Goal: Complete application form: Complete application form

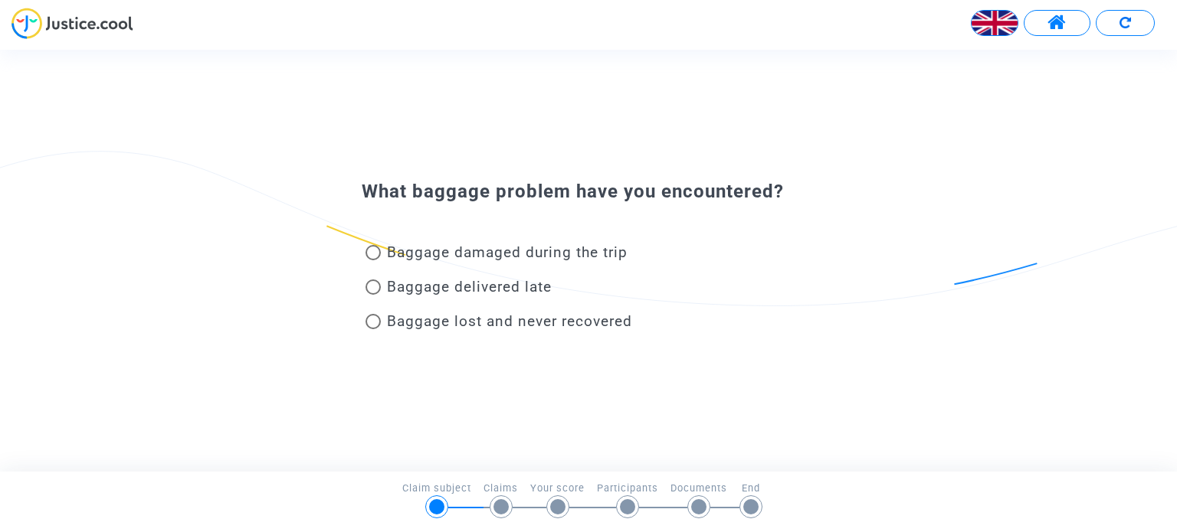
drag, startPoint x: 0, startPoint y: 0, endPoint x: 469, endPoint y: 457, distance: 654.3
click at [469, 457] on div "What baggage problem have you encountered? Baggage damaged during the trip Bagg…" at bounding box center [588, 260] width 1177 height 421
click at [374, 323] on span at bounding box center [372, 321] width 15 height 15
click at [373, 329] on input "Baggage lost and never recovered" at bounding box center [372, 329] width 1 height 1
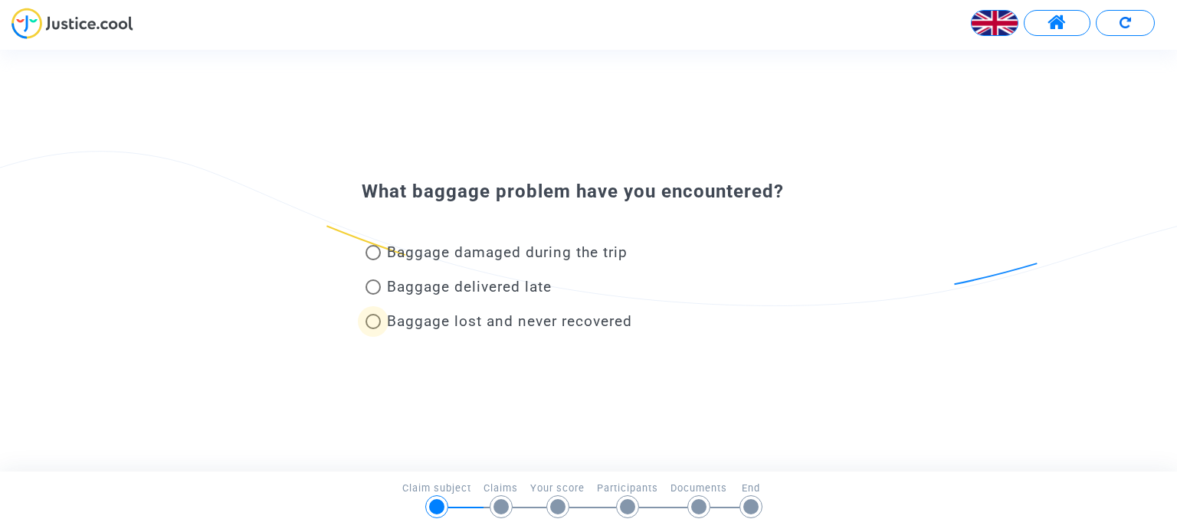
radio input "true"
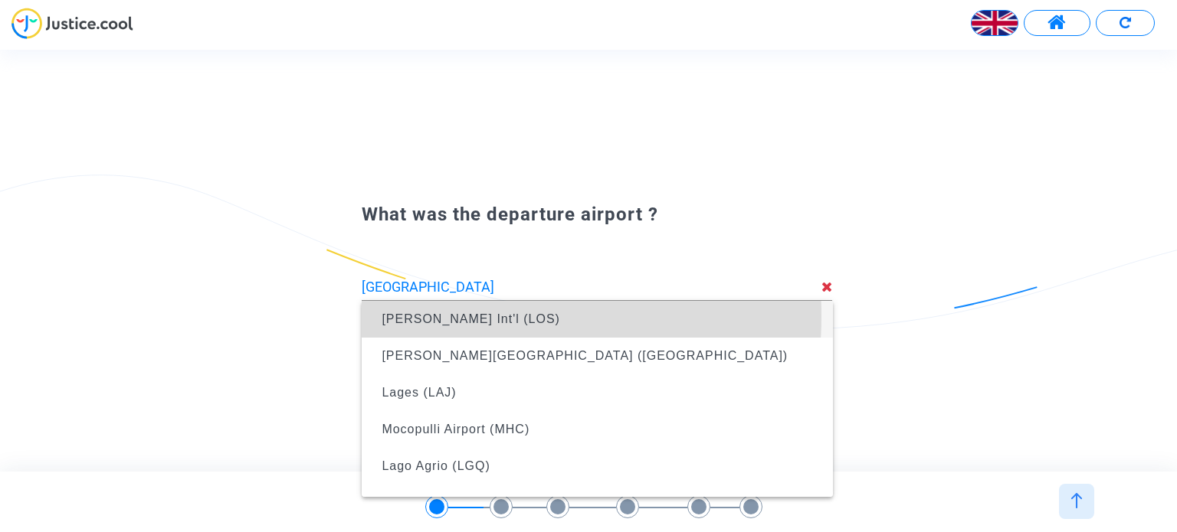
click at [428, 316] on span "[PERSON_NAME] Int'l (LOS)" at bounding box center [470, 319] width 178 height 13
type input "[PERSON_NAME] Int'l (LOS)"
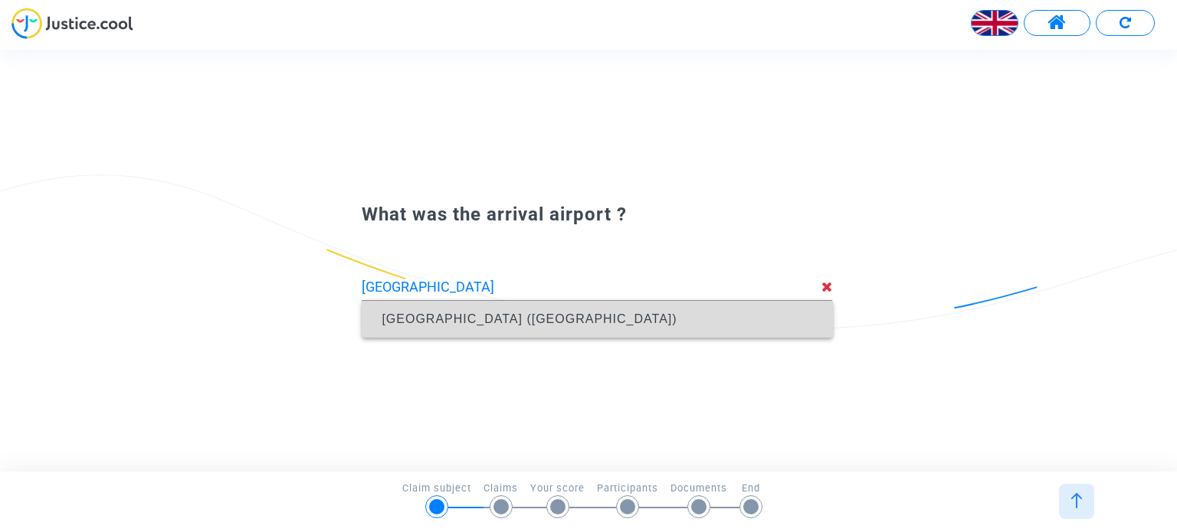
click at [506, 324] on span "[GEOGRAPHIC_DATA] ([GEOGRAPHIC_DATA])" at bounding box center [528, 319] width 295 height 13
type input "Nantes Atlantique Airport (NTE)"
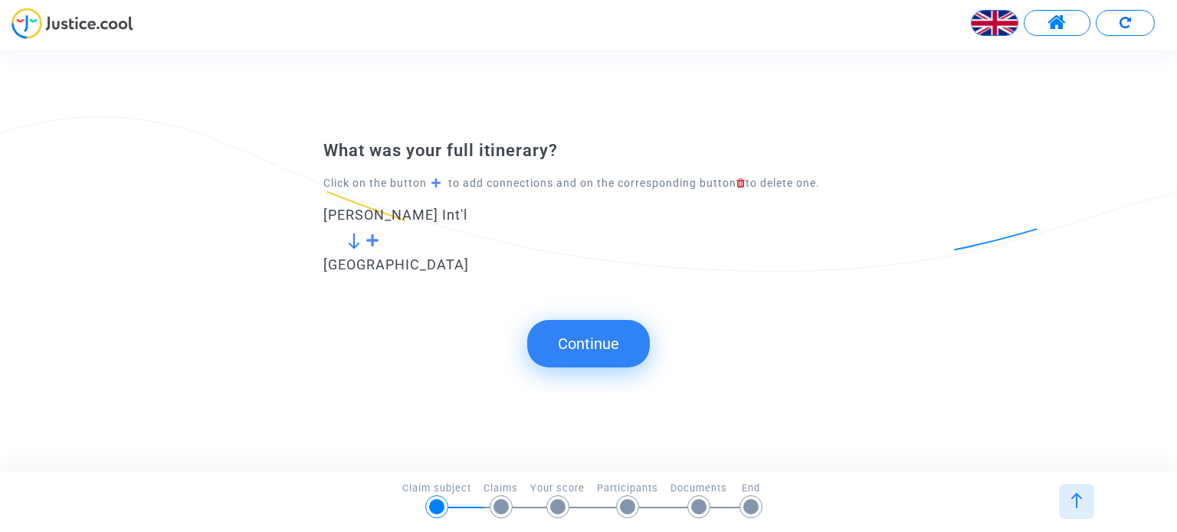
click at [368, 235] on span at bounding box center [372, 241] width 15 height 14
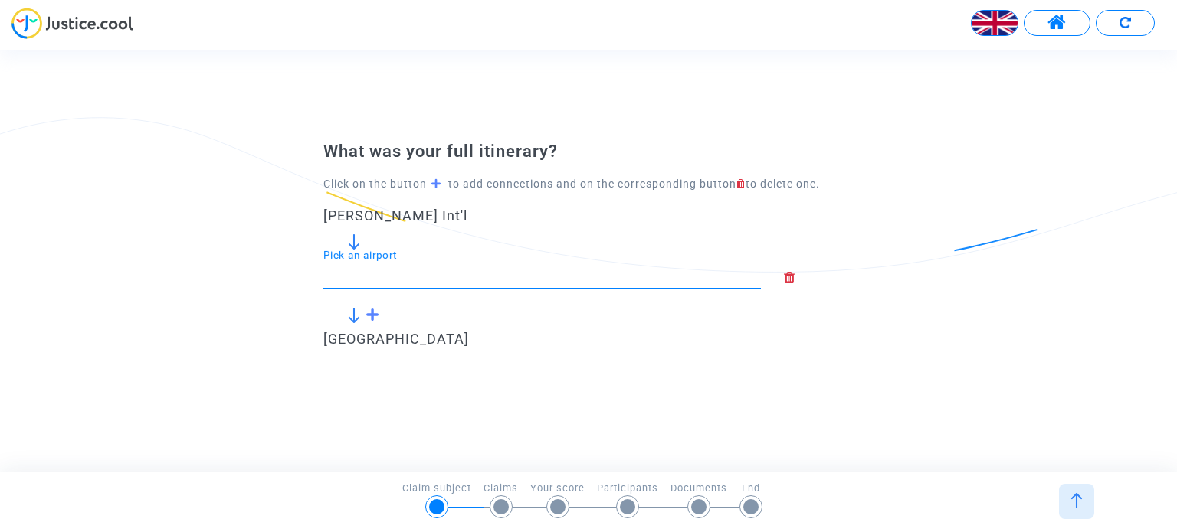
click at [398, 274] on input "Pick an airport" at bounding box center [541, 274] width 437 height 15
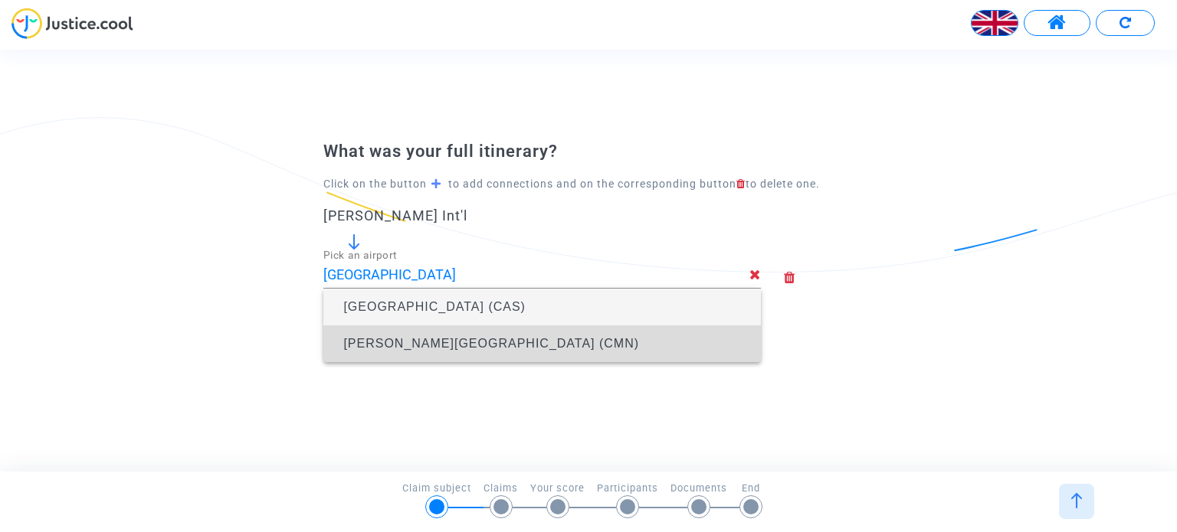
click at [473, 350] on span "Mohammed V International Airport (CMN)" at bounding box center [491, 343] width 296 height 13
type input "Mohammed V International Airport (CMN)"
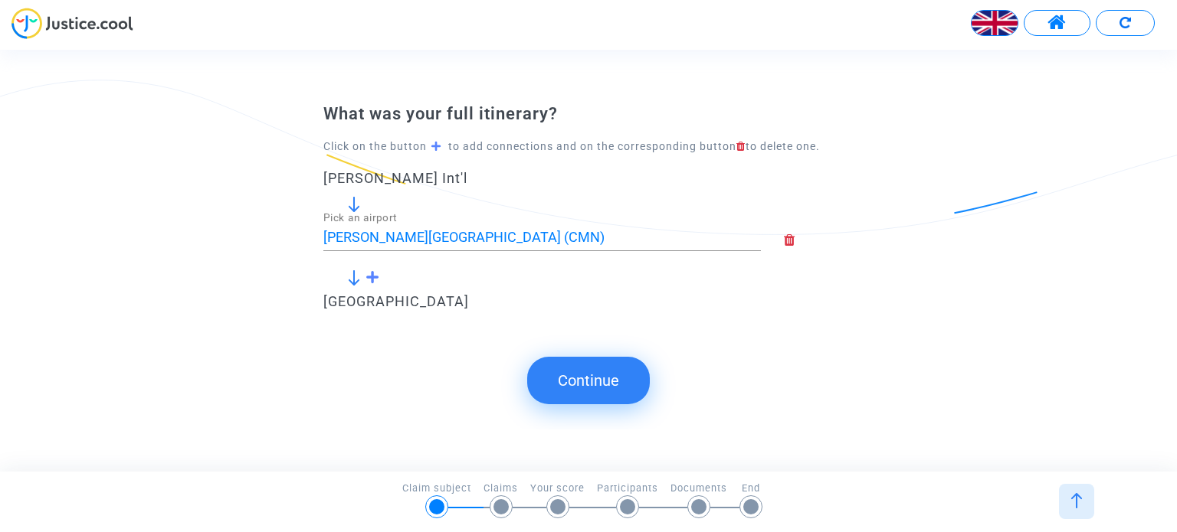
click at [574, 385] on button "Continue" at bounding box center [588, 380] width 123 height 47
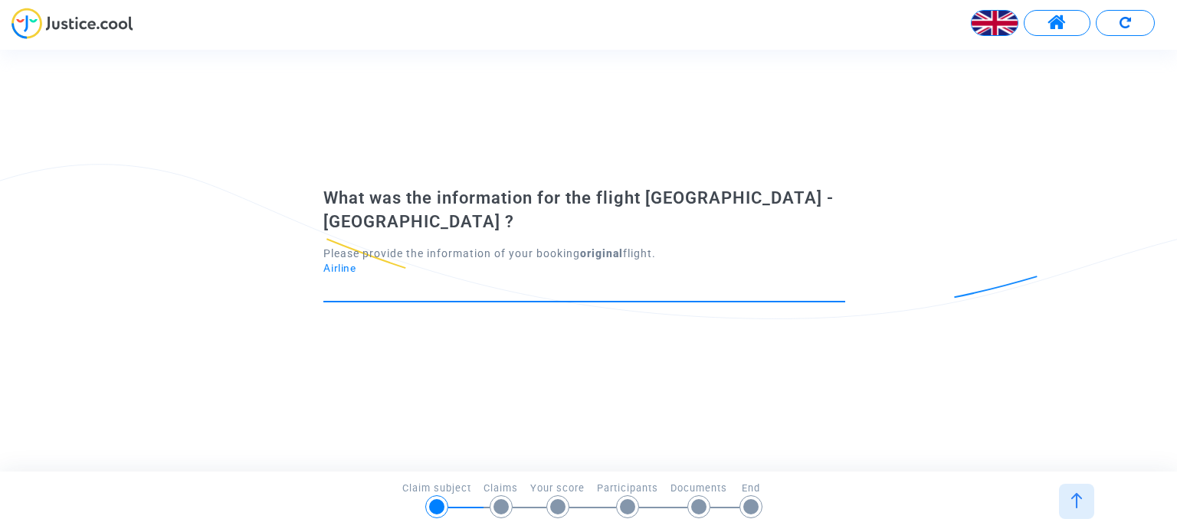
click at [450, 280] on input "Airline" at bounding box center [584, 287] width 522 height 15
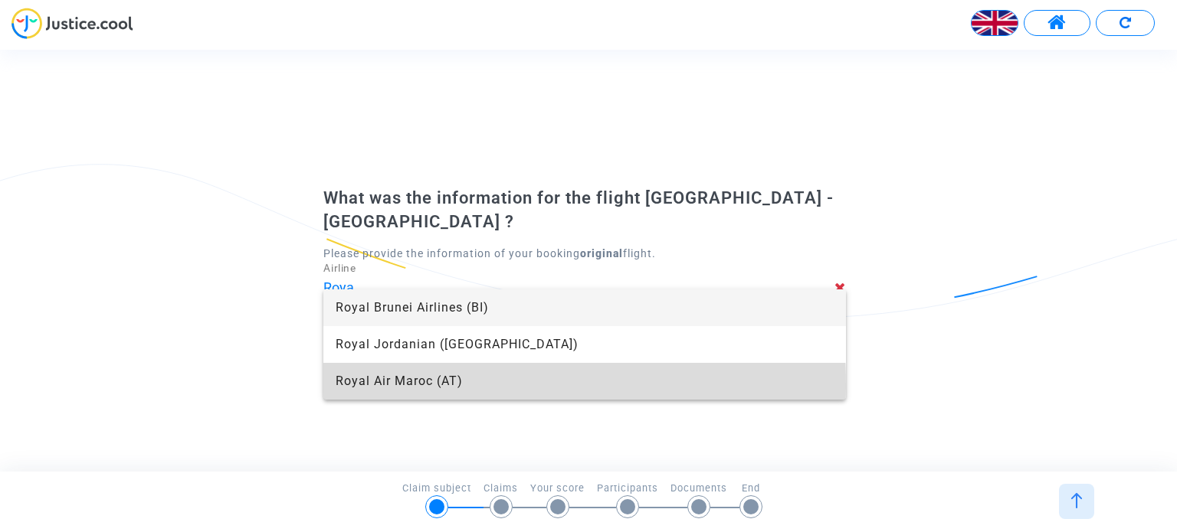
click at [440, 385] on span "Royal Air Maroc (AT)" at bounding box center [584, 381] width 497 height 37
type input "Royal Air Maroc"
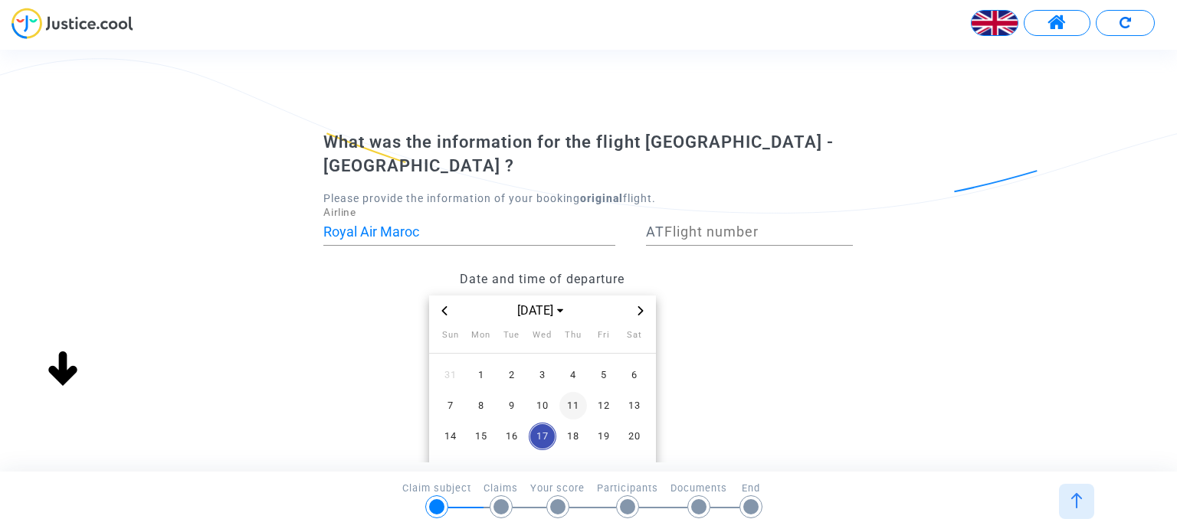
click at [571, 392] on span "11" at bounding box center [573, 406] width 28 height 28
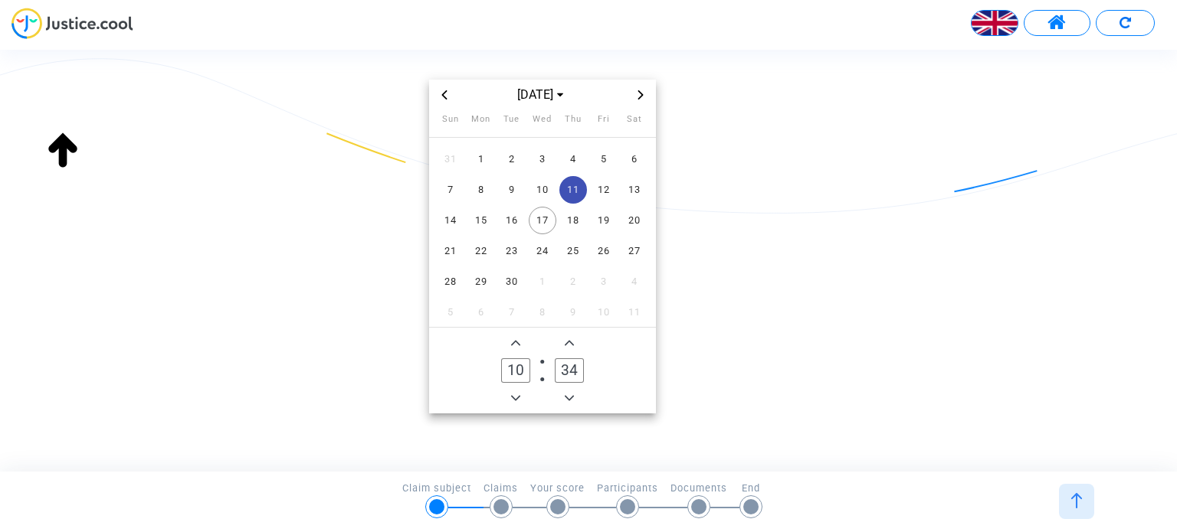
scroll to position [217, 0]
click at [517, 388] on span "Minus a hour" at bounding box center [515, 397] width 18 height 18
type input "07"
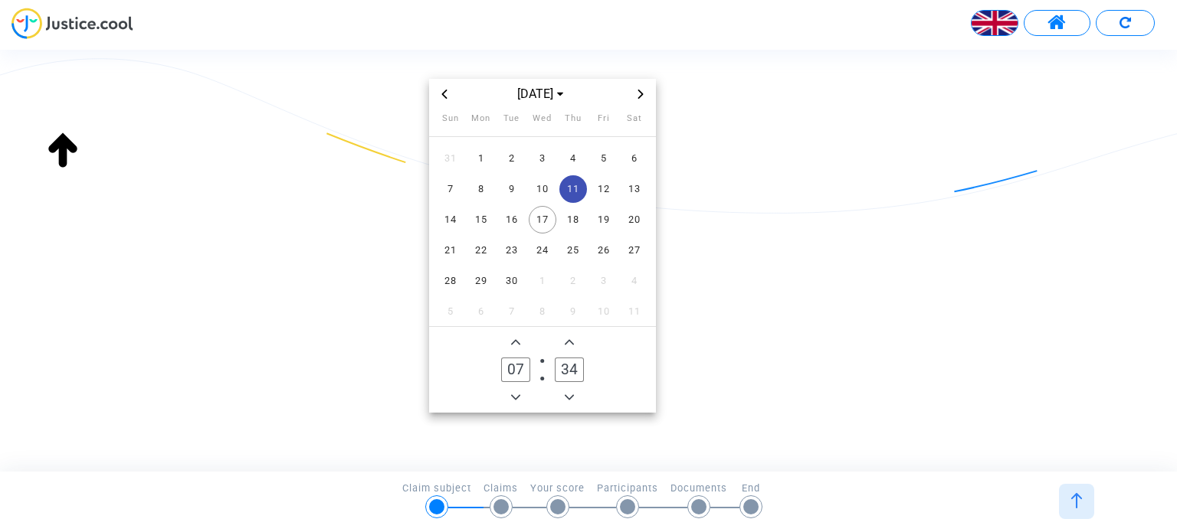
click at [570, 393] on icon "Minus a minute" at bounding box center [569, 397] width 9 height 9
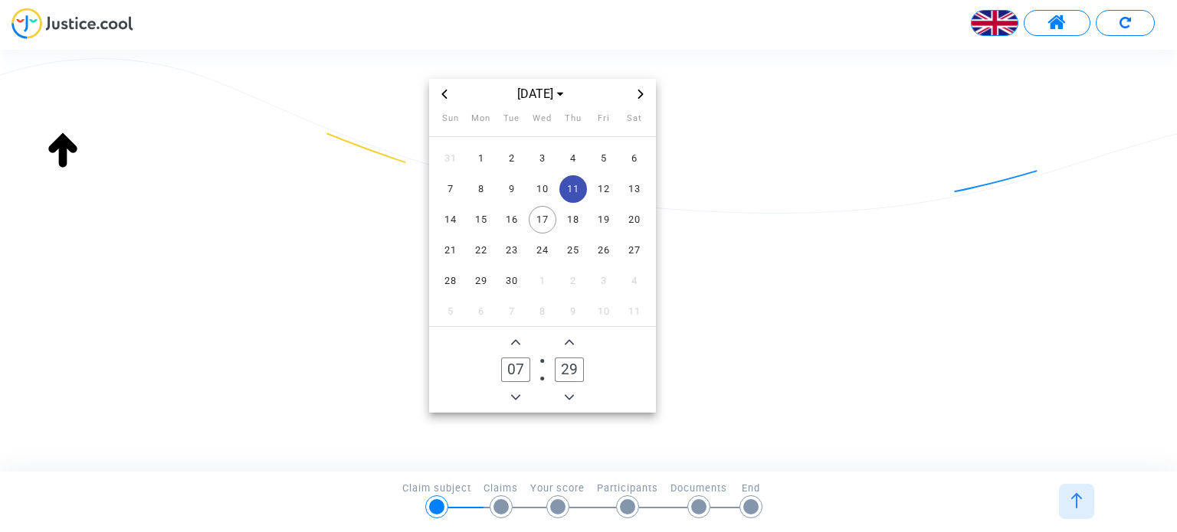
click at [570, 393] on icon "Minus a minute" at bounding box center [569, 397] width 9 height 9
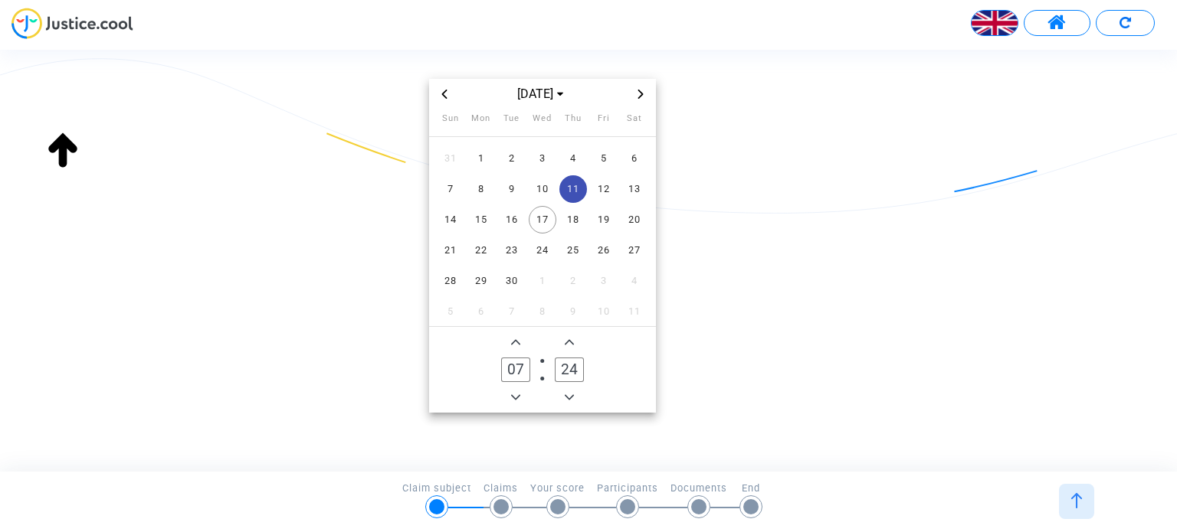
click at [570, 393] on icon "Minus a minute" at bounding box center [569, 397] width 9 height 9
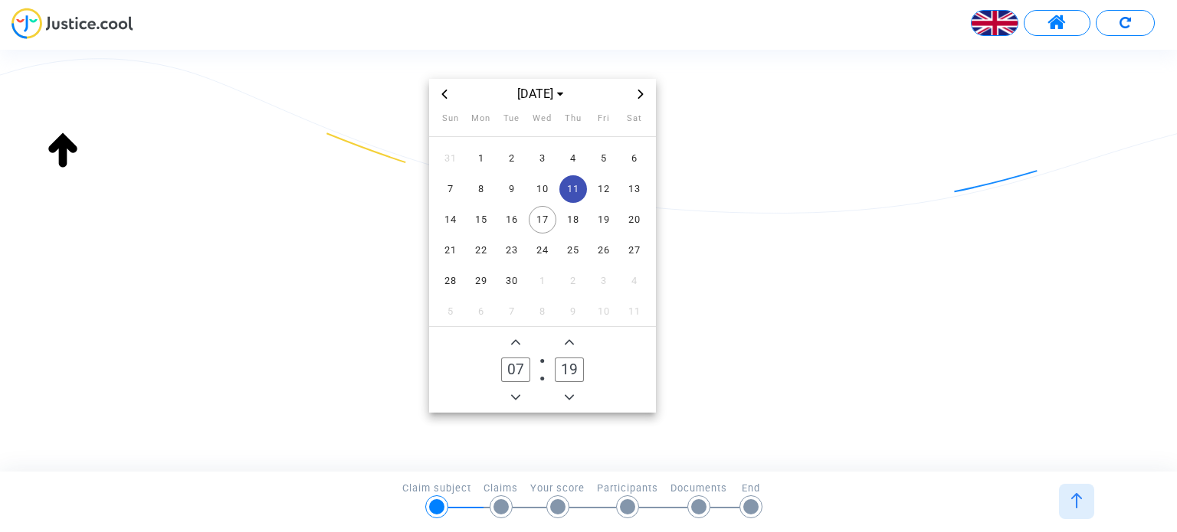
click at [570, 393] on icon "Minus a minute" at bounding box center [569, 397] width 9 height 9
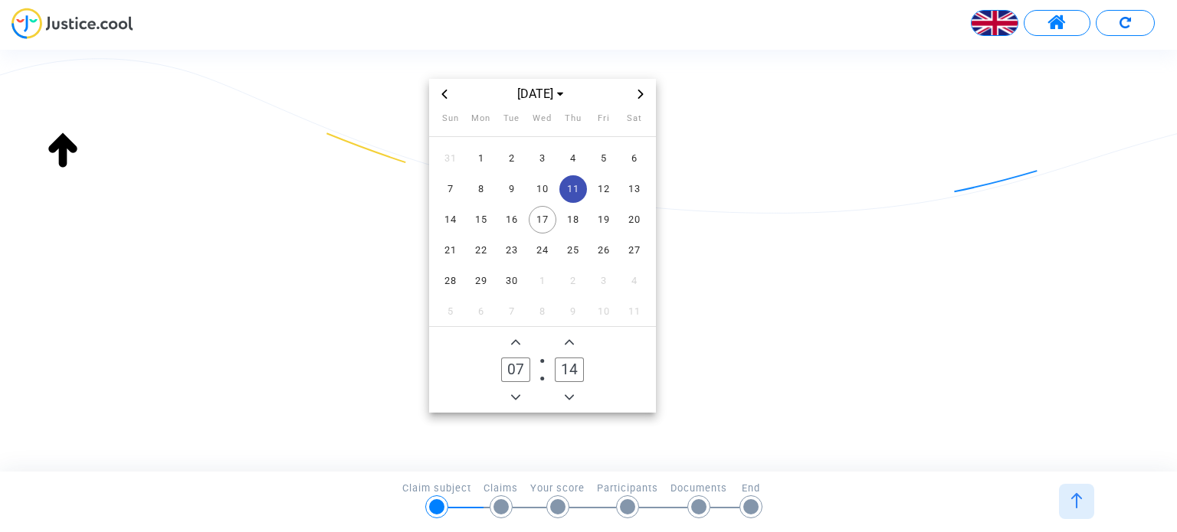
click at [567, 333] on span "Add a minute" at bounding box center [569, 342] width 18 height 18
type input "15"
click at [520, 358] on input "07" at bounding box center [515, 370] width 29 height 25
type input "0"
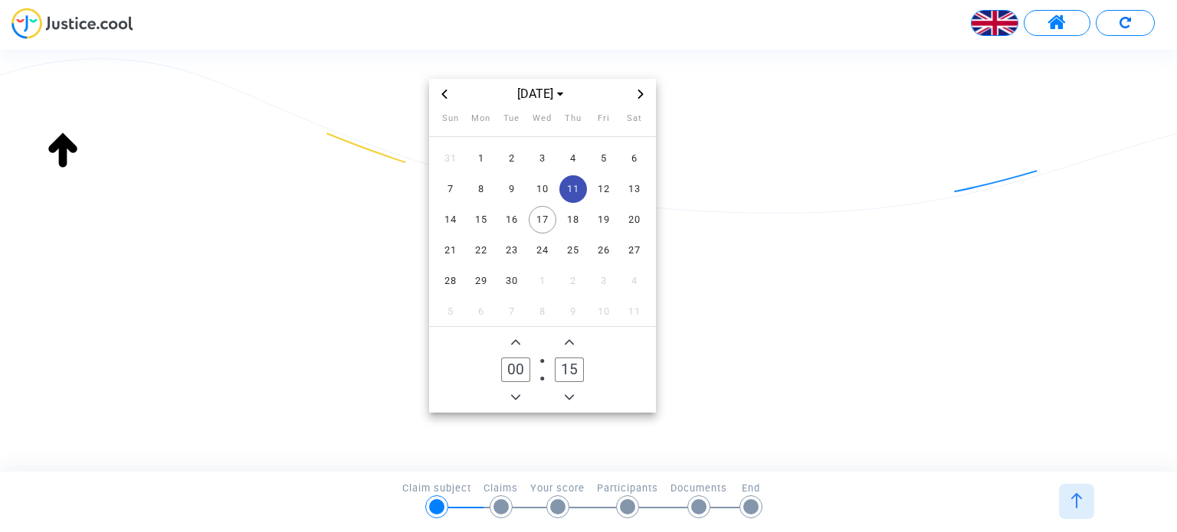
type input "0"
type input "07"
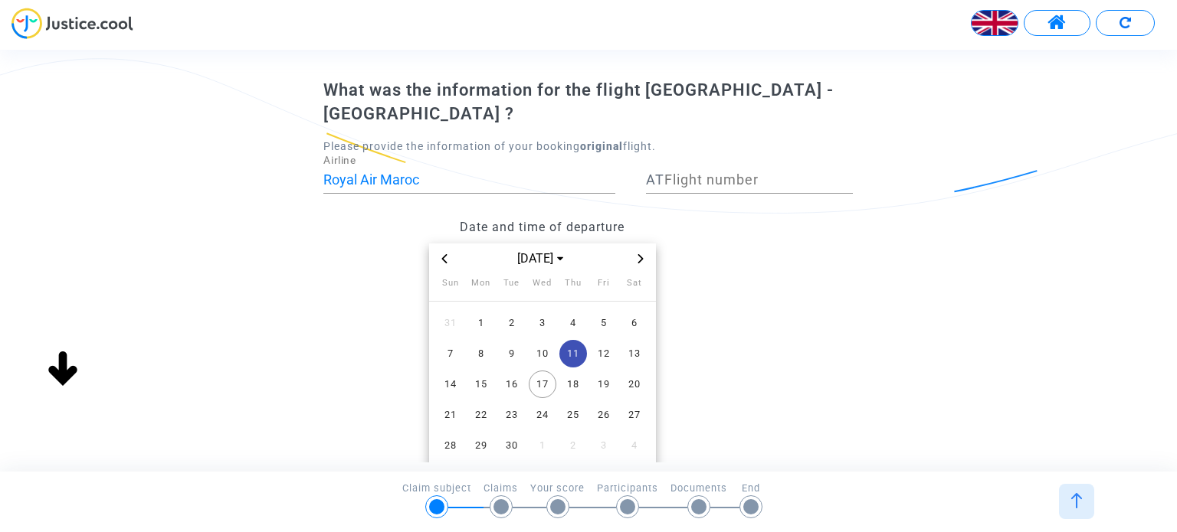
scroll to position [49, 0]
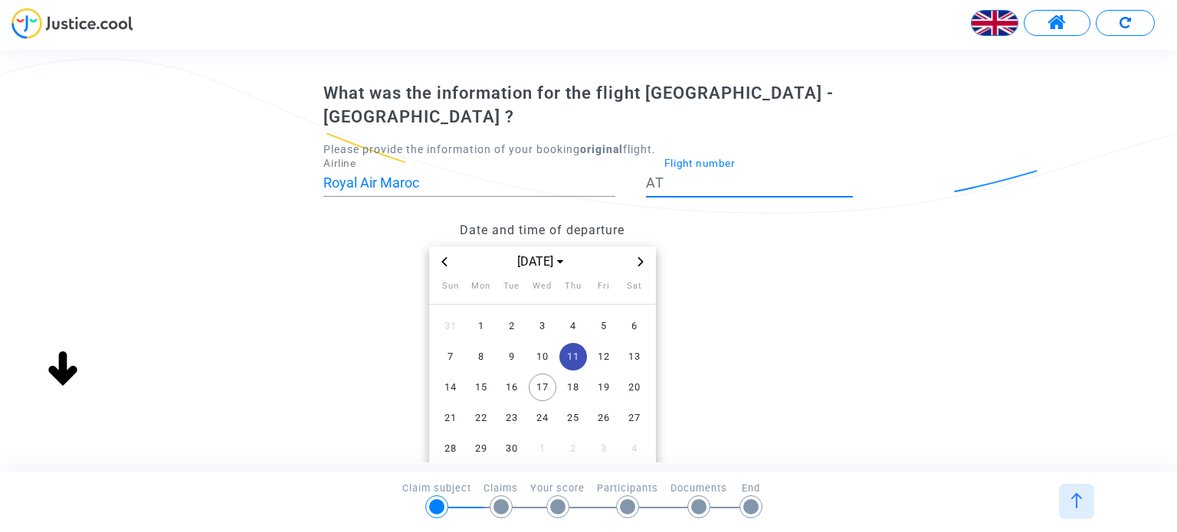
click at [699, 175] on input "Flight number" at bounding box center [758, 182] width 188 height 15
type input "556"
click at [739, 277] on datetime "Sep 2025 Sun Mon Tue Wed Thu Fri Sat 31 1 2 3 4 5 6 7 8 9 10 11 12 13 14 15 16 …" at bounding box center [541, 414] width 437 height 334
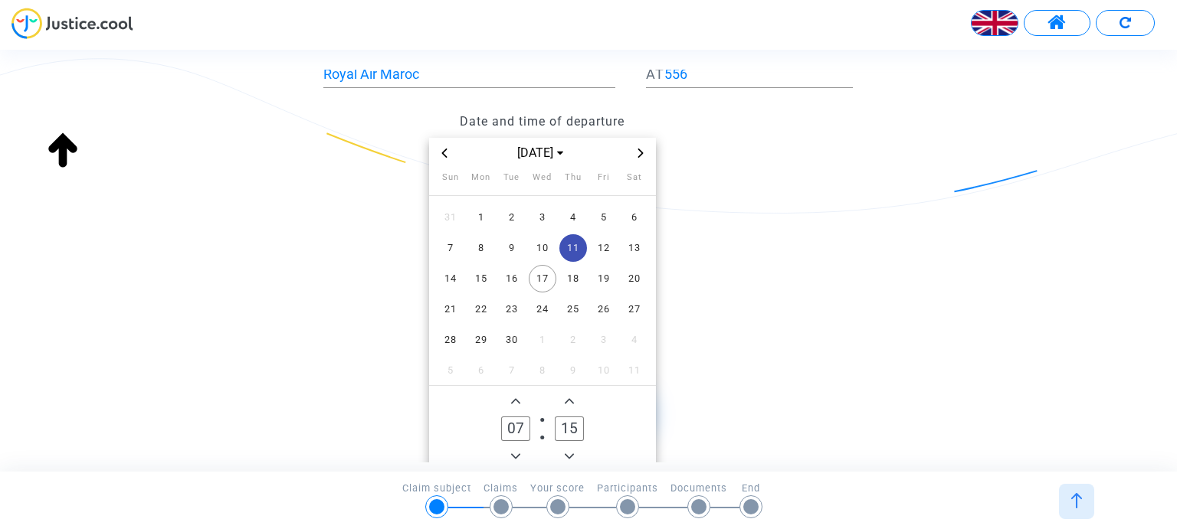
scroll to position [234, 0]
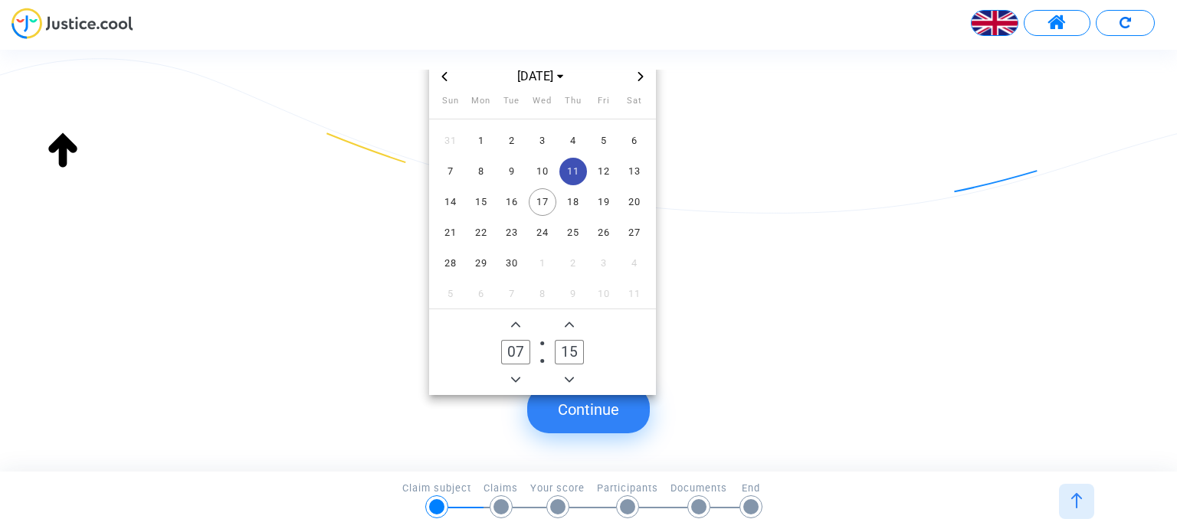
click at [627, 410] on button "Continue" at bounding box center [588, 409] width 123 height 47
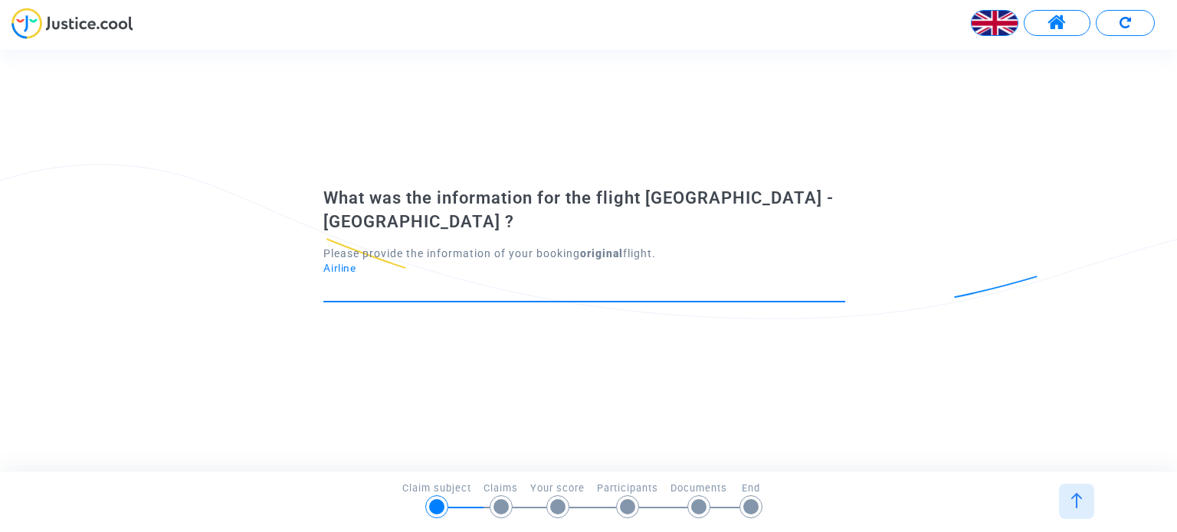
click at [430, 280] on input "Airline" at bounding box center [584, 287] width 522 height 15
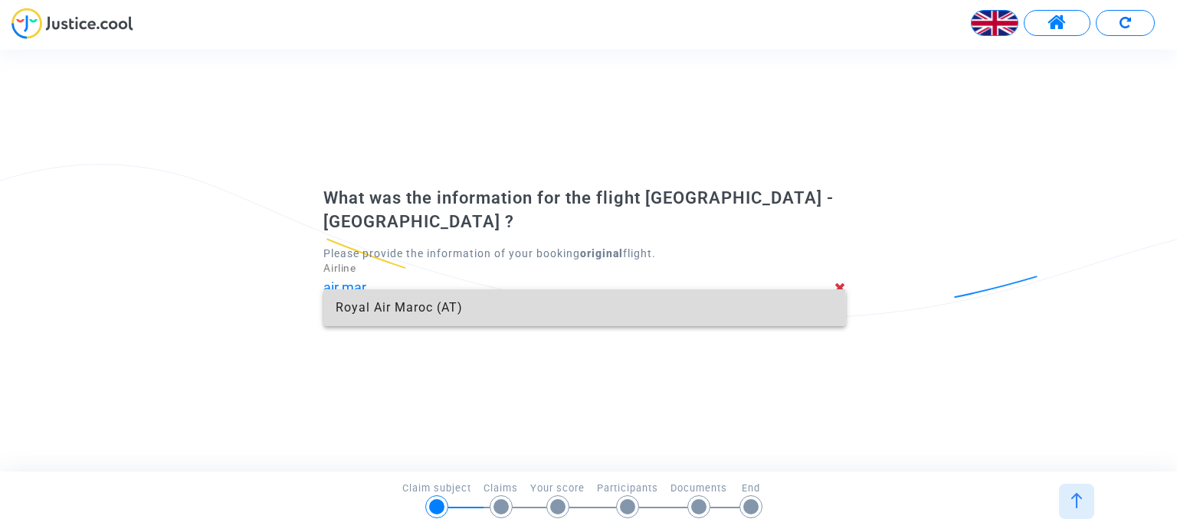
click at [408, 312] on span "Royal Air Maroc (AT)" at bounding box center [584, 308] width 497 height 37
type input "Royal Air Maroc"
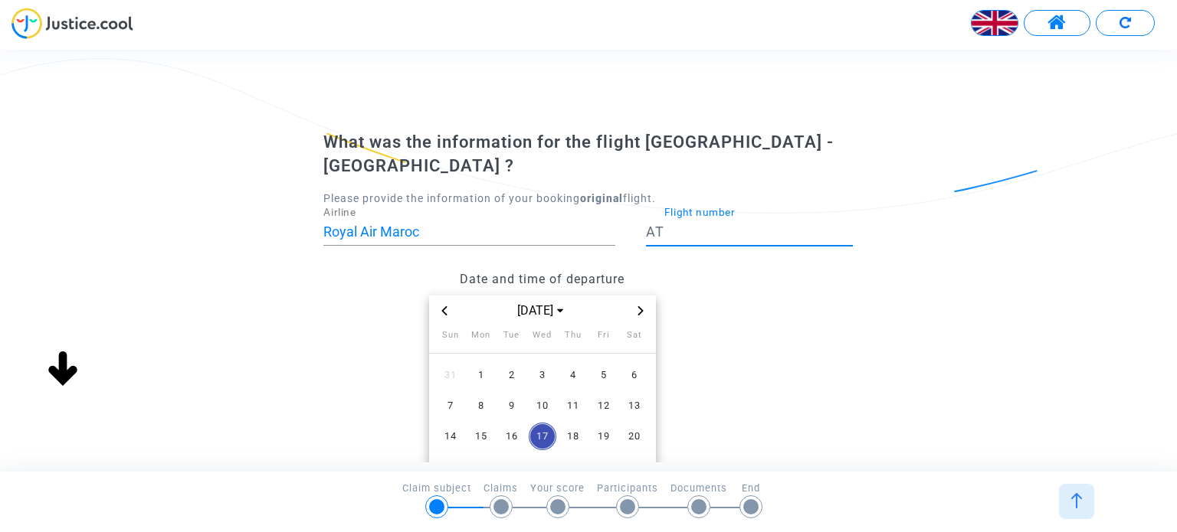
click at [690, 224] on input "Flight number" at bounding box center [758, 231] width 188 height 15
type input "716"
click at [606, 392] on span "12" at bounding box center [604, 406] width 28 height 28
click at [603, 392] on span "12" at bounding box center [604, 406] width 28 height 28
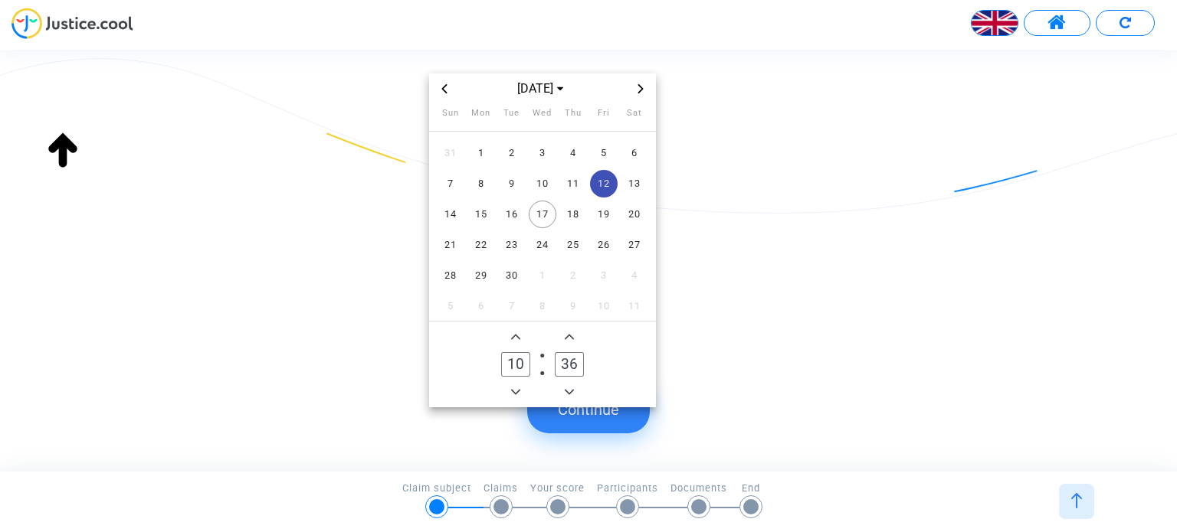
scroll to position [223, 0]
click at [519, 352] on input "10" at bounding box center [515, 364] width 29 height 25
click at [511, 327] on span "Add a hour" at bounding box center [515, 336] width 18 height 18
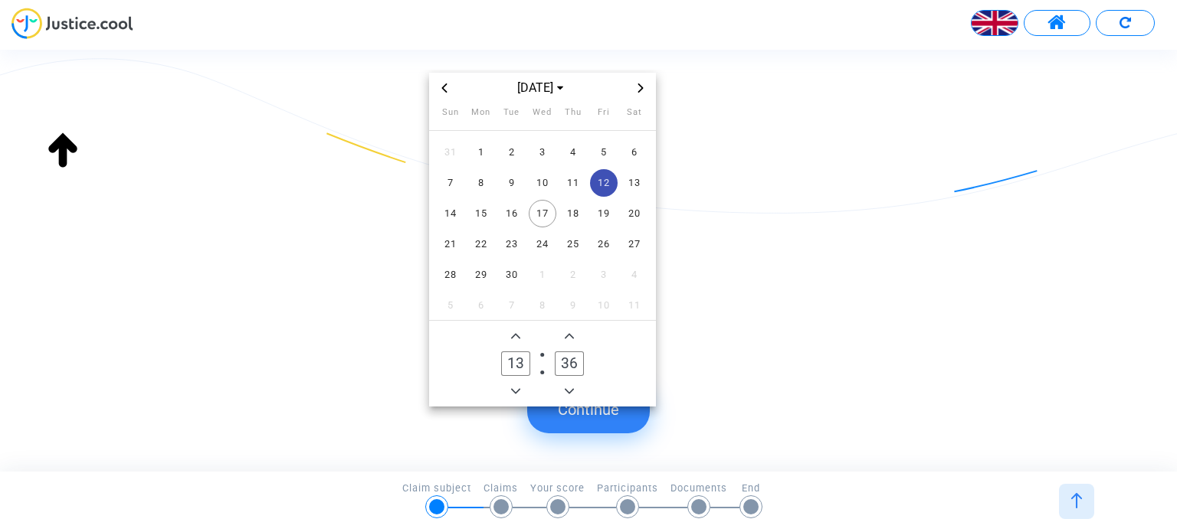
click at [511, 327] on span "Add a hour" at bounding box center [515, 336] width 18 height 18
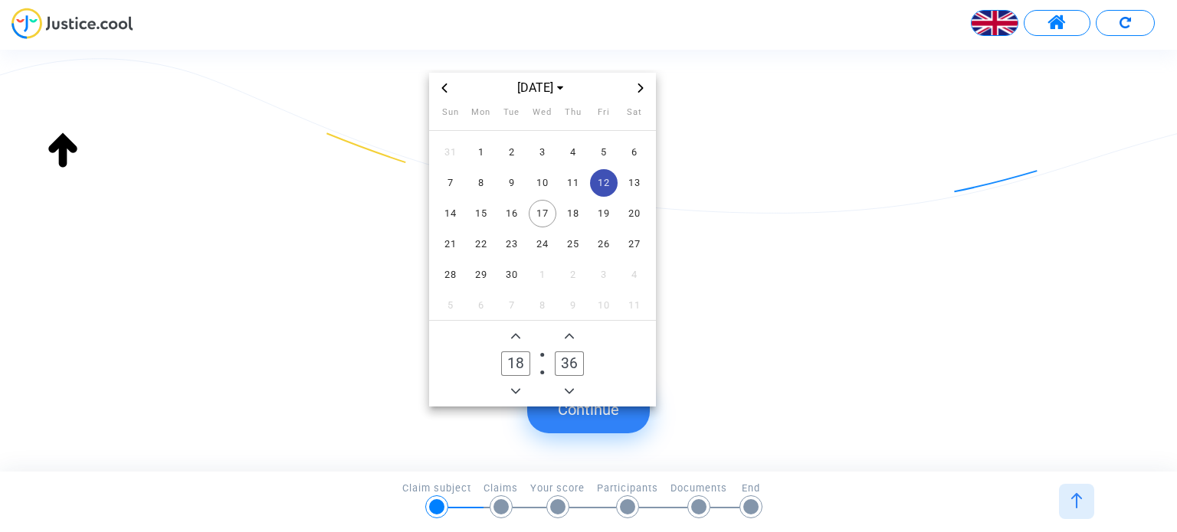
click at [511, 327] on span "Add a hour" at bounding box center [515, 336] width 18 height 18
click at [516, 358] on owl-date-time-timer-box "19 Hour" at bounding box center [516, 364] width 54 height 74
click at [516, 363] on owl-date-time-timer-box "19 Hour" at bounding box center [516, 364] width 54 height 74
click at [516, 387] on icon "Minus a hour" at bounding box center [515, 391] width 9 height 9
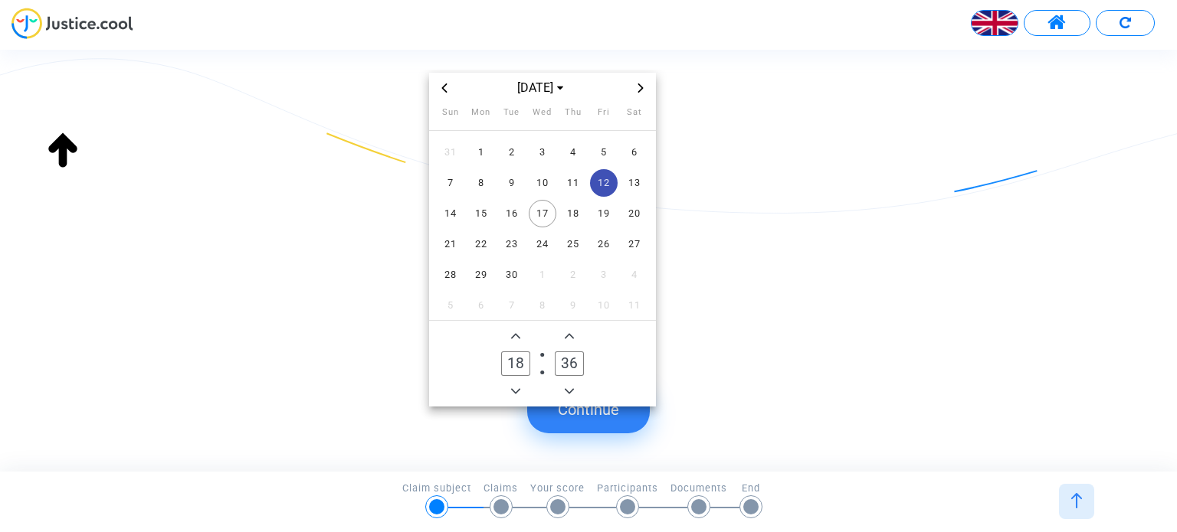
click at [516, 387] on icon "Minus a hour" at bounding box center [515, 391] width 9 height 9
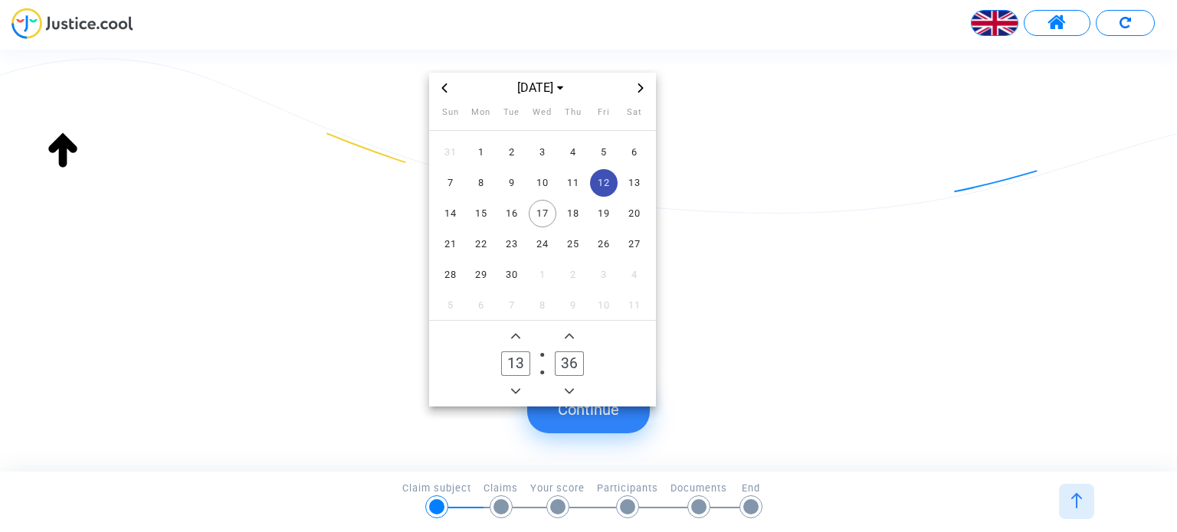
click at [516, 387] on icon "Minus a hour" at bounding box center [515, 391] width 9 height 9
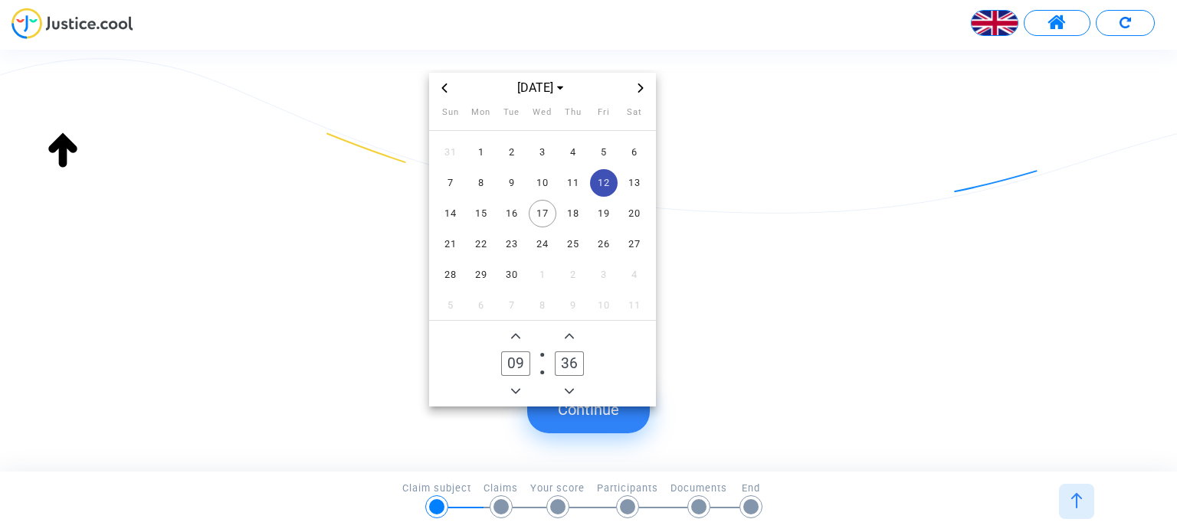
type input "08"
click at [569, 352] on input "36" at bounding box center [569, 364] width 29 height 25
type input "0"
type input "00"
click at [571, 387] on icon "Minus a minute" at bounding box center [569, 391] width 9 height 9
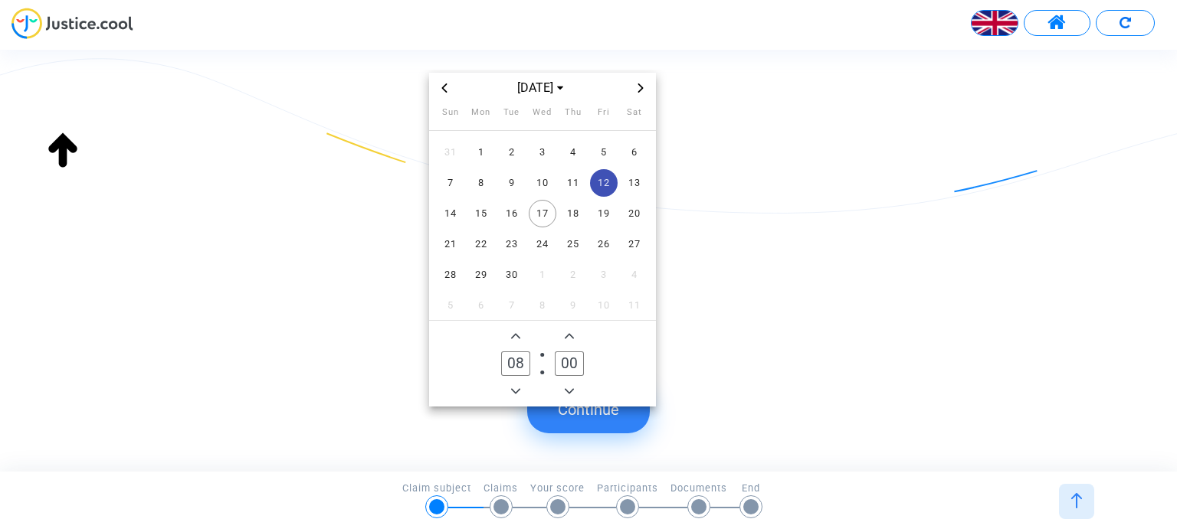
type input "07"
click at [571, 387] on icon "Minus a minute" at bounding box center [569, 391] width 9 height 9
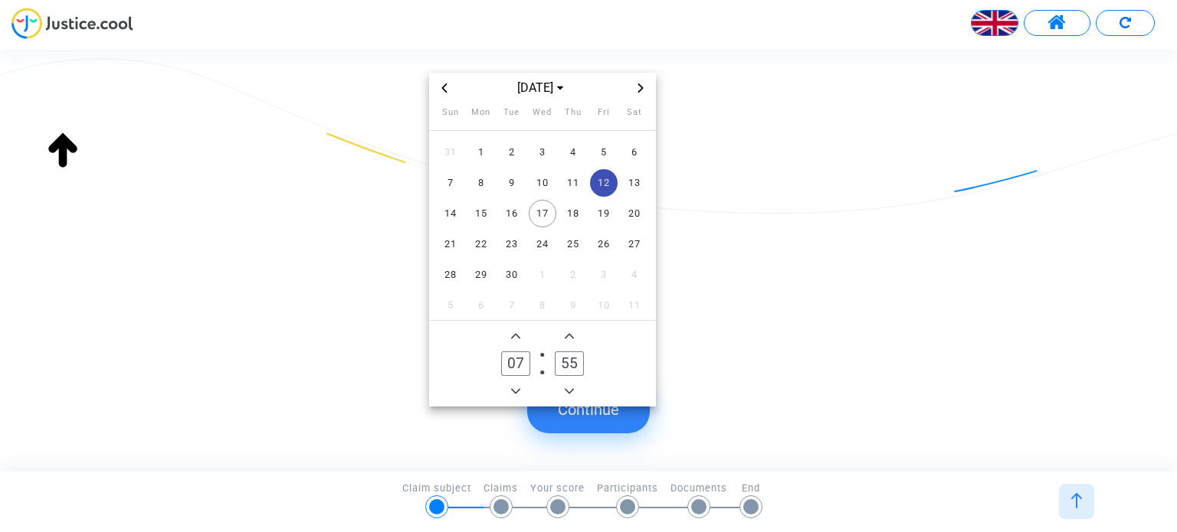
click at [567, 332] on icon "Add a minute" at bounding box center [569, 336] width 9 height 9
type input "59"
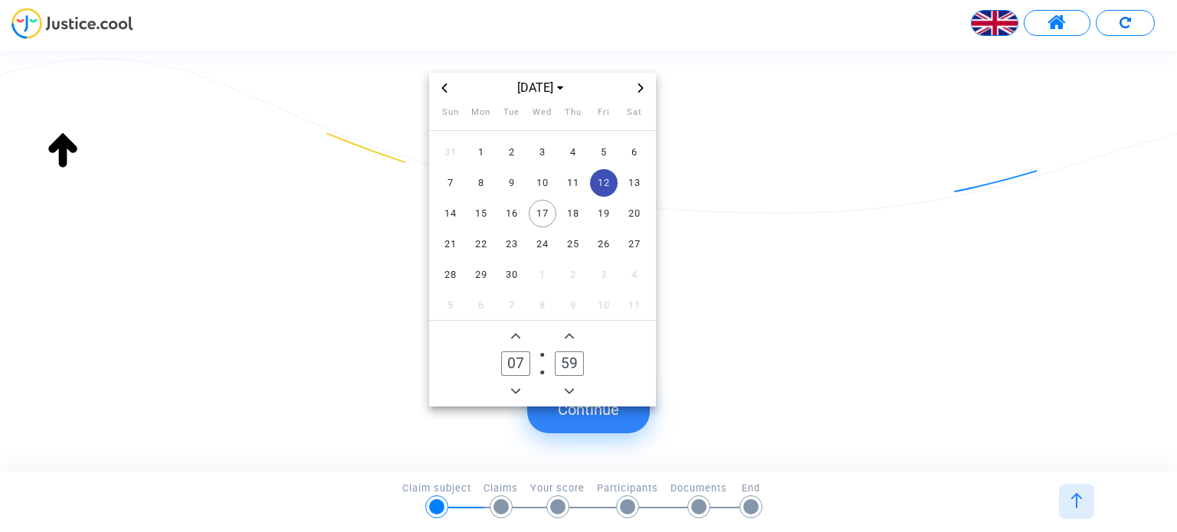
click at [567, 332] on icon "Add a minute" at bounding box center [569, 336] width 9 height 9
type input "08"
click at [567, 332] on icon "Add a minute" at bounding box center [569, 336] width 9 height 9
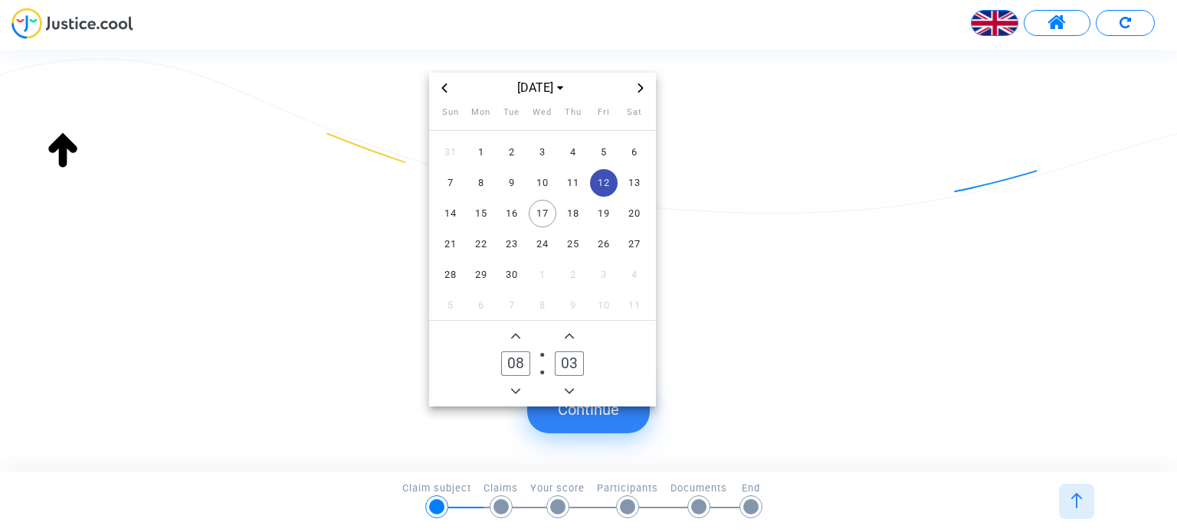
click at [567, 332] on icon "Add a minute" at bounding box center [569, 336] width 9 height 9
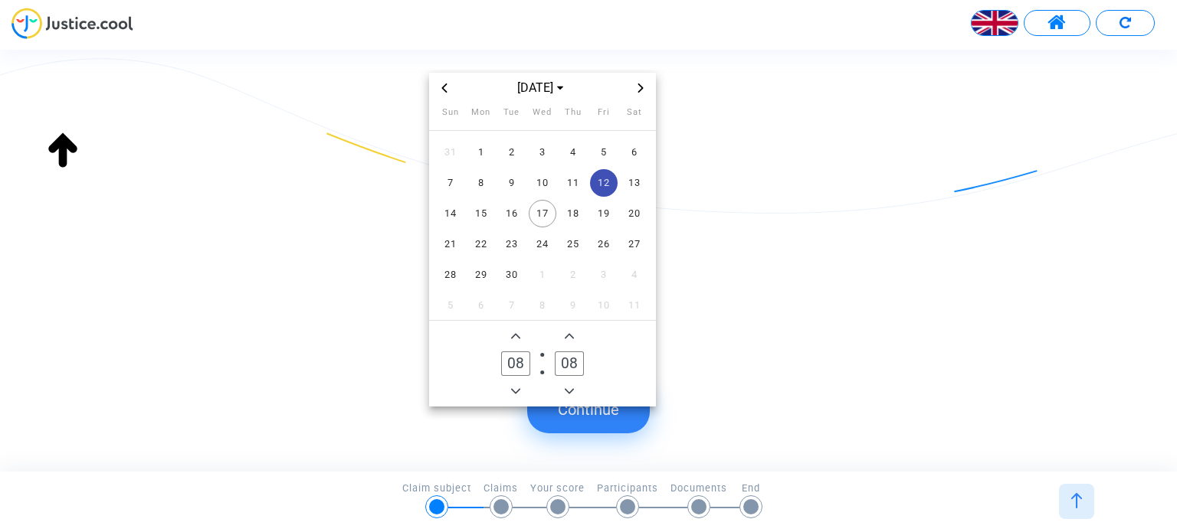
click at [567, 332] on icon "Add a minute" at bounding box center [569, 336] width 9 height 9
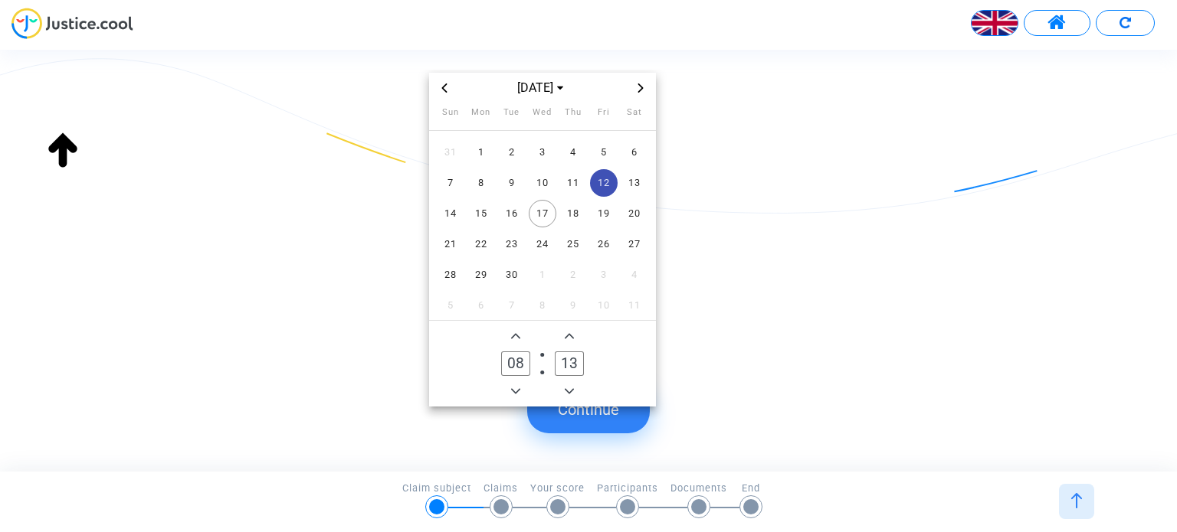
click at [567, 332] on icon "Add a minute" at bounding box center [569, 336] width 9 height 9
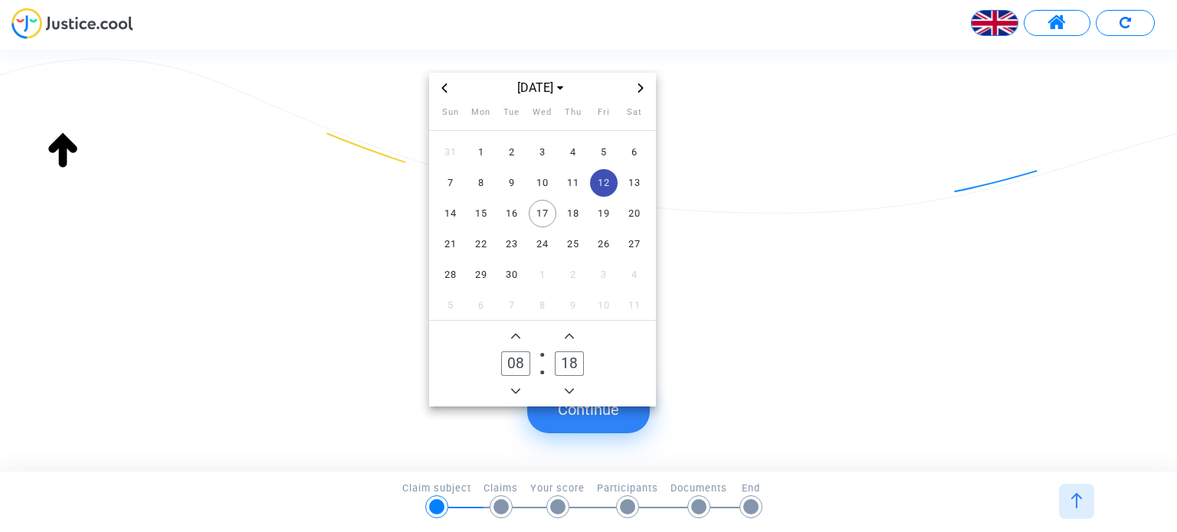
click at [567, 332] on icon "Add a minute" at bounding box center [569, 336] width 9 height 9
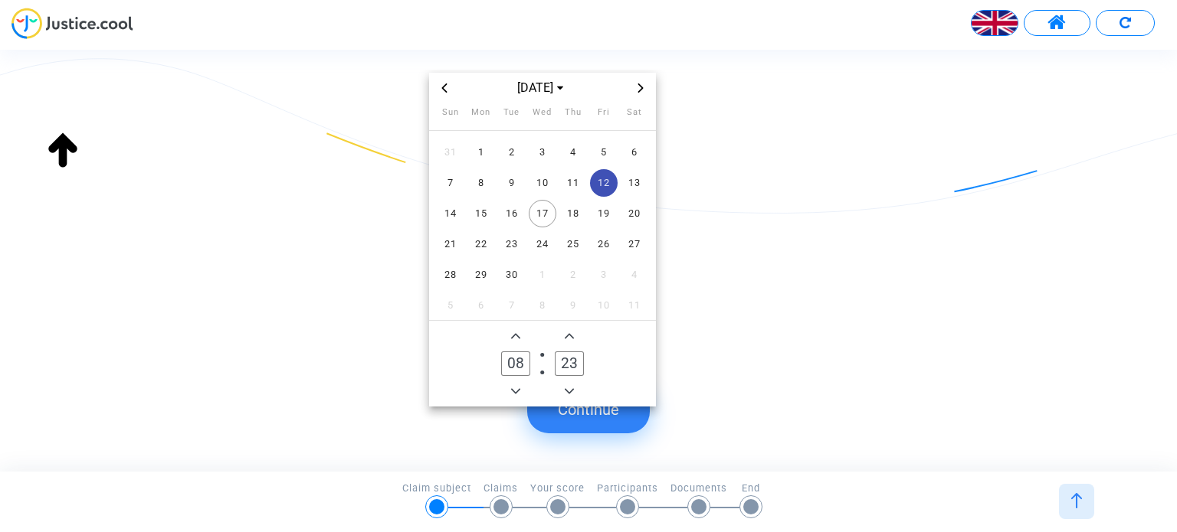
click at [567, 332] on icon "Add a minute" at bounding box center [569, 336] width 9 height 9
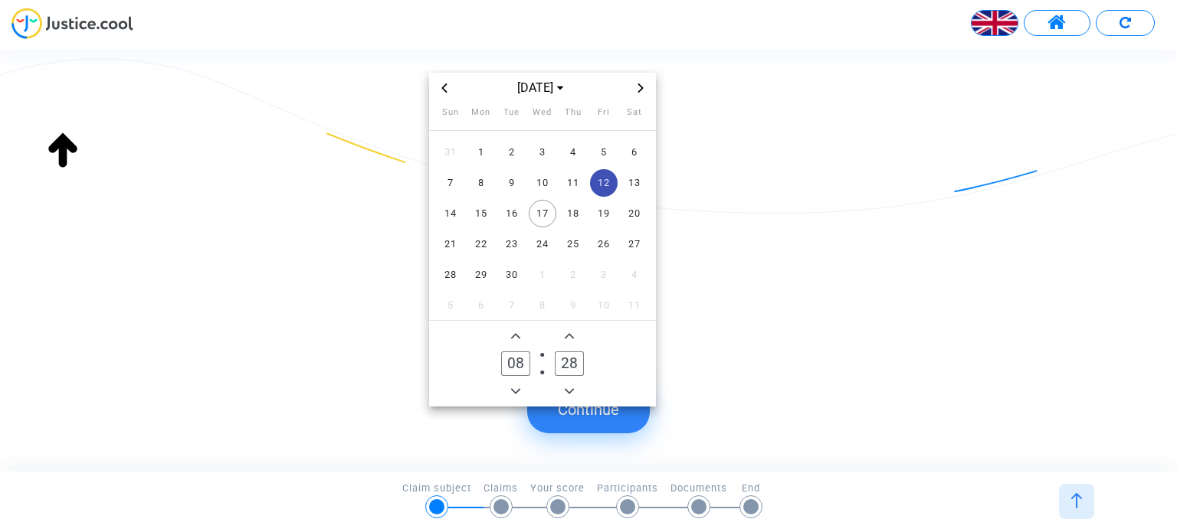
click at [567, 332] on icon "Add a minute" at bounding box center [569, 336] width 9 height 9
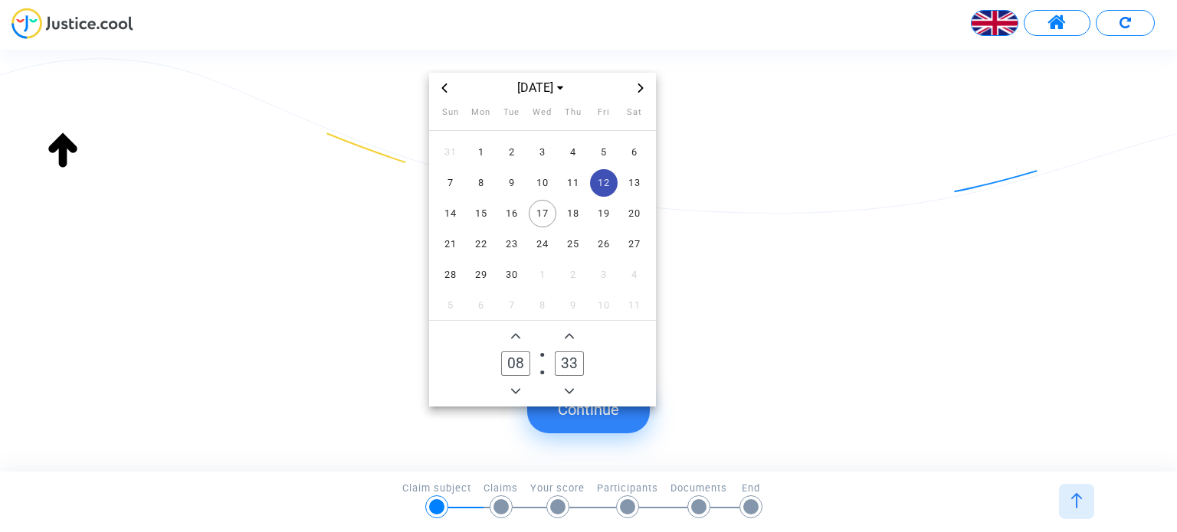
click at [567, 332] on icon "Add a minute" at bounding box center [569, 336] width 9 height 9
type input "35"
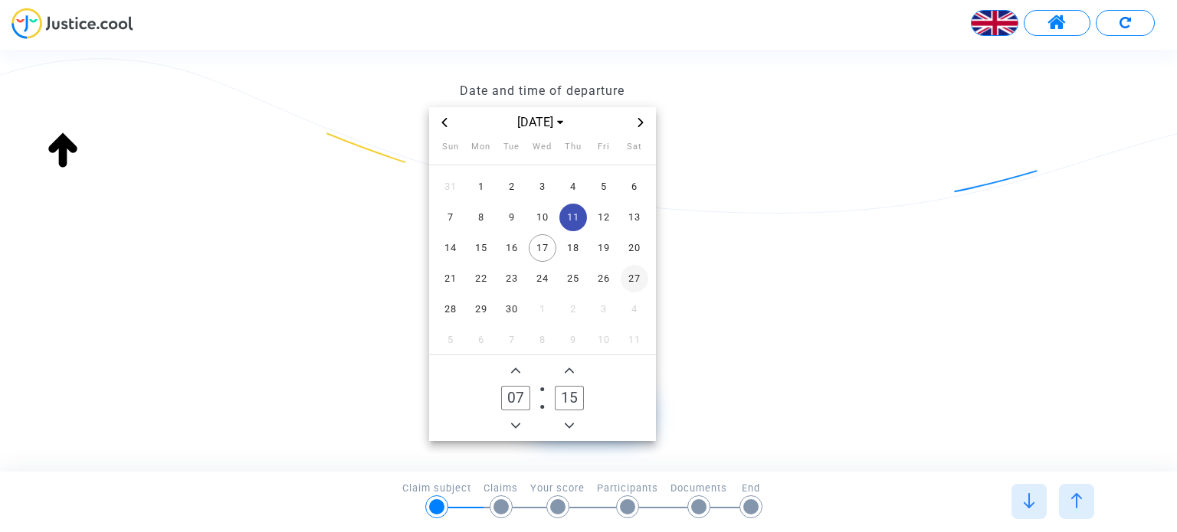
scroll to position [187, 0]
click at [517, 368] on icon "Add a hour" at bounding box center [515, 372] width 9 height 9
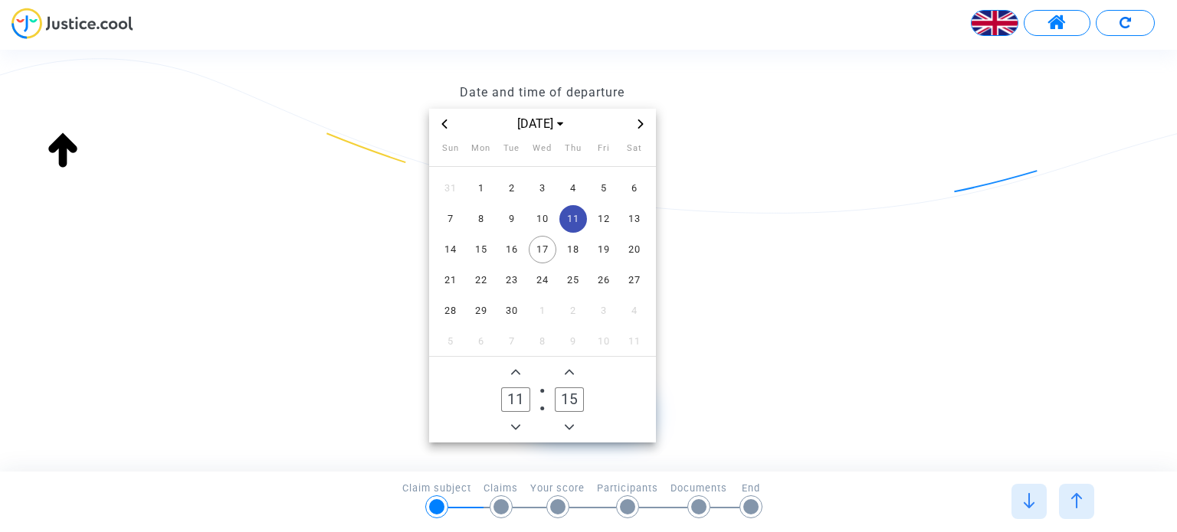
click at [517, 368] on icon "Add a hour" at bounding box center [515, 372] width 9 height 9
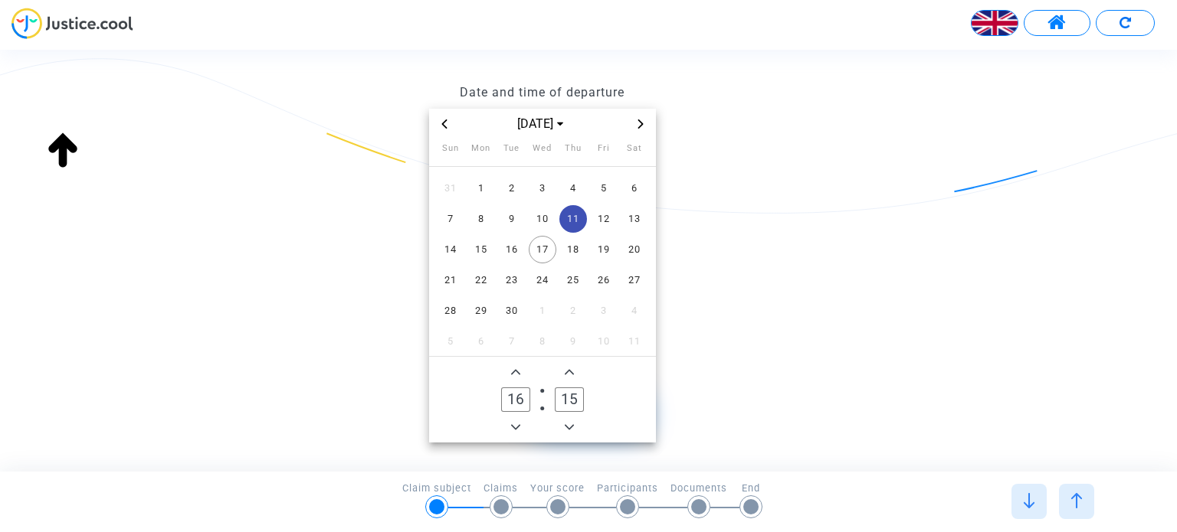
click at [517, 368] on icon "Add a hour" at bounding box center [515, 372] width 9 height 9
type input "19"
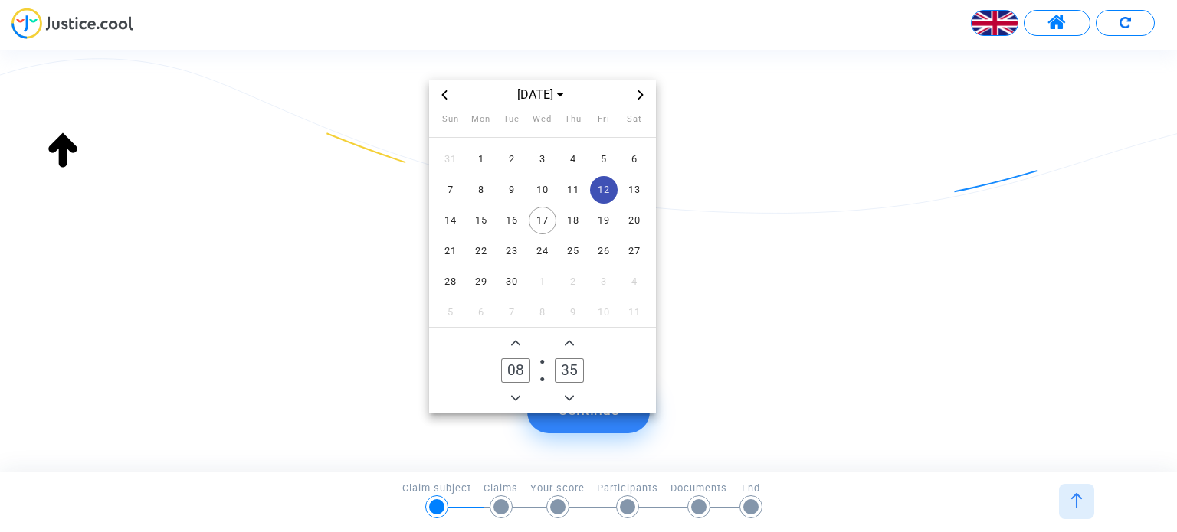
scroll to position [234, 0]
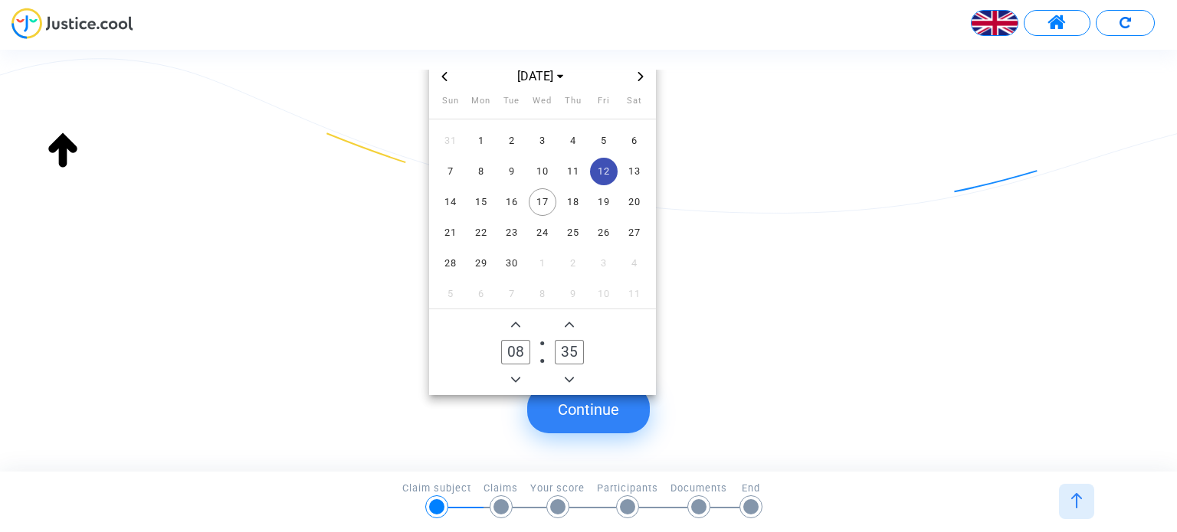
click at [617, 417] on button "Continue" at bounding box center [588, 409] width 123 height 47
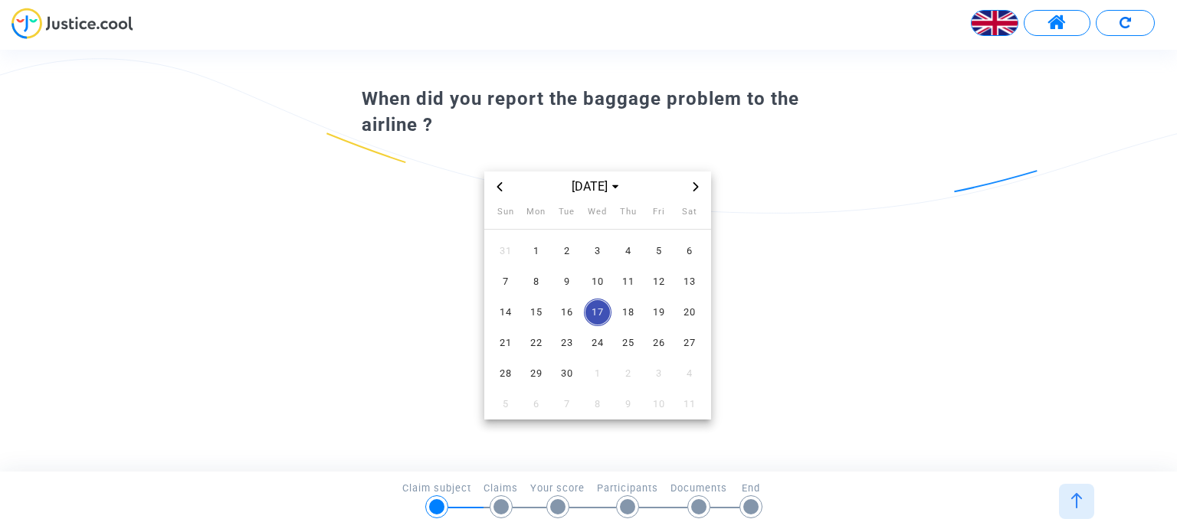
scroll to position [52, 0]
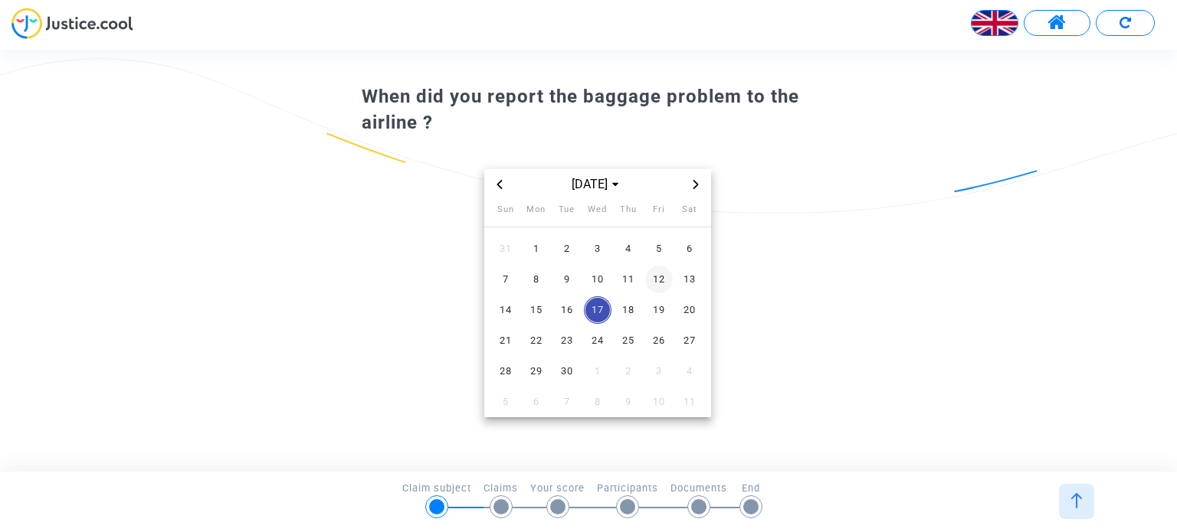
click at [660, 277] on span "12" at bounding box center [659, 280] width 28 height 28
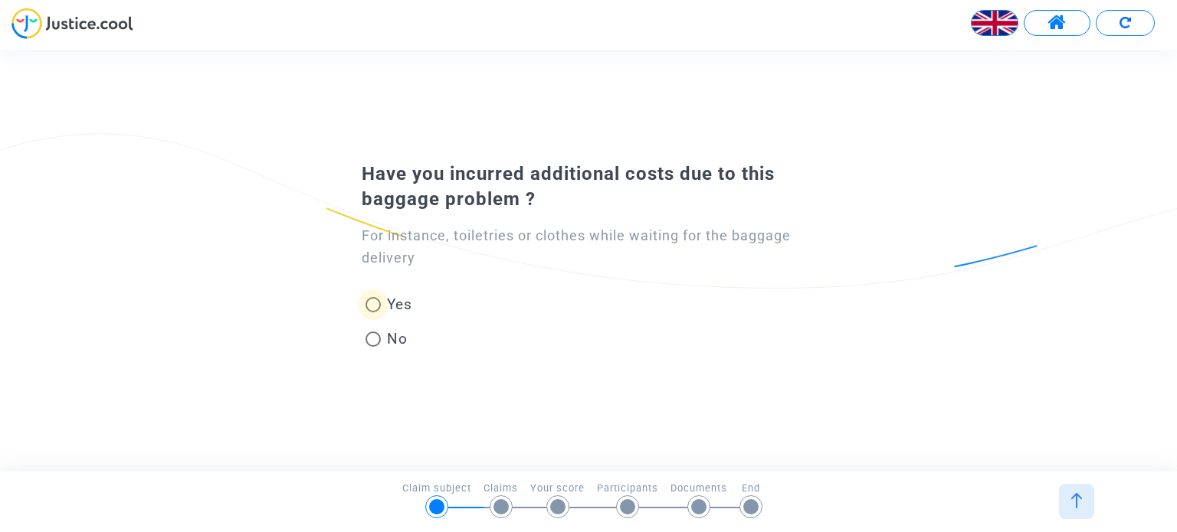
click at [372, 303] on span at bounding box center [372, 304] width 15 height 15
click at [372, 313] on input "Yes" at bounding box center [372, 313] width 1 height 1
radio input "true"
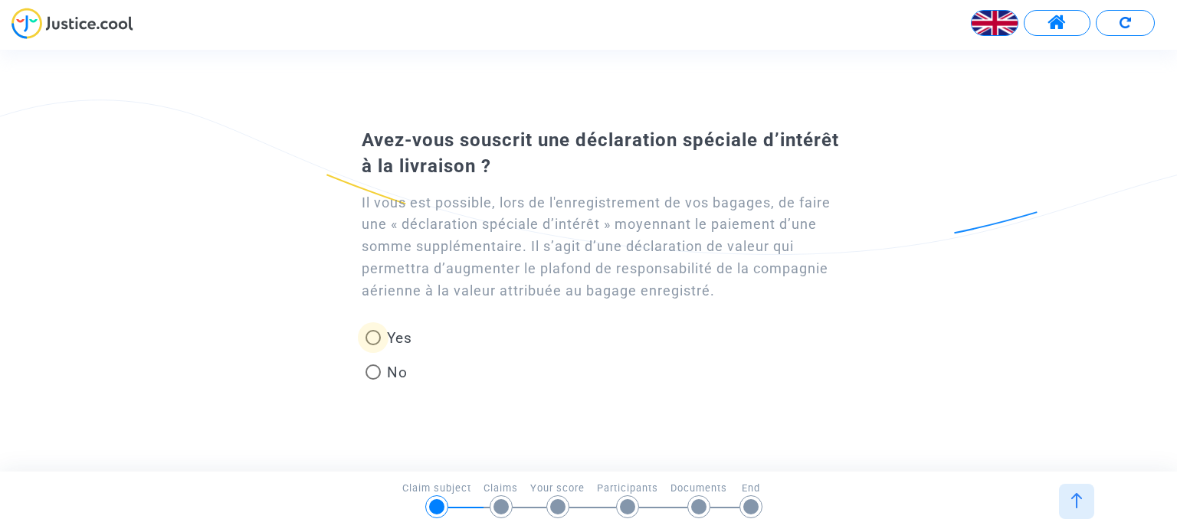
click at [372, 338] on span at bounding box center [372, 337] width 15 height 15
click at [372, 345] on input "Yes" at bounding box center [372, 345] width 1 height 1
radio input "true"
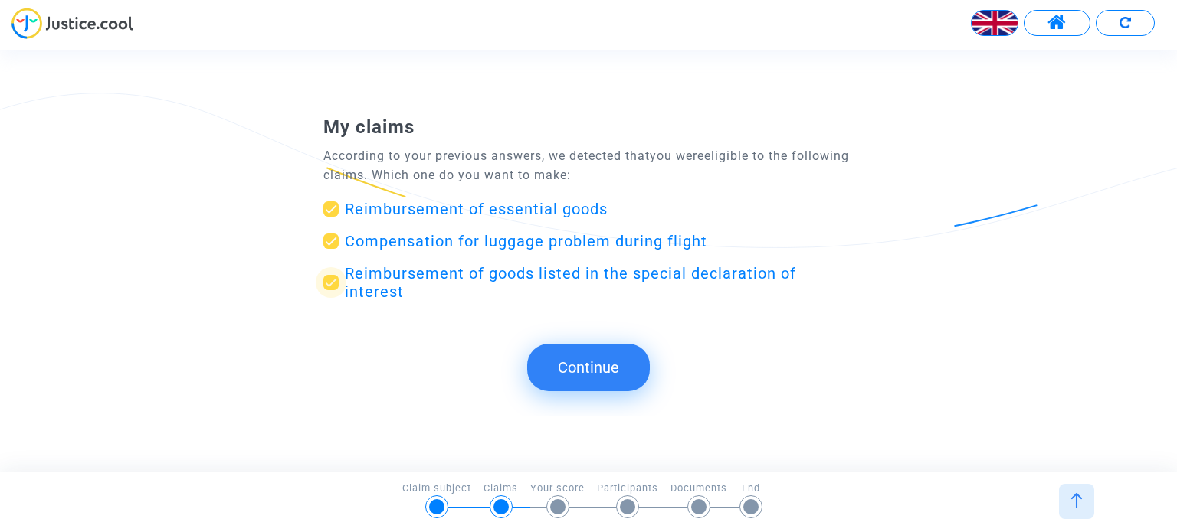
click at [330, 285] on span at bounding box center [330, 282] width 15 height 15
click at [330, 290] on input "Reimbursement of goods listed in the special declaration of interest" at bounding box center [330, 290] width 1 height 1
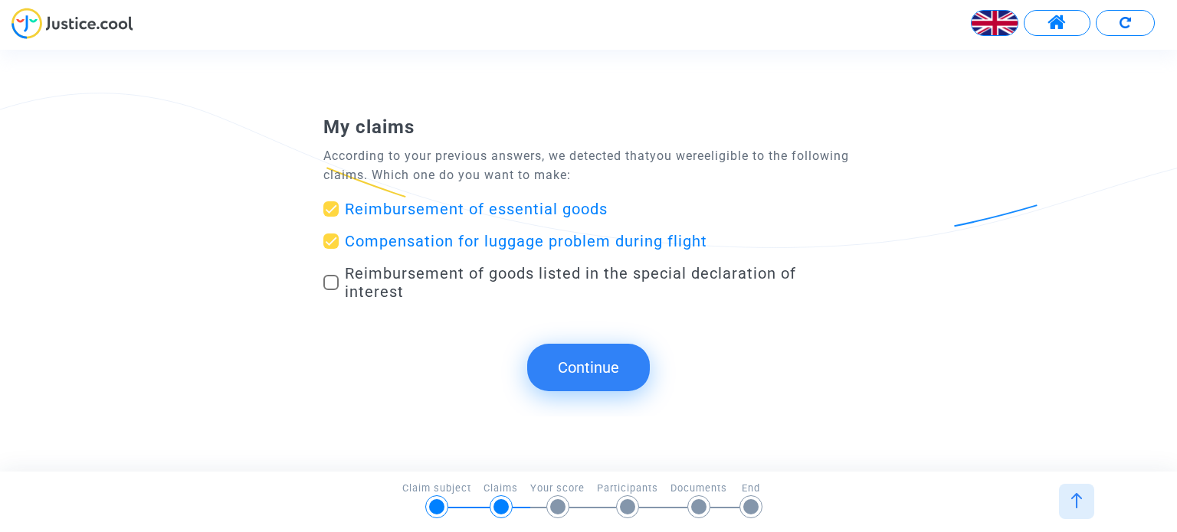
click at [330, 285] on span at bounding box center [330, 282] width 15 height 15
click at [330, 290] on input "Reimbursement of goods listed in the special declaration of interest" at bounding box center [330, 290] width 1 height 1
checkbox input "true"
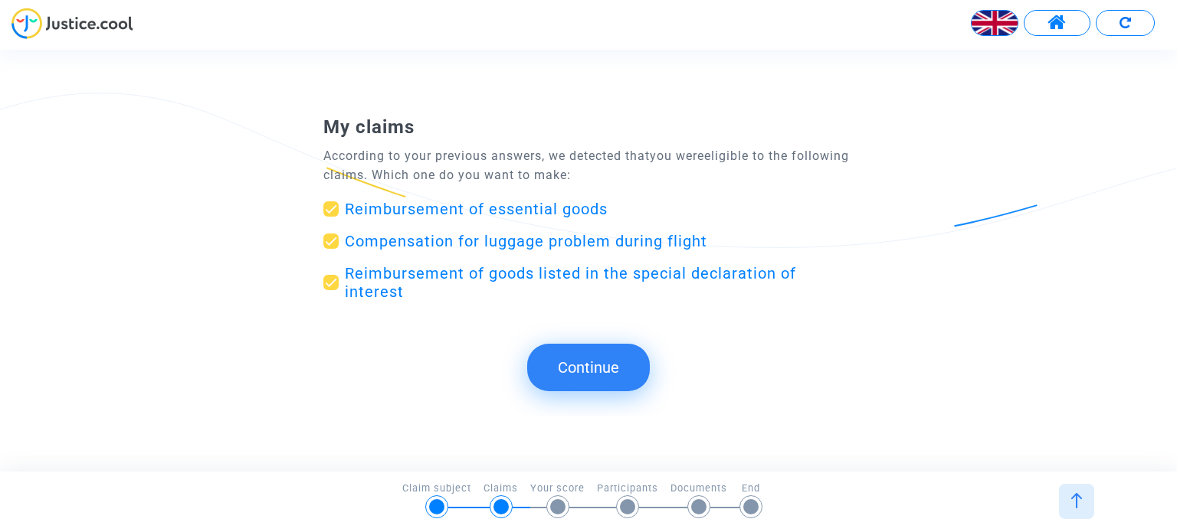
click at [581, 364] on button "Continue" at bounding box center [588, 367] width 123 height 47
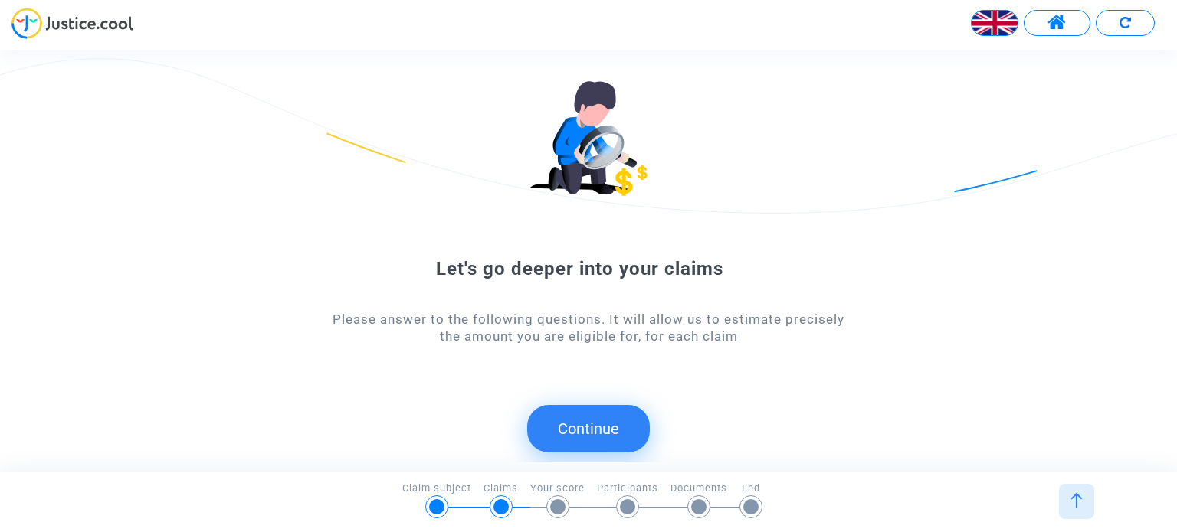
click at [591, 417] on button "Continue" at bounding box center [588, 428] width 123 height 47
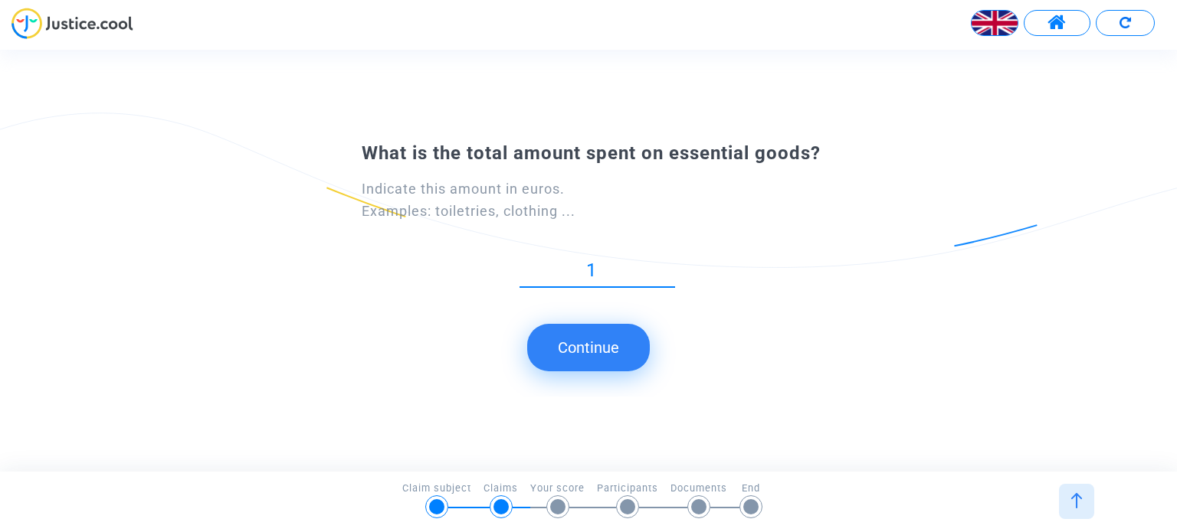
click at [666, 281] on input "1" at bounding box center [596, 270] width 155 height 21
click at [666, 265] on input "2" at bounding box center [596, 270] width 155 height 21
click at [666, 265] on input "3" at bounding box center [596, 270] width 155 height 21
click at [666, 265] on input "4" at bounding box center [596, 270] width 155 height 21
click at [666, 265] on input "5" at bounding box center [596, 270] width 155 height 21
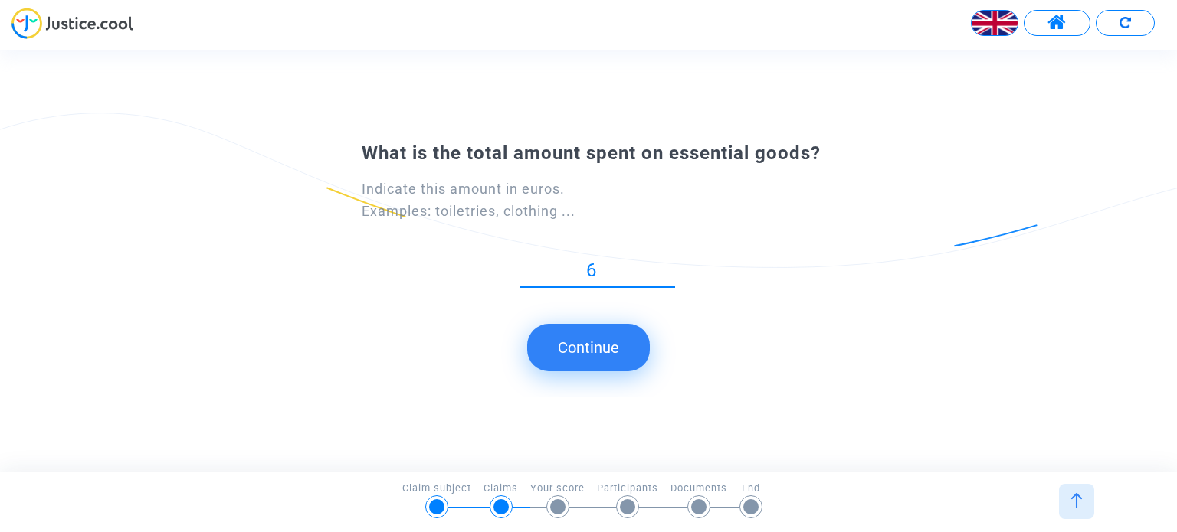
click at [666, 265] on input "6" at bounding box center [596, 270] width 155 height 21
click at [666, 265] on input "7" at bounding box center [596, 270] width 155 height 21
click at [666, 265] on input "8" at bounding box center [596, 270] width 155 height 21
click at [666, 265] on input "9" at bounding box center [596, 270] width 155 height 21
click at [666, 265] on input "10" at bounding box center [596, 270] width 155 height 21
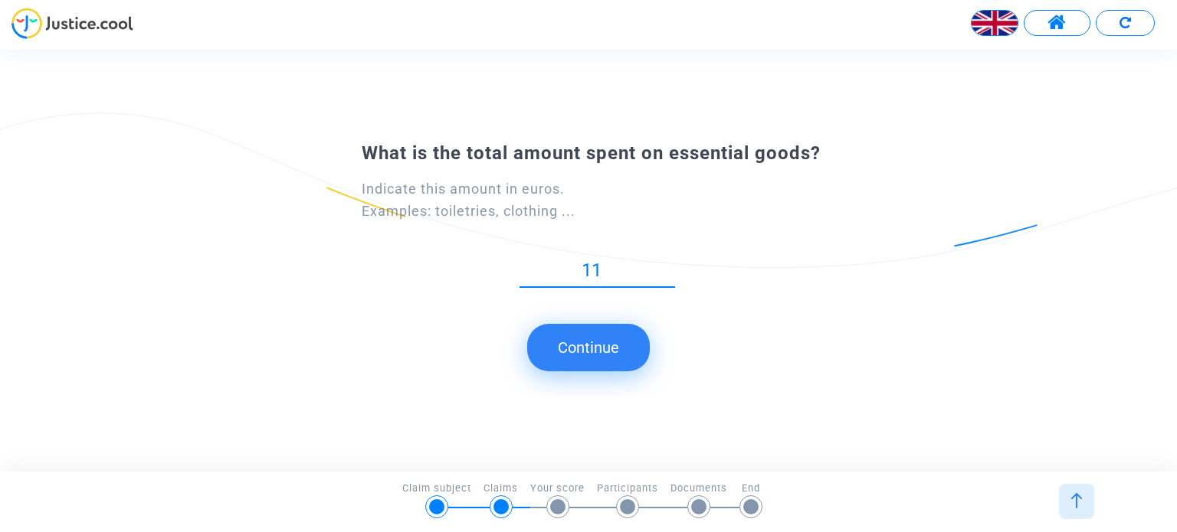
click at [666, 265] on input "11" at bounding box center [596, 270] width 155 height 21
click at [666, 265] on input "12" at bounding box center [596, 270] width 155 height 21
click at [666, 265] on input "13" at bounding box center [596, 270] width 155 height 21
click at [666, 265] on input "14" at bounding box center [596, 270] width 155 height 21
click at [666, 265] on input "15" at bounding box center [596, 270] width 155 height 21
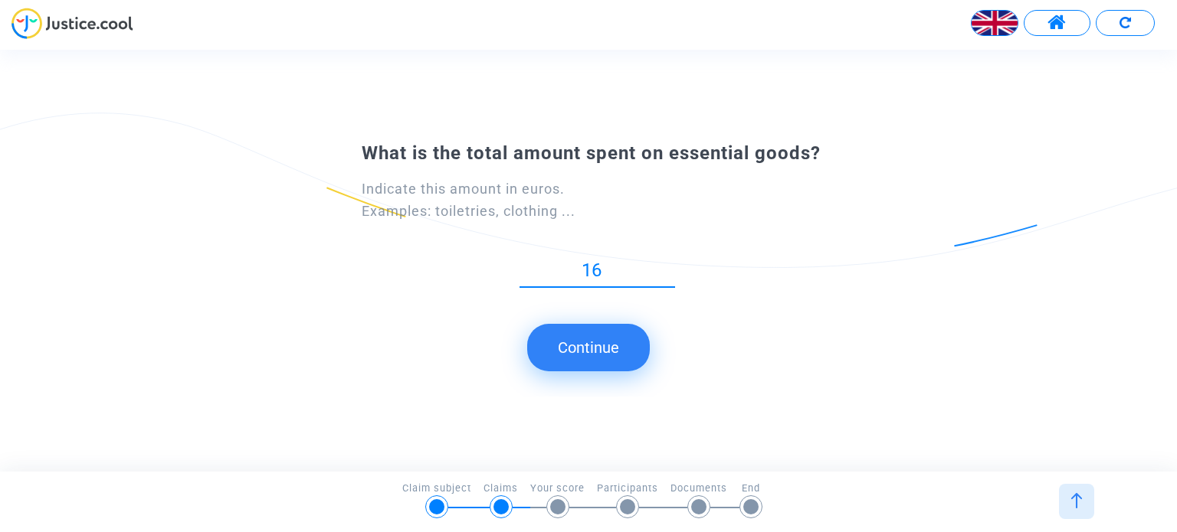
click at [666, 265] on input "16" at bounding box center [596, 270] width 155 height 21
click at [666, 265] on input "17" at bounding box center [596, 270] width 155 height 21
click at [666, 266] on input "95" at bounding box center [596, 270] width 155 height 21
click at [666, 266] on input "96" at bounding box center [596, 270] width 155 height 21
click at [666, 266] on input "97" at bounding box center [596, 270] width 155 height 21
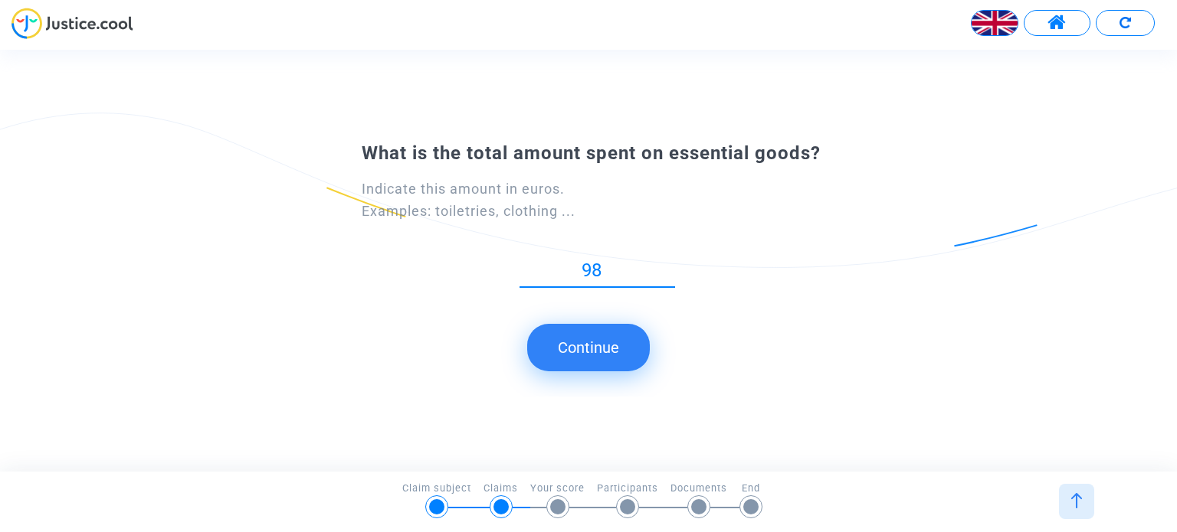
click at [666, 266] on input "98" at bounding box center [596, 270] width 155 height 21
click at [666, 266] on input "99" at bounding box center [596, 270] width 155 height 21
click at [666, 266] on input "100" at bounding box center [596, 270] width 155 height 21
click at [666, 266] on input "101" at bounding box center [596, 270] width 155 height 21
click at [666, 266] on input "102" at bounding box center [596, 270] width 155 height 21
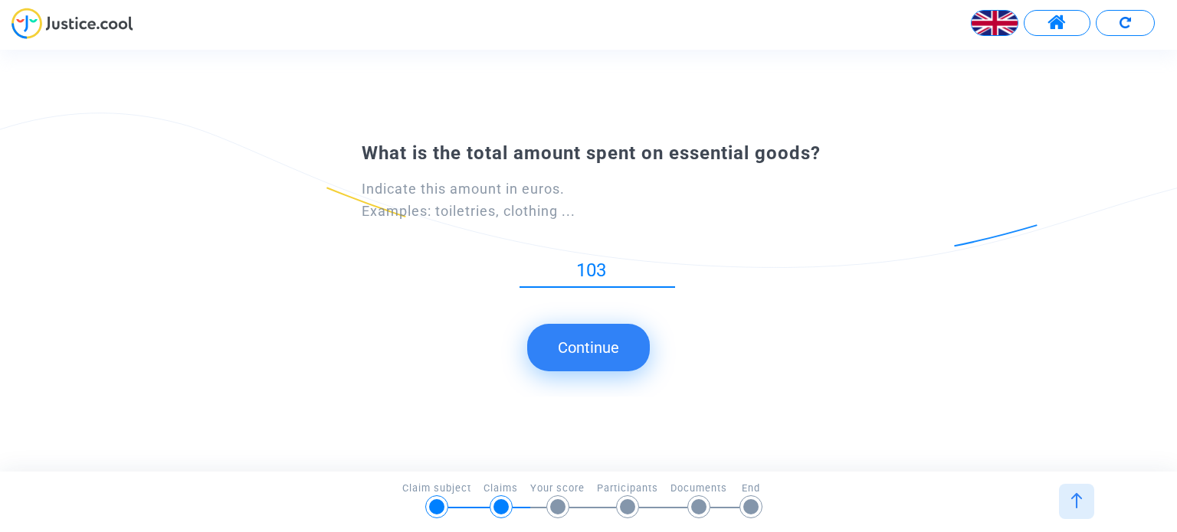
click at [666, 266] on input "103" at bounding box center [596, 270] width 155 height 21
click at [666, 266] on input "104" at bounding box center [596, 270] width 155 height 21
click at [666, 266] on input "105" at bounding box center [596, 270] width 155 height 21
click at [666, 266] on input "106" at bounding box center [596, 270] width 155 height 21
click at [666, 266] on input "107" at bounding box center [596, 270] width 155 height 21
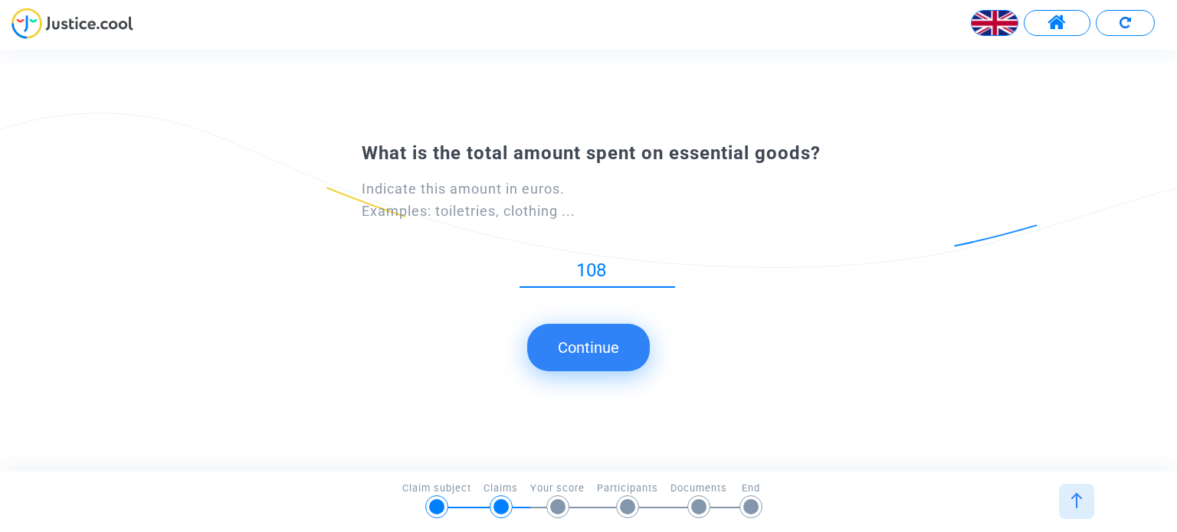
click at [666, 266] on input "108" at bounding box center [596, 270] width 155 height 21
click at [666, 266] on input "109" at bounding box center [596, 270] width 155 height 21
click at [666, 266] on input "110" at bounding box center [596, 270] width 155 height 21
click at [666, 266] on input "111" at bounding box center [596, 270] width 155 height 21
click at [666, 266] on input "112" at bounding box center [596, 270] width 155 height 21
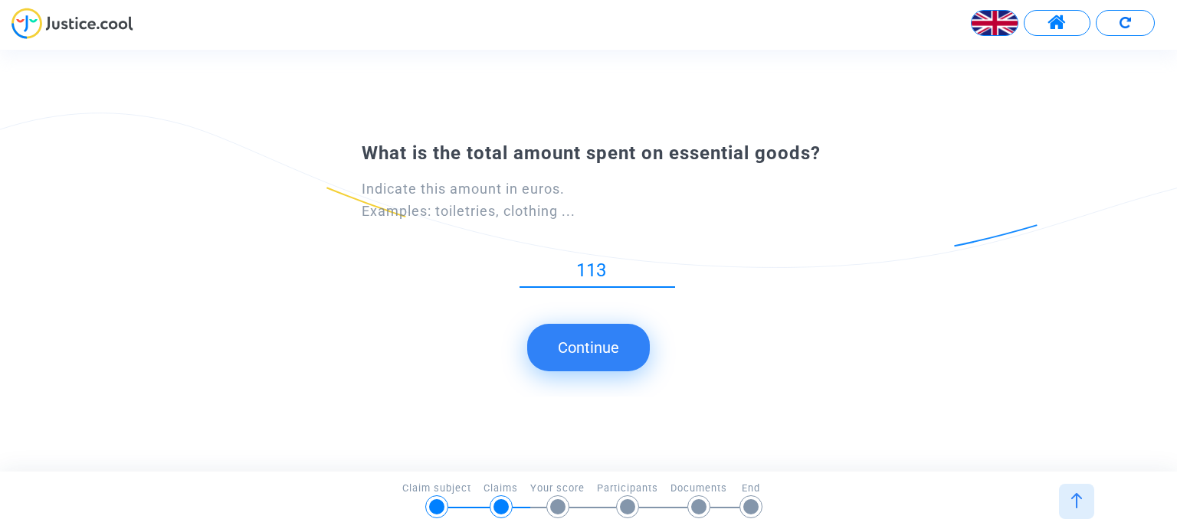
click at [666, 266] on input "113" at bounding box center [596, 270] width 155 height 21
click at [666, 266] on input "114" at bounding box center [596, 270] width 155 height 21
click at [666, 266] on input "115" at bounding box center [596, 270] width 155 height 21
type input "1"
type input "50"
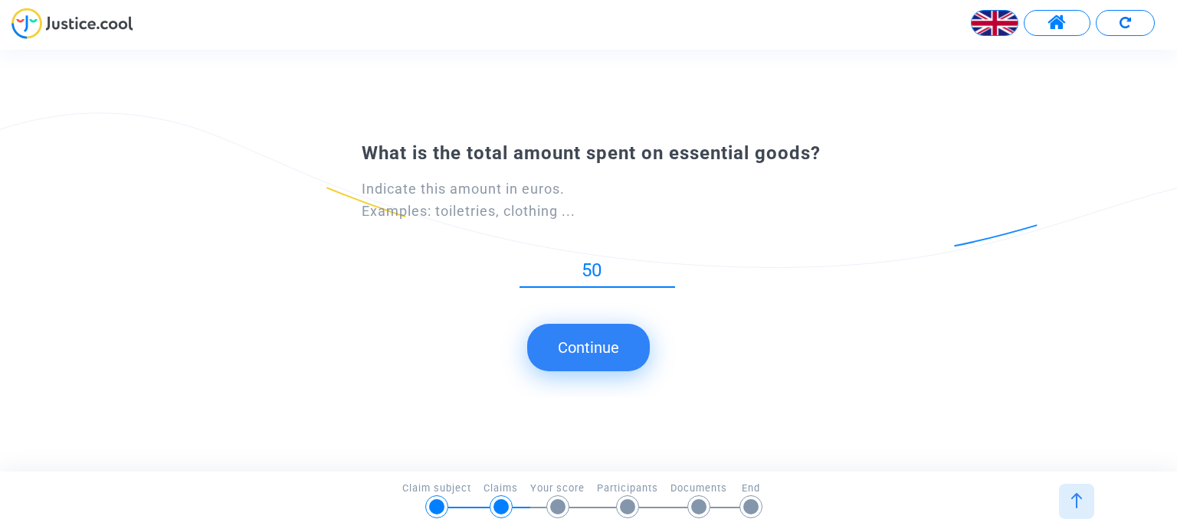
click at [605, 355] on button "Continue" at bounding box center [588, 347] width 123 height 47
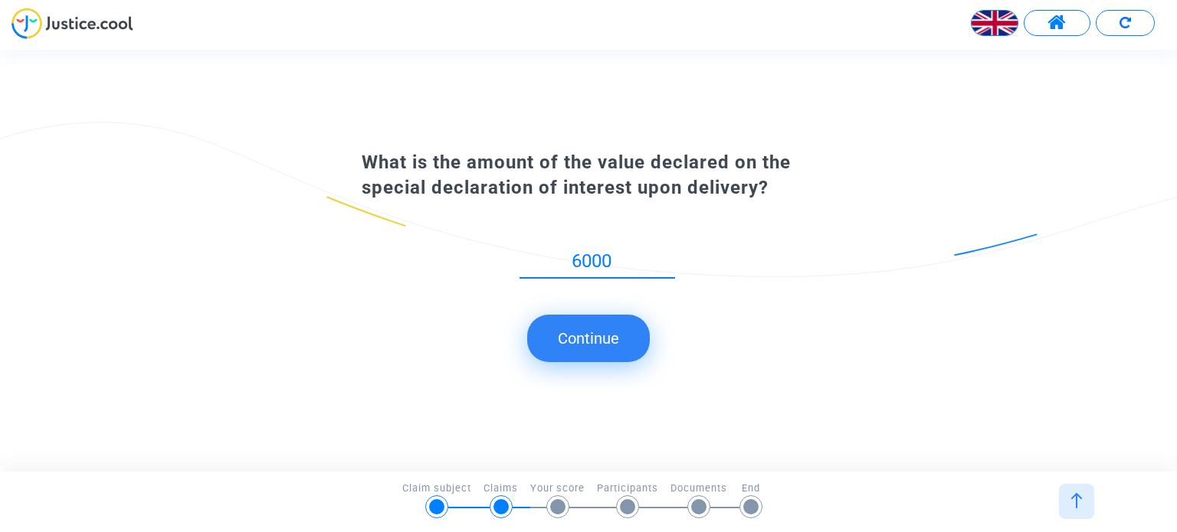
type input "6000"
click at [593, 349] on button "Continue" at bounding box center [588, 338] width 123 height 47
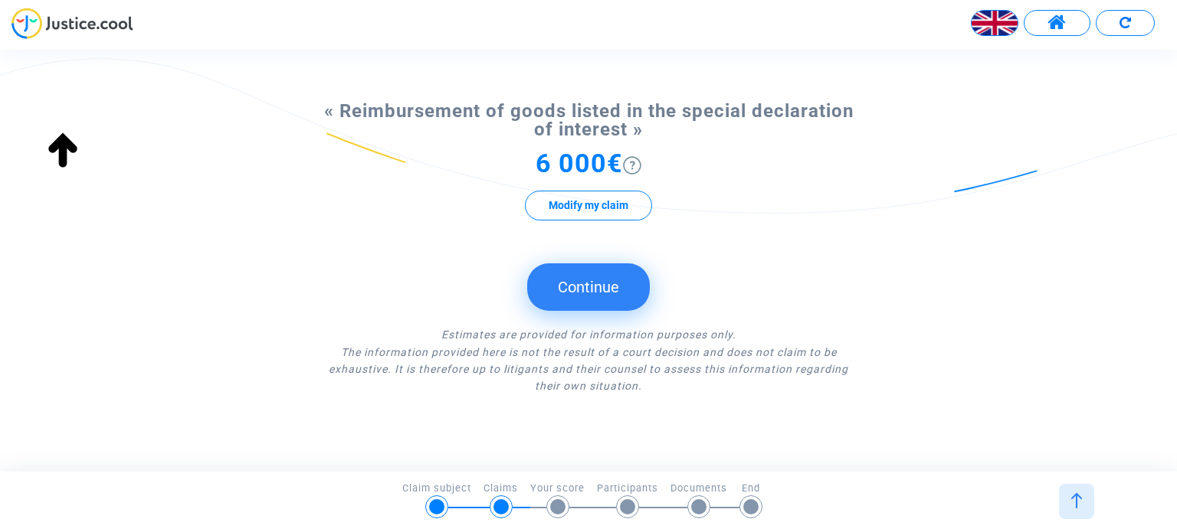
scroll to position [434, 0]
click at [601, 283] on button "Continue" at bounding box center [588, 284] width 123 height 47
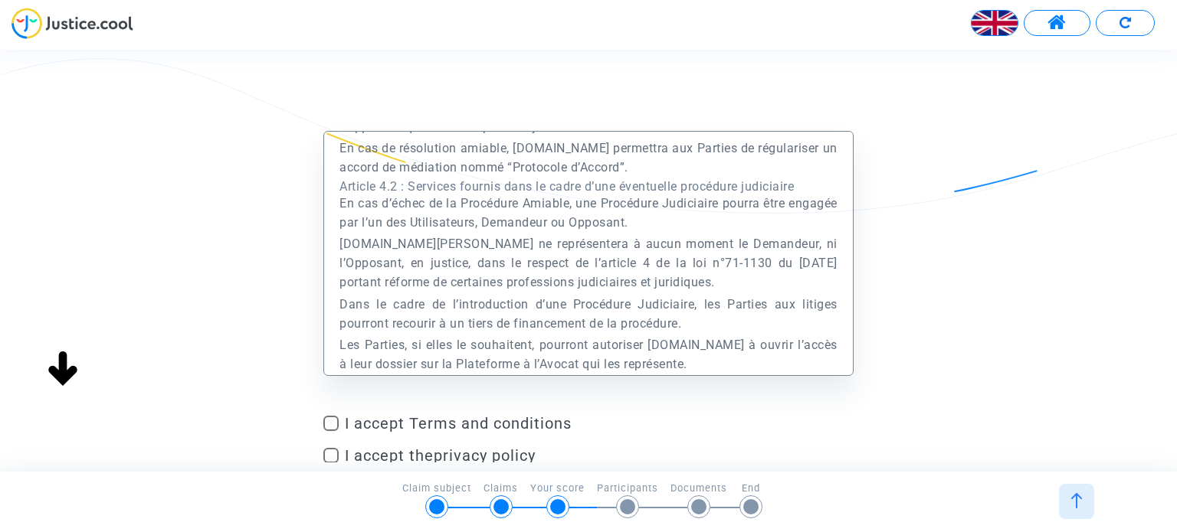
scroll to position [16808, 0]
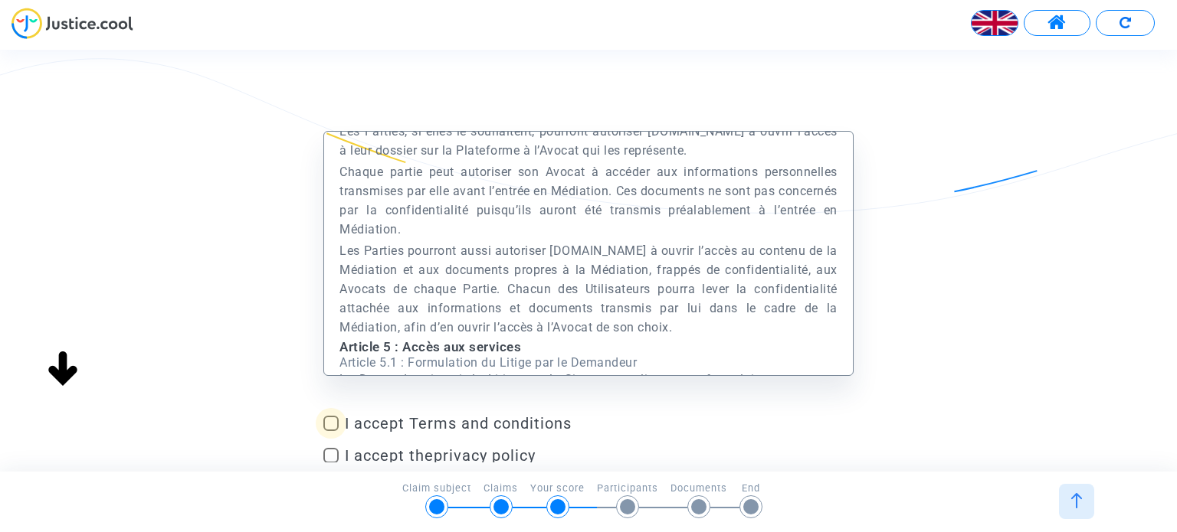
click at [327, 425] on span at bounding box center [330, 423] width 15 height 15
click at [330, 431] on input "I accept Terms and conditions" at bounding box center [330, 431] width 1 height 1
checkbox input "true"
click at [329, 454] on span at bounding box center [330, 455] width 15 height 15
click at [330, 463] on input "I accept the privacy policy" at bounding box center [330, 463] width 1 height 1
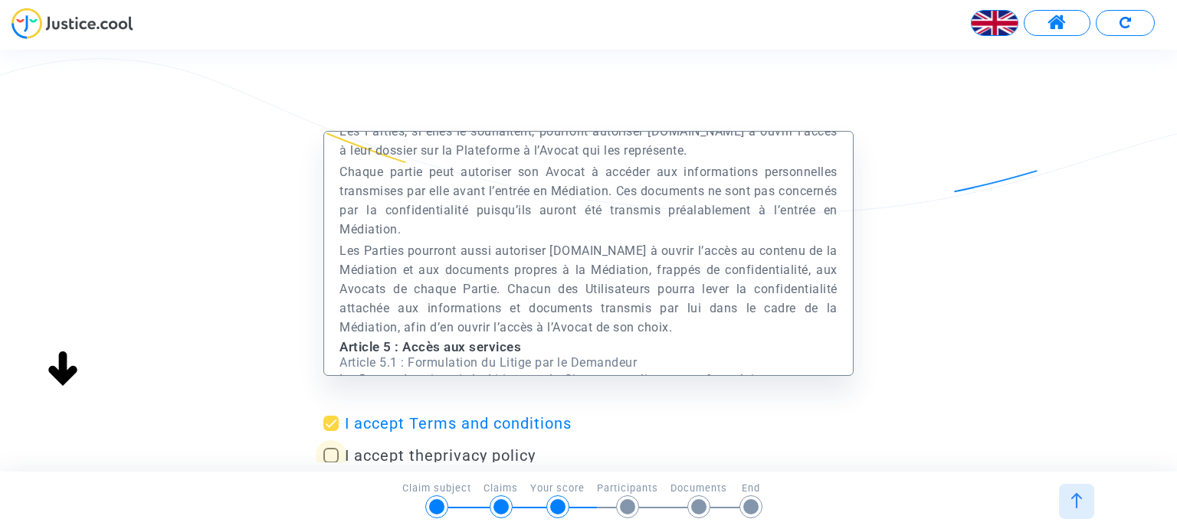
checkbox input "true"
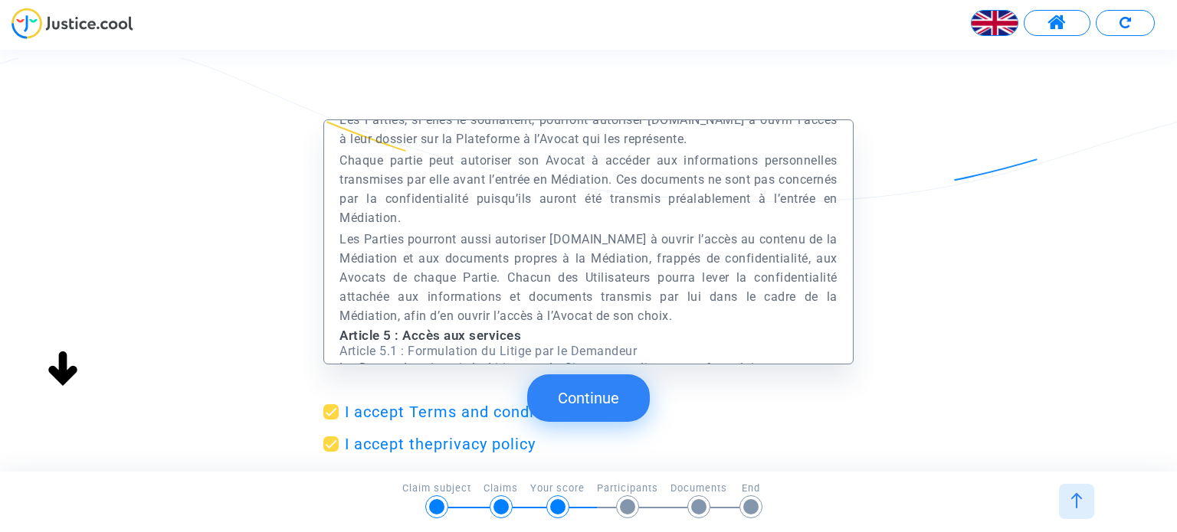
scroll to position [123, 0]
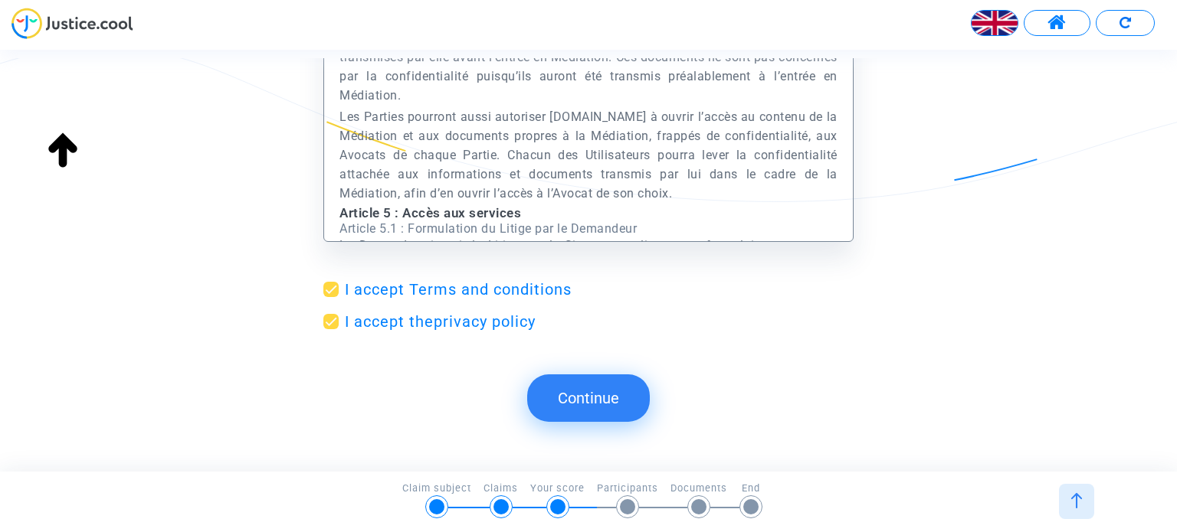
click at [579, 404] on button "Continue" at bounding box center [588, 398] width 123 height 47
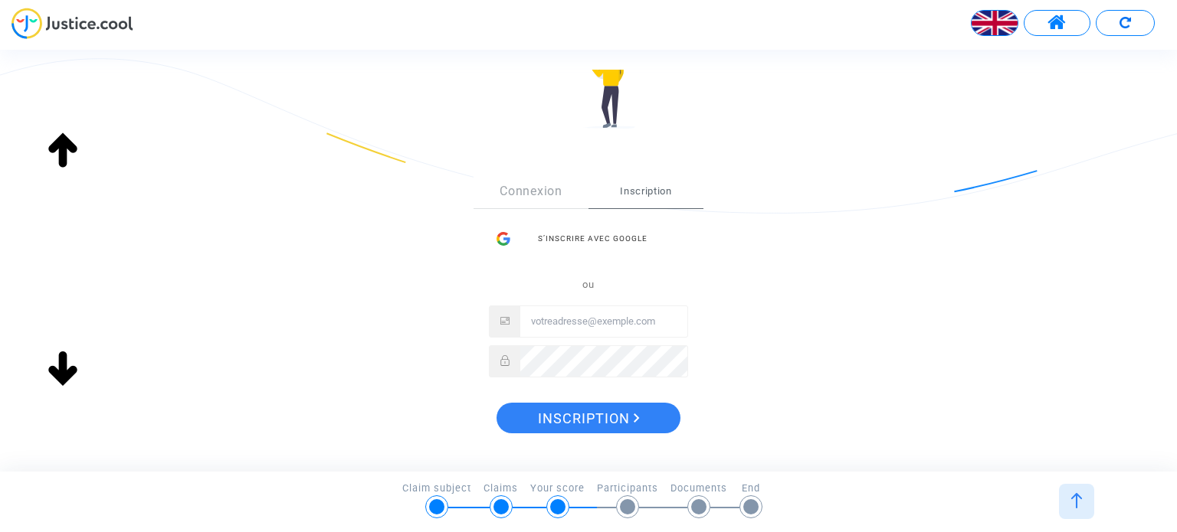
scroll to position [156, 0]
click at [601, 240] on div "S’inscrire avec Google" at bounding box center [588, 238] width 199 height 31
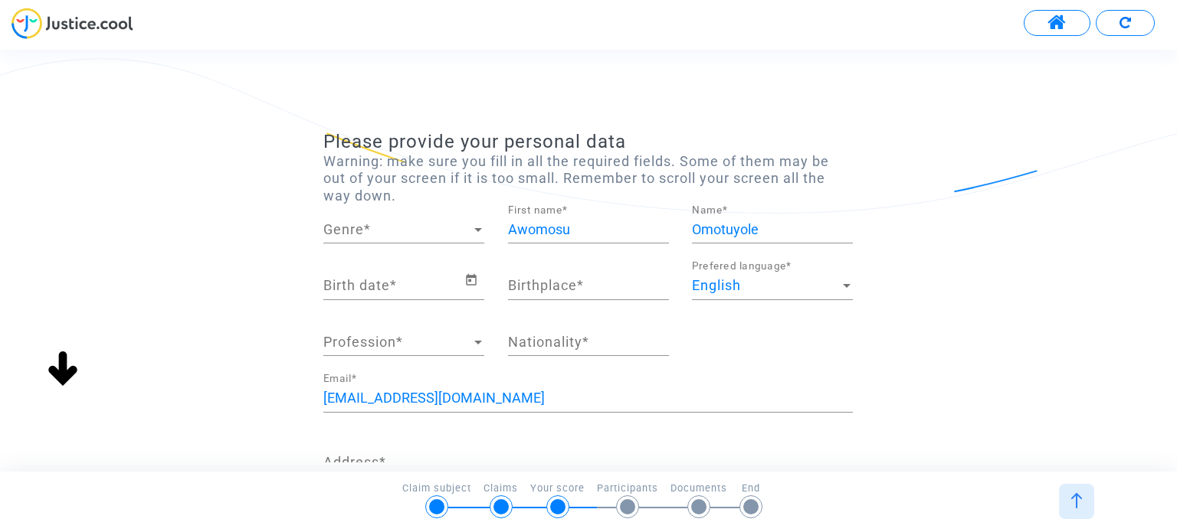
click at [408, 238] on div "Genre Genre *" at bounding box center [403, 224] width 161 height 39
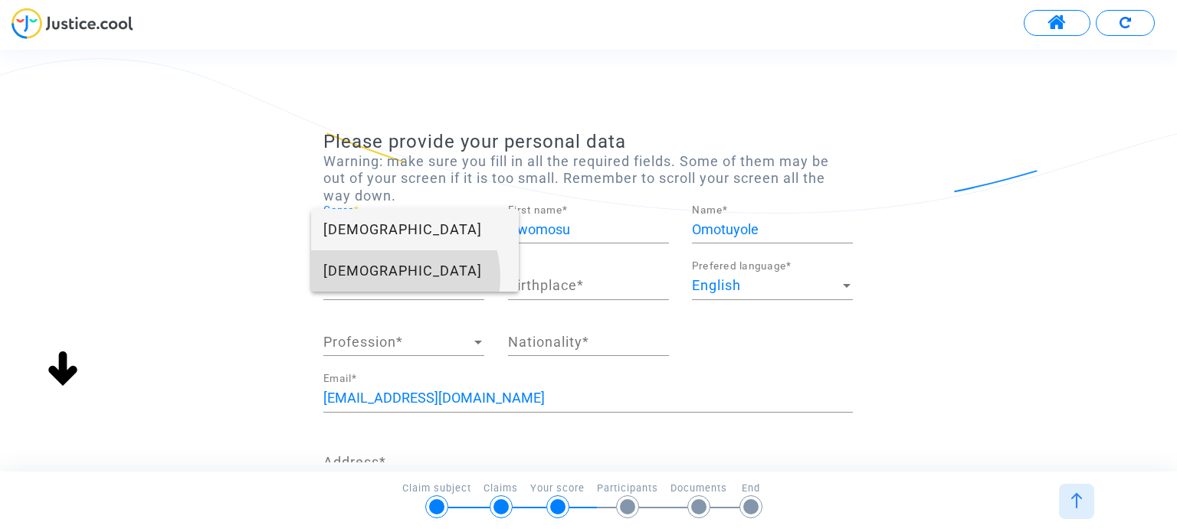
click at [389, 277] on span "[DEMOGRAPHIC_DATA]" at bounding box center [414, 270] width 183 height 41
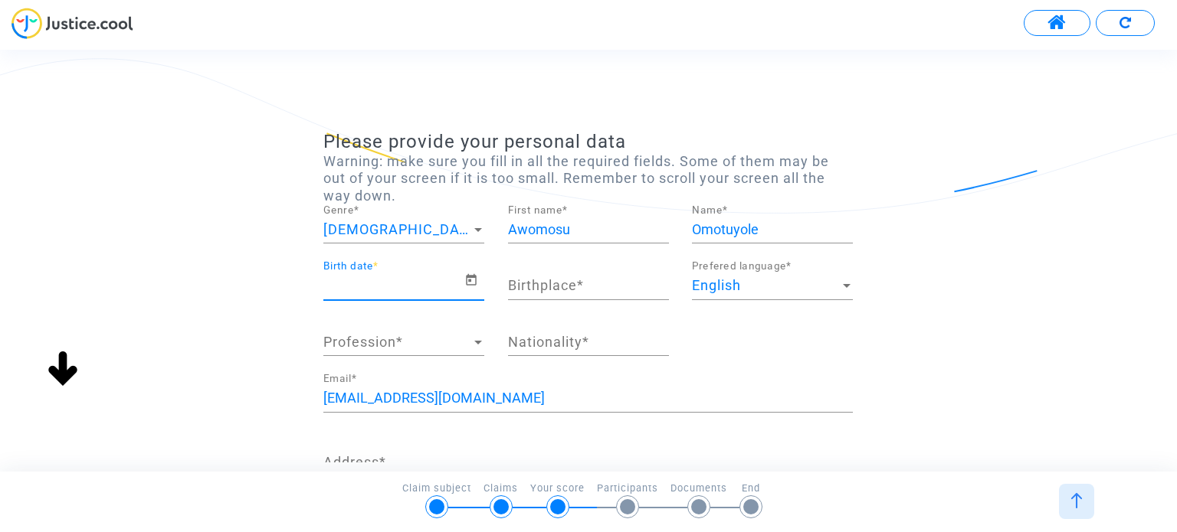
click at [385, 288] on input "Birth date *" at bounding box center [393, 285] width 140 height 15
click at [399, 288] on input "Birth date *" at bounding box center [393, 285] width 140 height 15
click at [475, 281] on icon "Open calendar" at bounding box center [471, 280] width 14 height 18
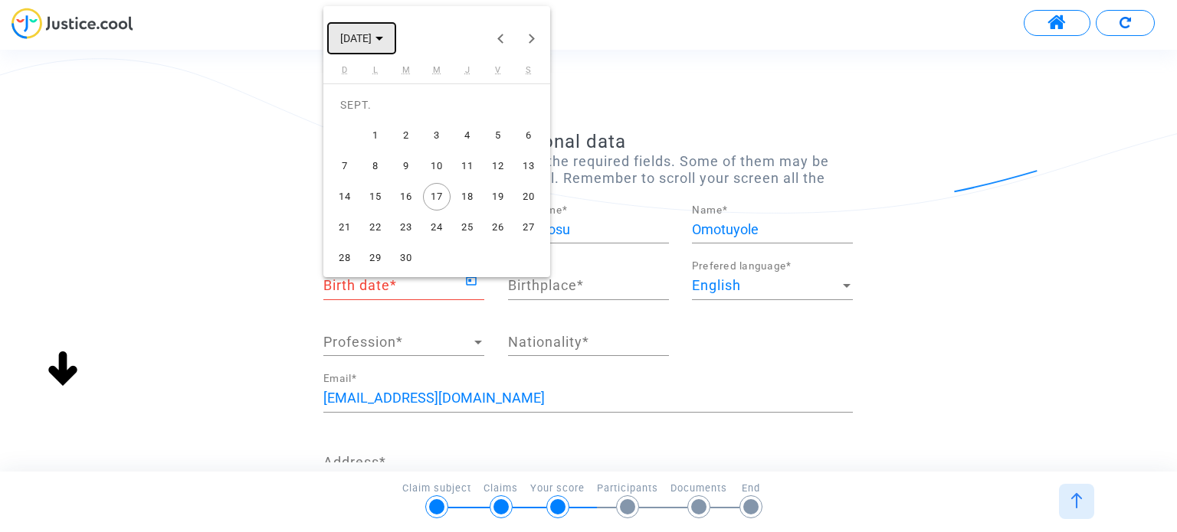
click at [395, 34] on button "[DATE]" at bounding box center [361, 38] width 67 height 31
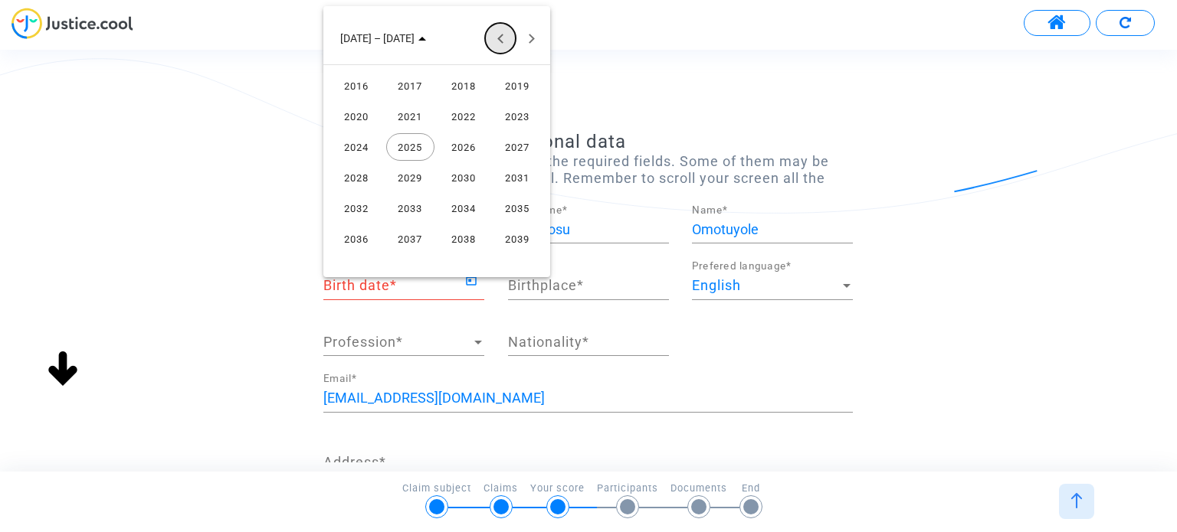
click at [497, 36] on button "Previous 24 years" at bounding box center [500, 38] width 31 height 31
click at [421, 240] on div "1989" at bounding box center [410, 239] width 48 height 28
click at [368, 174] on div "SEPT." at bounding box center [356, 178] width 48 height 28
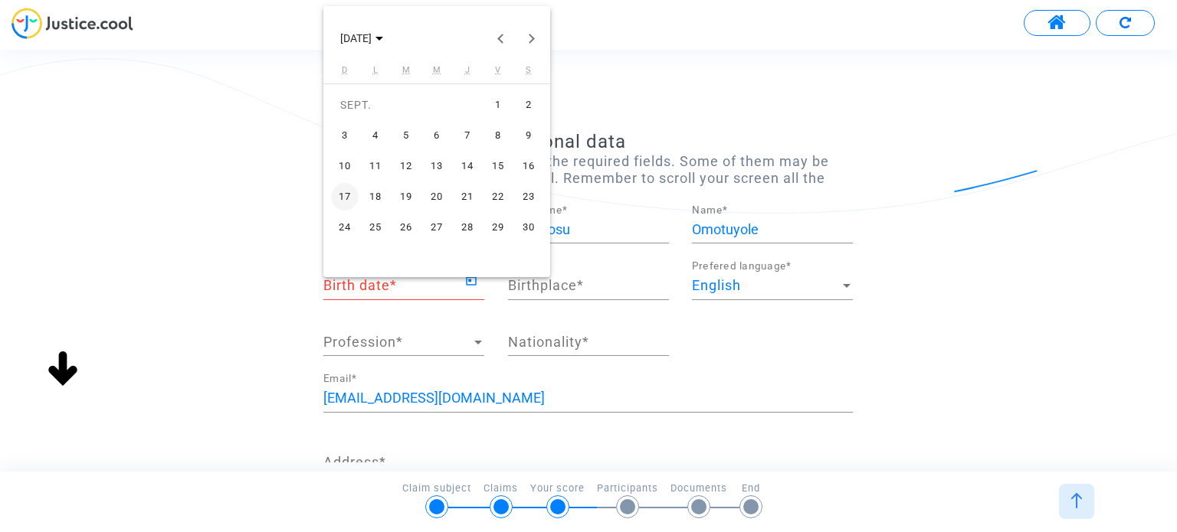
click at [529, 192] on div "23" at bounding box center [529, 197] width 28 height 28
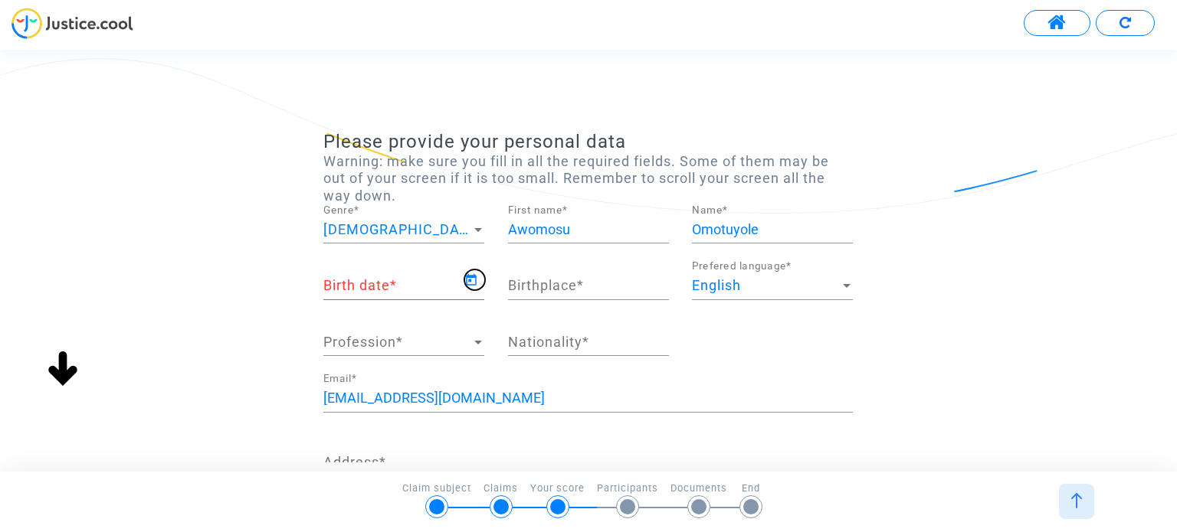
type input "[DATE]"
click at [570, 289] on input "Birthplace *" at bounding box center [588, 285] width 161 height 15
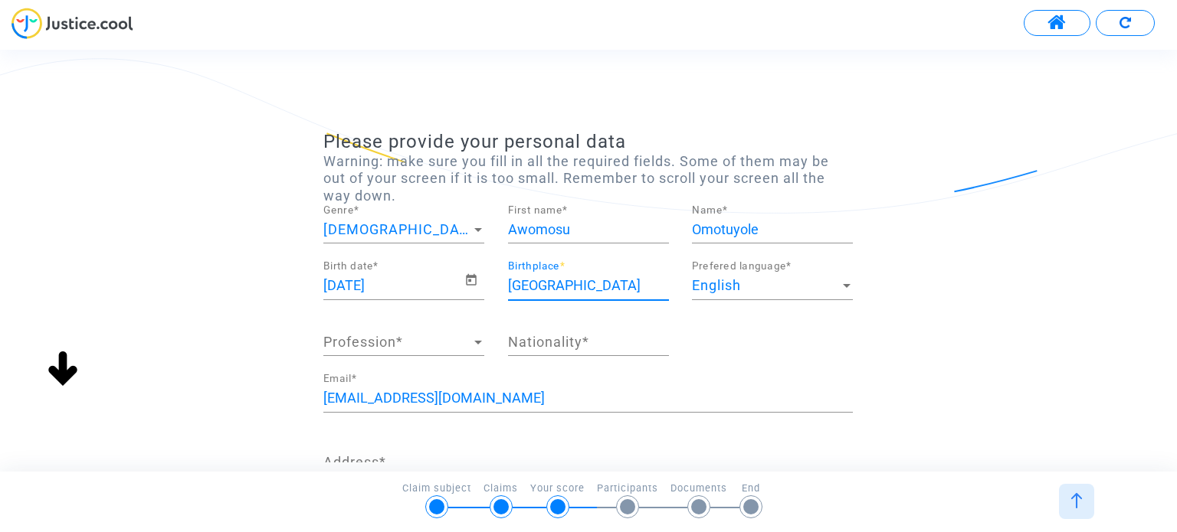
type input "[GEOGRAPHIC_DATA]"
click at [385, 338] on span "Profession" at bounding box center [396, 342] width 147 height 15
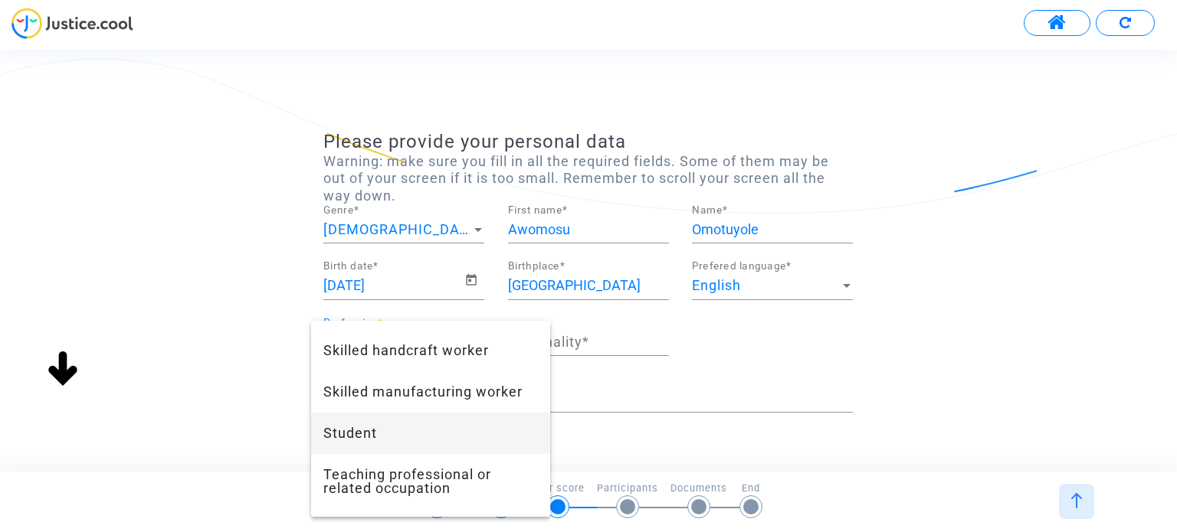
scroll to position [1137, 0]
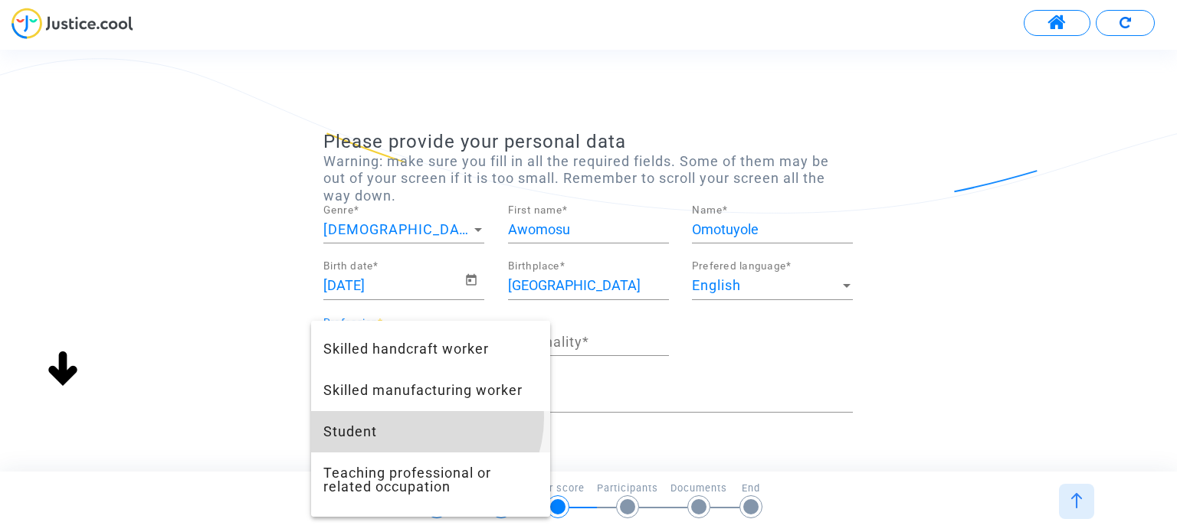
click at [420, 418] on span "Student" at bounding box center [430, 431] width 214 height 41
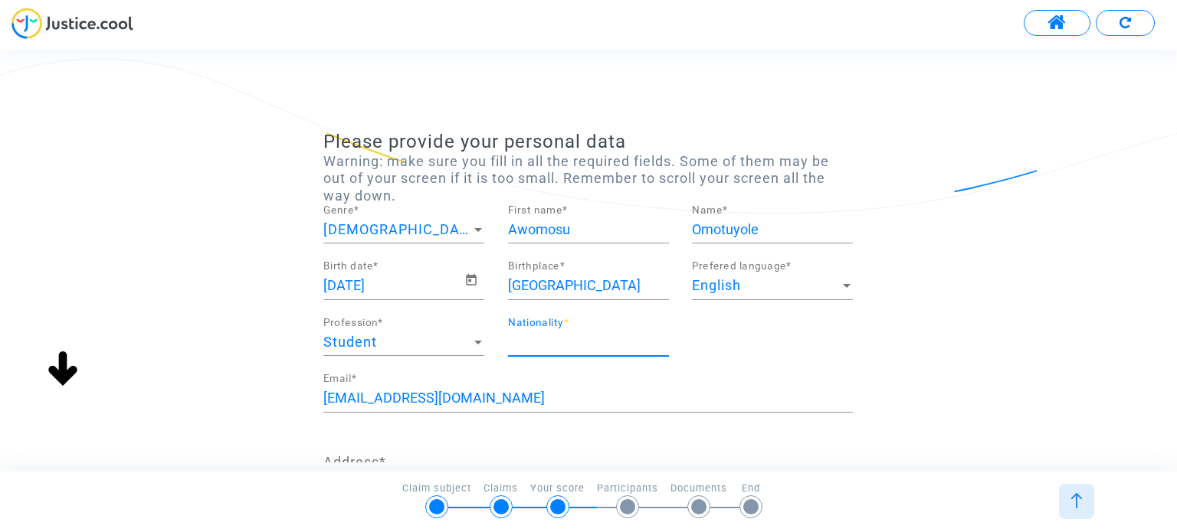
click at [574, 339] on input "Nationality *" at bounding box center [588, 342] width 161 height 15
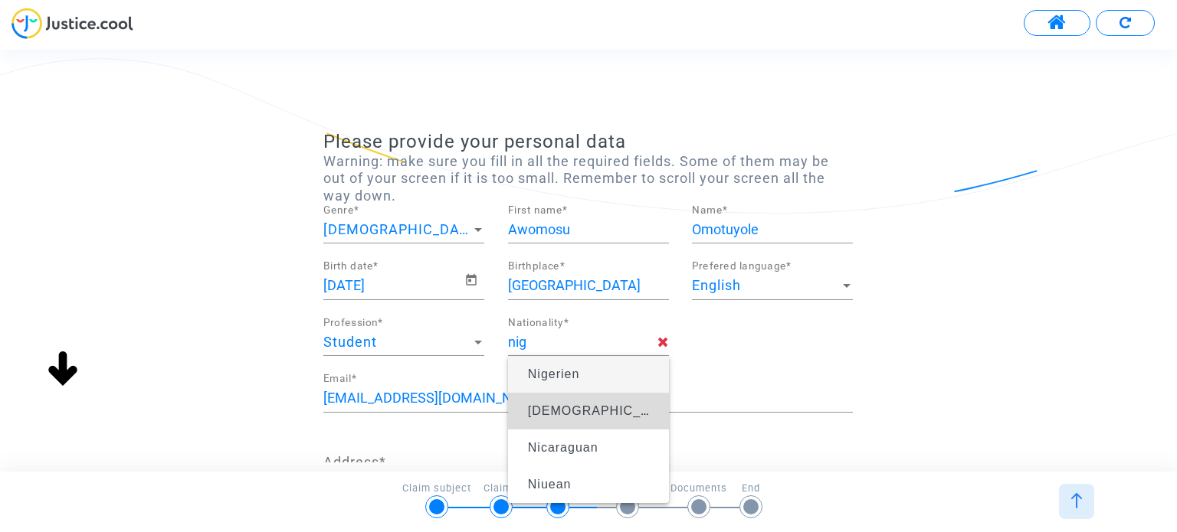
click at [573, 405] on span "[DEMOGRAPHIC_DATA]" at bounding box center [603, 410] width 151 height 13
type input "[DEMOGRAPHIC_DATA]"
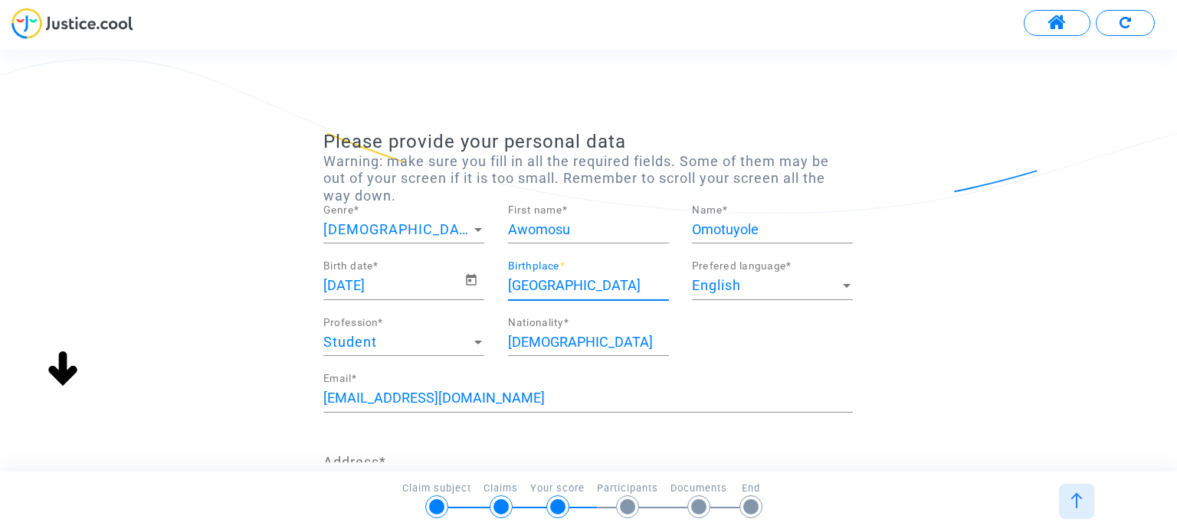
click at [547, 291] on input "[GEOGRAPHIC_DATA]" at bounding box center [588, 285] width 161 height 15
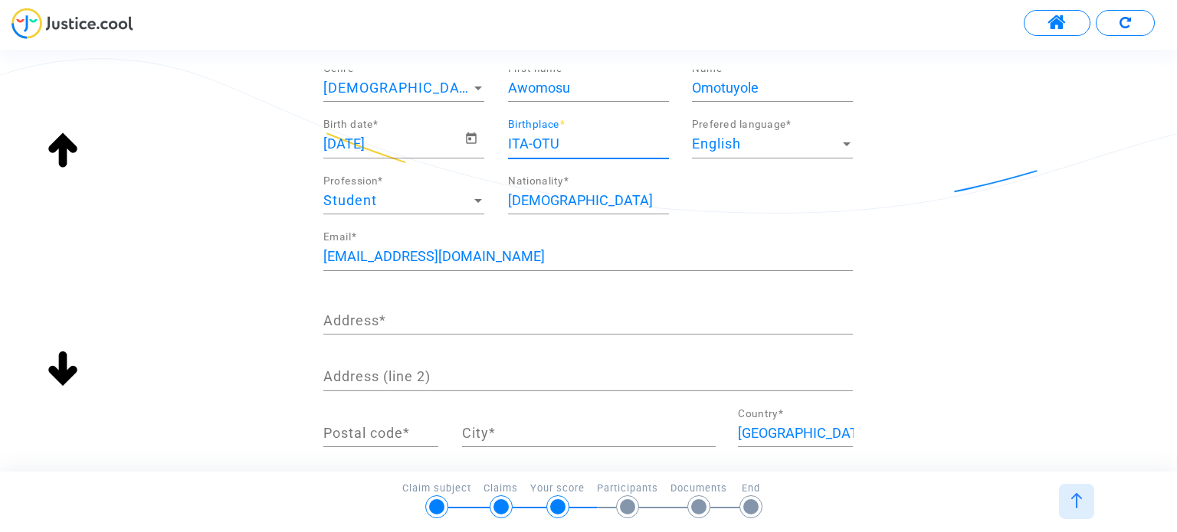
scroll to position [143, 0]
type input "ITA-OTU"
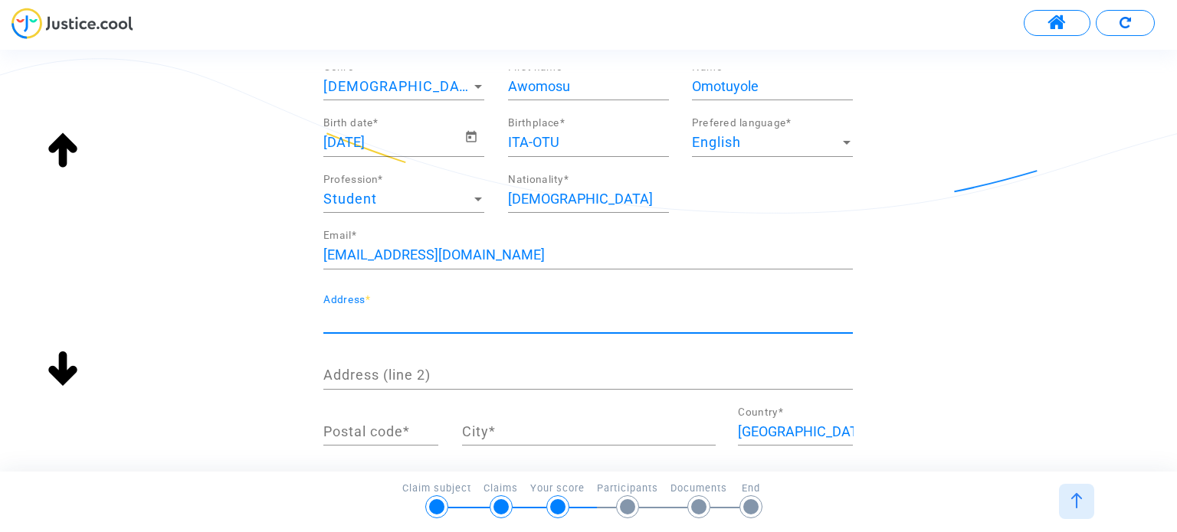
scroll to position [0, 0]
click at [489, 324] on input "Address *" at bounding box center [587, 319] width 529 height 15
type input "[STREET_ADDRESS]"
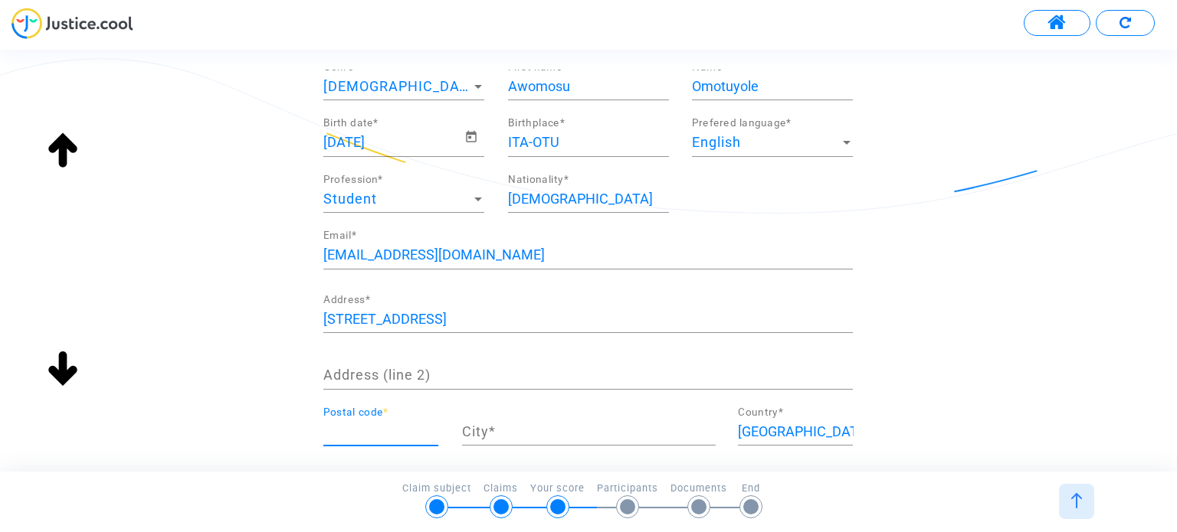
click at [392, 433] on input "Postal code *" at bounding box center [380, 431] width 115 height 15
type input "44100"
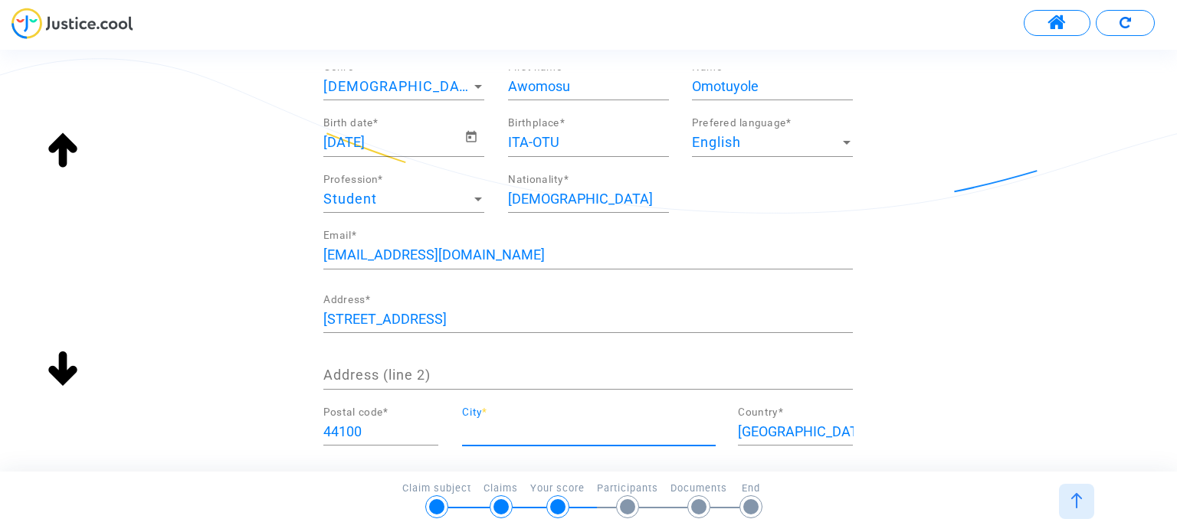
click at [530, 429] on input "City *" at bounding box center [589, 431] width 254 height 15
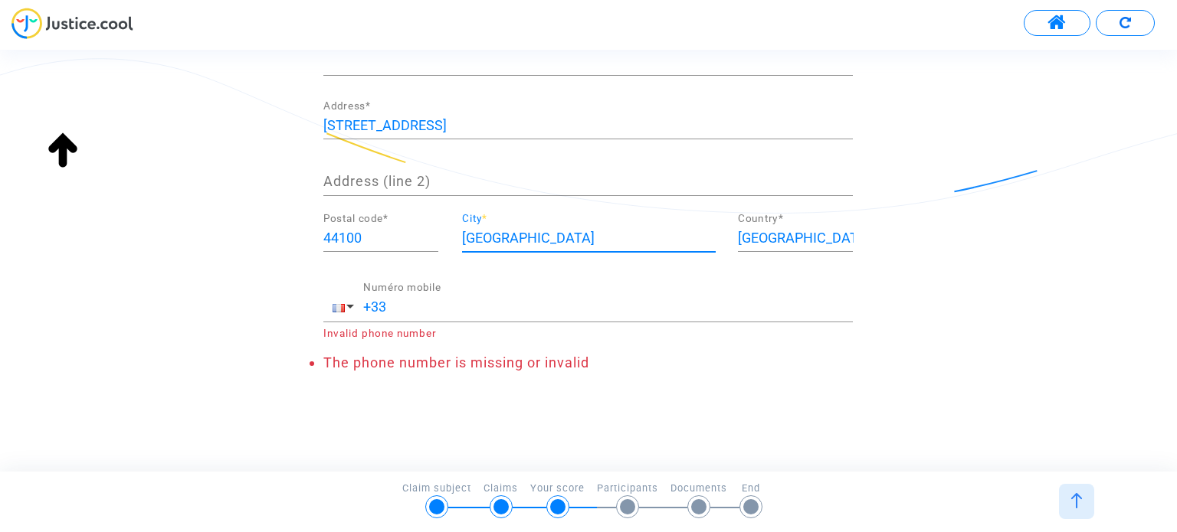
type input "[GEOGRAPHIC_DATA]"
click at [493, 314] on div "+33 Numéro mobile" at bounding box center [607, 302] width 489 height 39
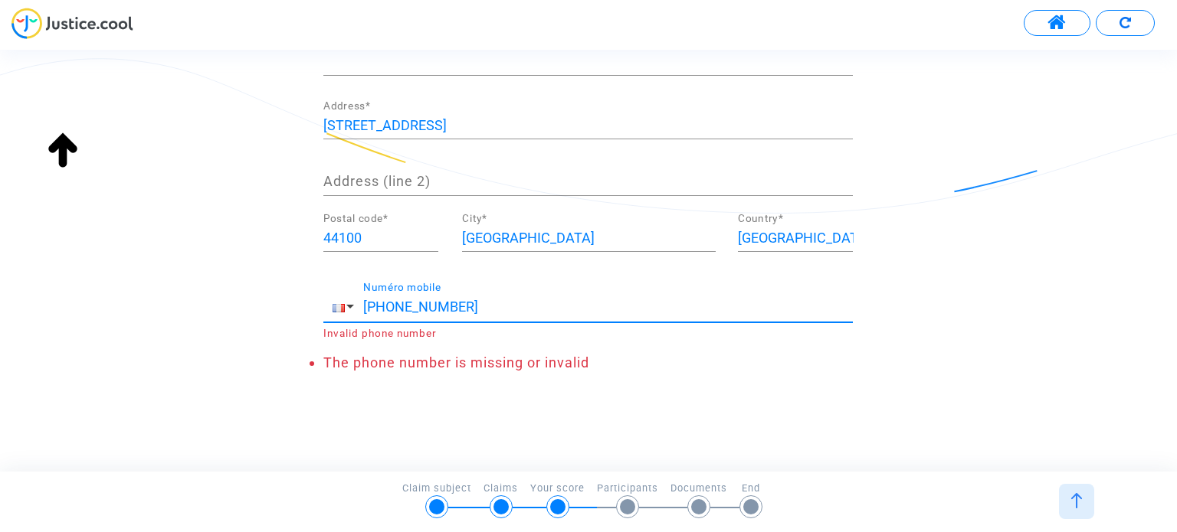
scroll to position [305, 0]
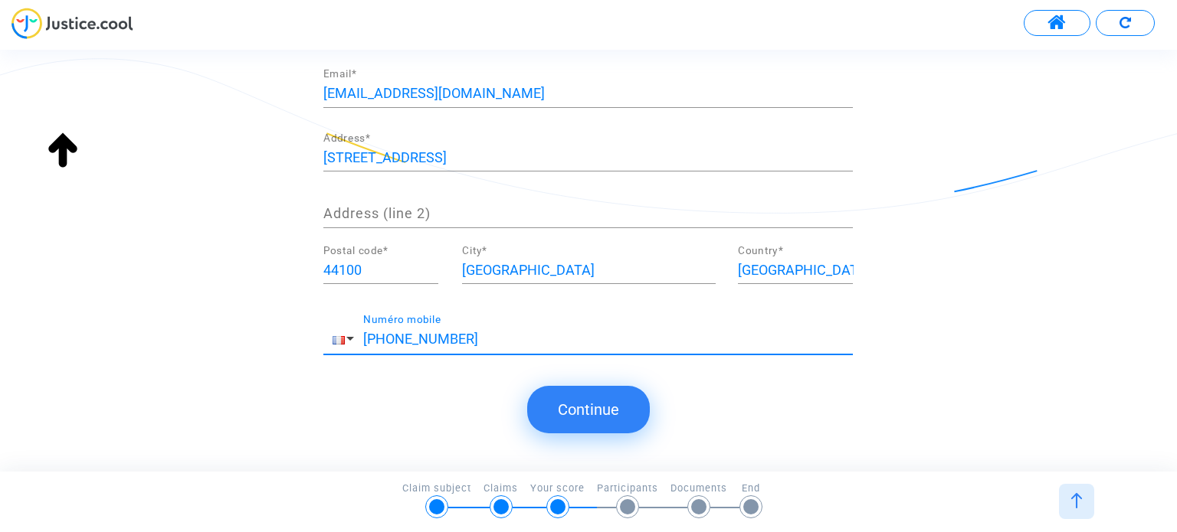
type input "[PHONE_NUMBER]"
click at [591, 412] on button "Continue" at bounding box center [588, 409] width 123 height 47
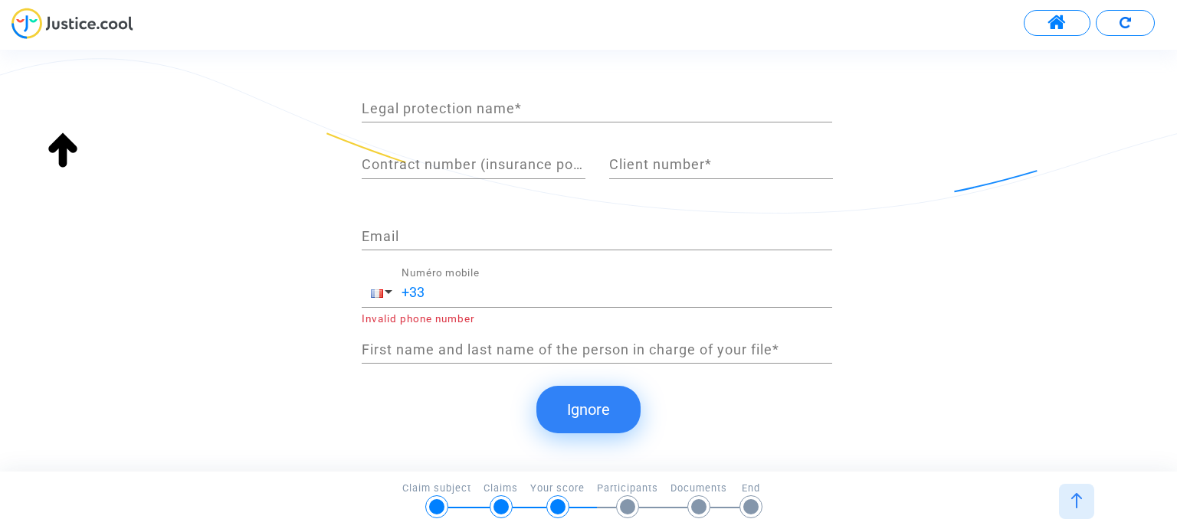
scroll to position [0, 0]
click at [603, 408] on button "Ignore" at bounding box center [588, 409] width 104 height 47
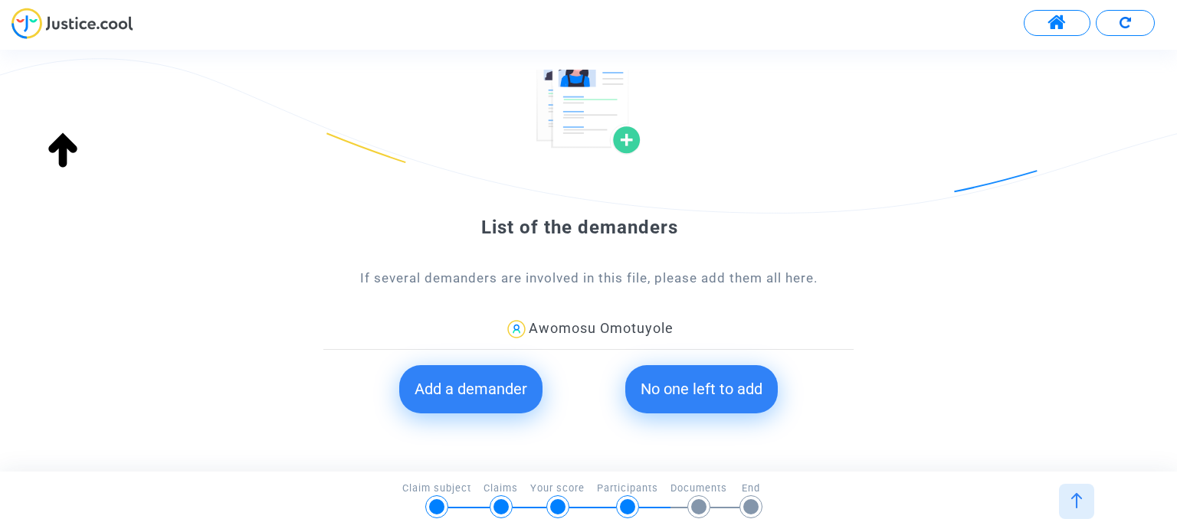
scroll to position [97, 0]
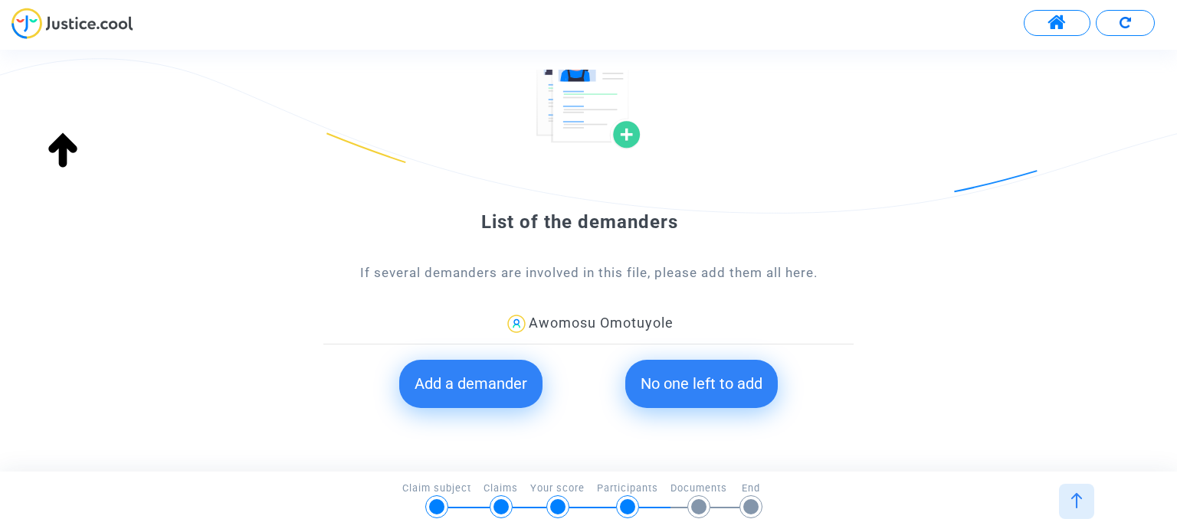
click at [509, 393] on button "Add a demander" at bounding box center [470, 383] width 143 height 47
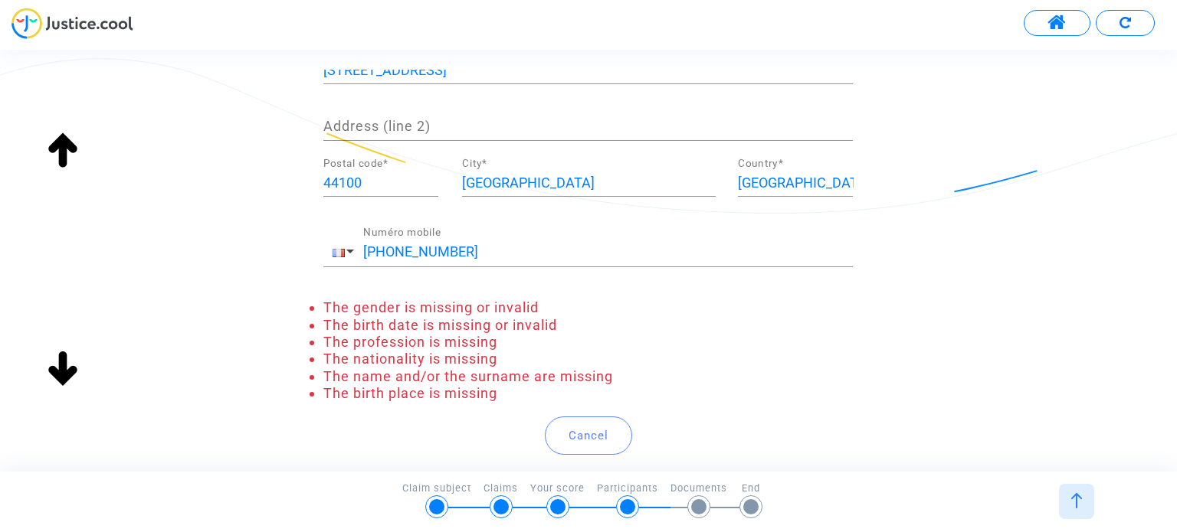
scroll to position [393, 0]
click at [599, 428] on button "Cancel" at bounding box center [588, 435] width 87 height 38
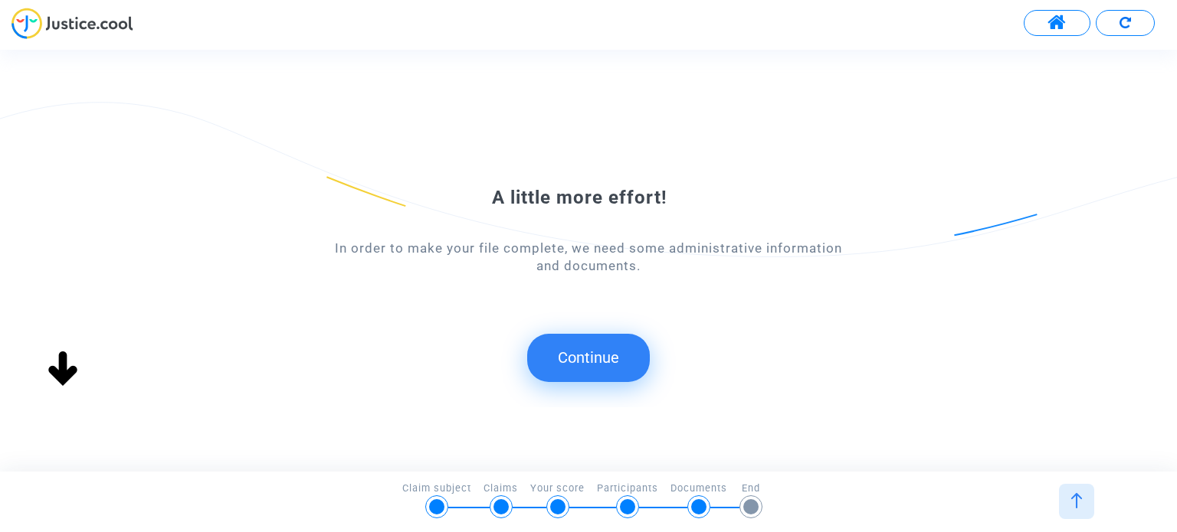
scroll to position [0, 0]
click at [581, 359] on button "Continue" at bounding box center [588, 357] width 123 height 47
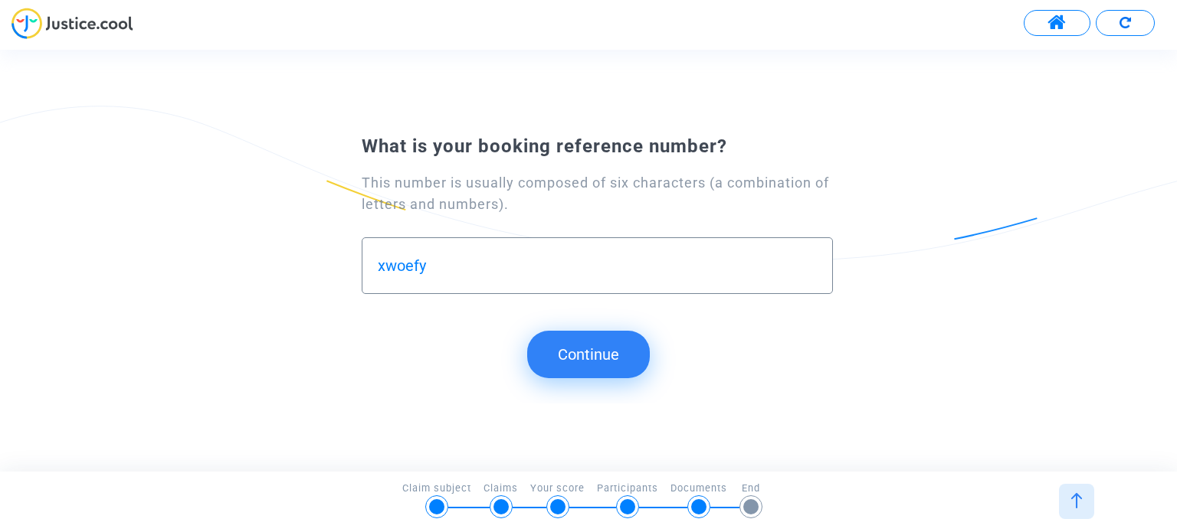
type input "xwoefy"
click at [608, 349] on button "Continue" at bounding box center [588, 354] width 123 height 47
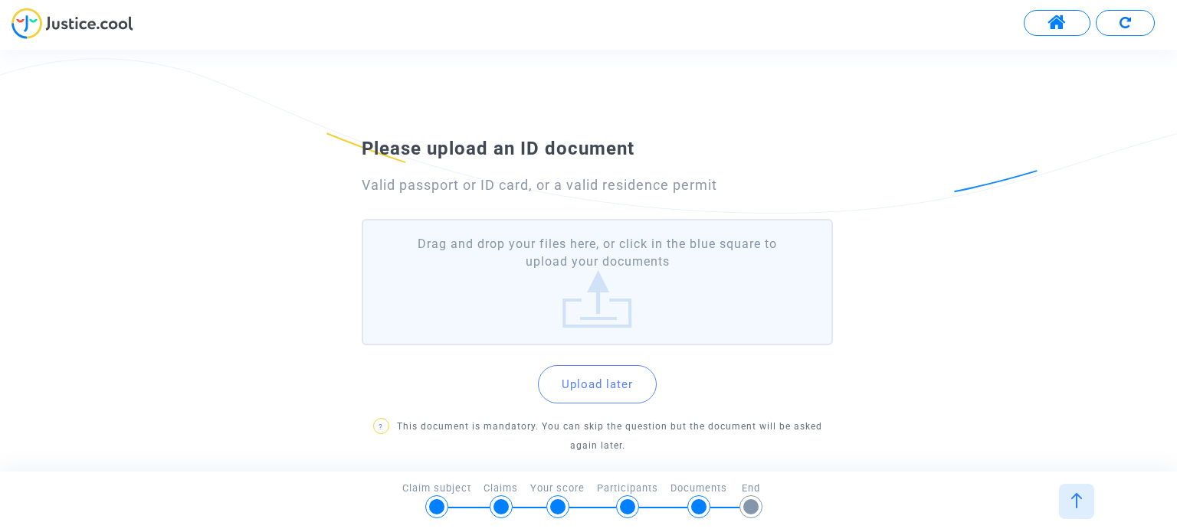
click at [581, 275] on label "Drag and drop your files here, or click in the blue square to upload your docum…" at bounding box center [597, 282] width 470 height 126
click at [0, 0] on input "Drag and drop your files here, or click in the blue square to upload your docum…" at bounding box center [0, 0] width 0 height 0
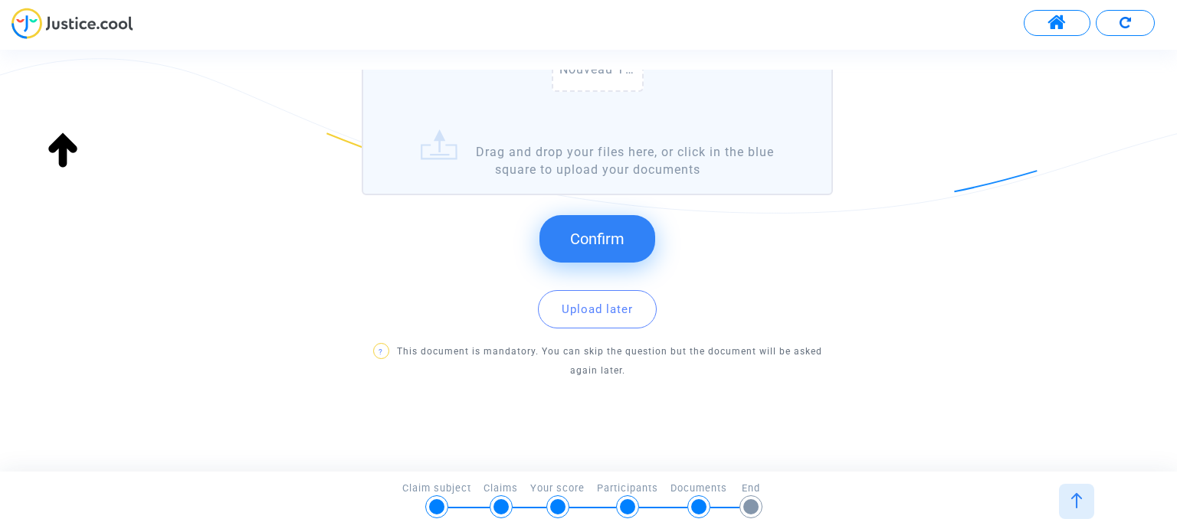
scroll to position [315, 0]
click at [593, 237] on span "Confirm" at bounding box center [597, 236] width 54 height 18
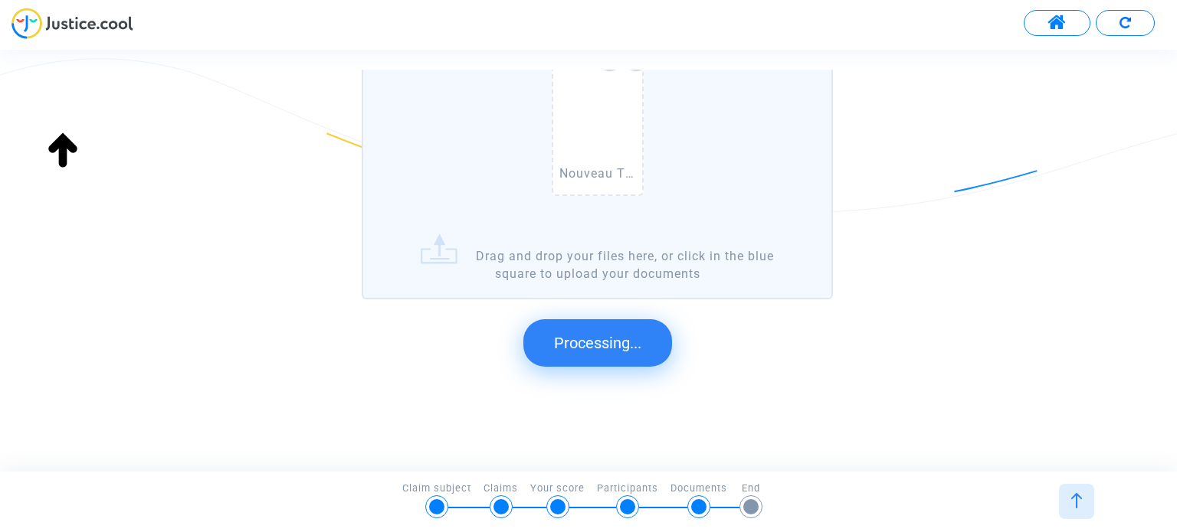
scroll to position [0, 0]
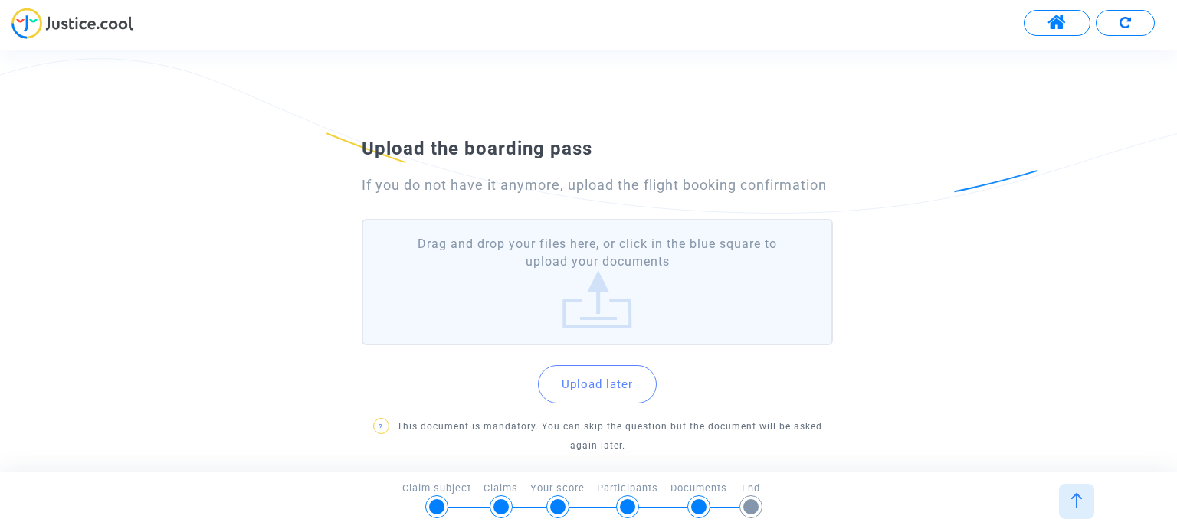
click at [574, 304] on label "Drag and drop your files here, or click in the blue square to upload your docum…" at bounding box center [597, 282] width 470 height 126
click at [0, 0] on input "Drag and drop your files here, or click in the blue square to upload your docum…" at bounding box center [0, 0] width 0 height 0
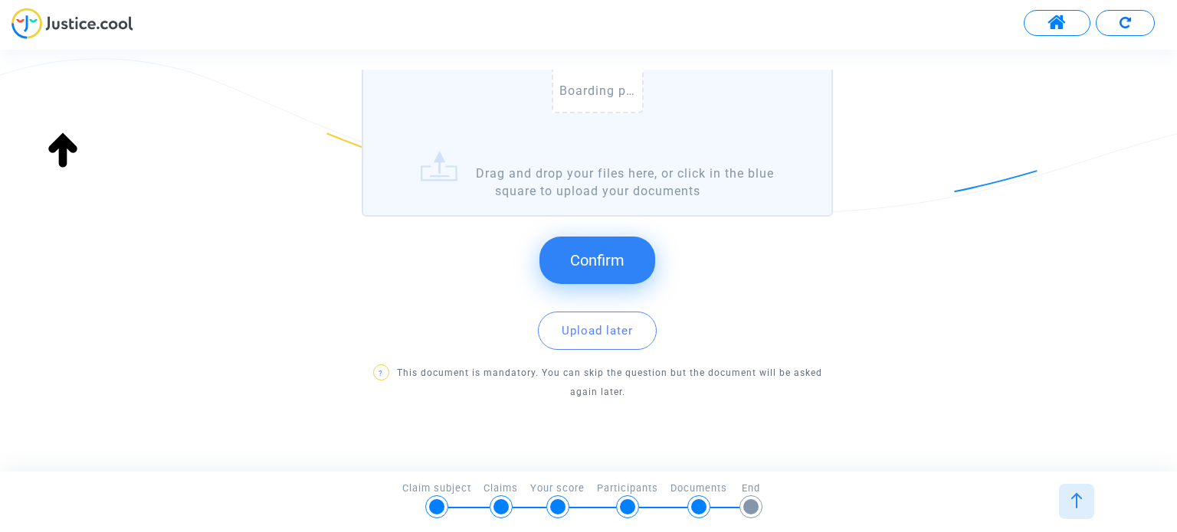
scroll to position [293, 0]
click at [607, 257] on span "Confirm" at bounding box center [597, 258] width 54 height 18
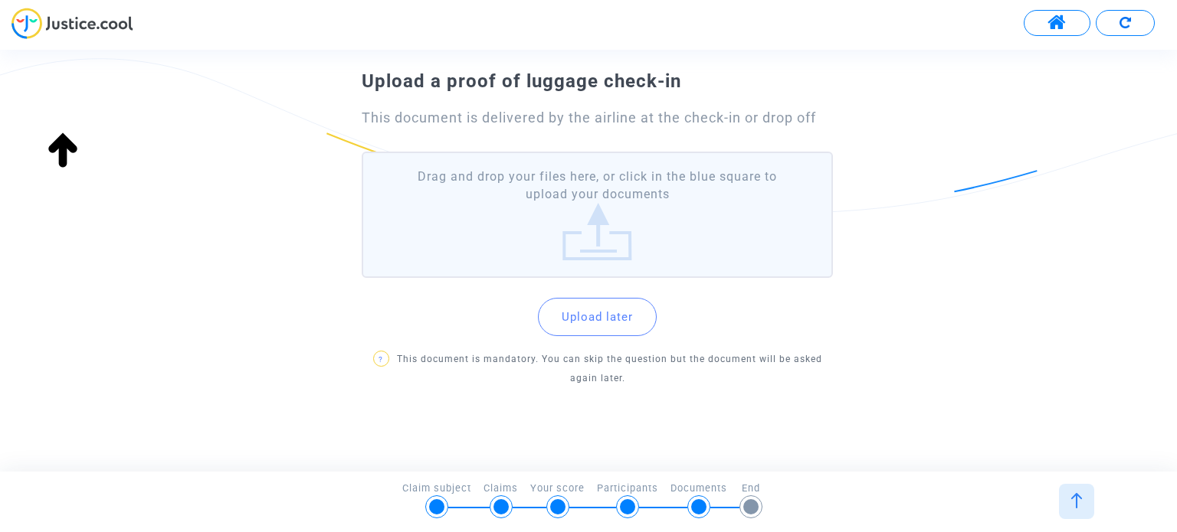
scroll to position [77, 0]
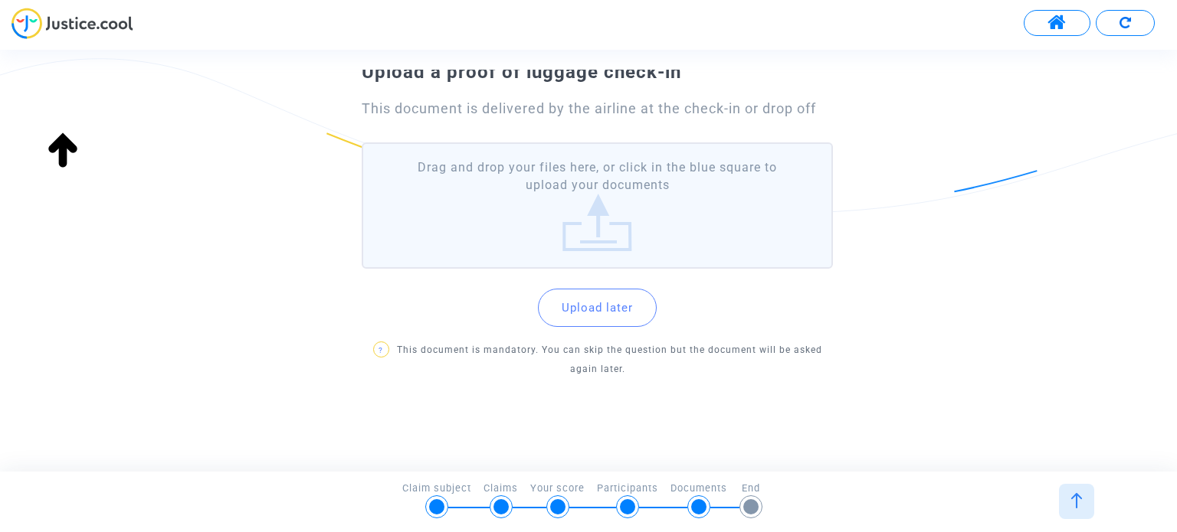
click at [631, 239] on label "Drag and drop your files here, or click in the blue square to upload your docum…" at bounding box center [597, 205] width 470 height 126
click at [0, 0] on input "Drag and drop your files here, or click in the blue square to upload your docum…" at bounding box center [0, 0] width 0 height 0
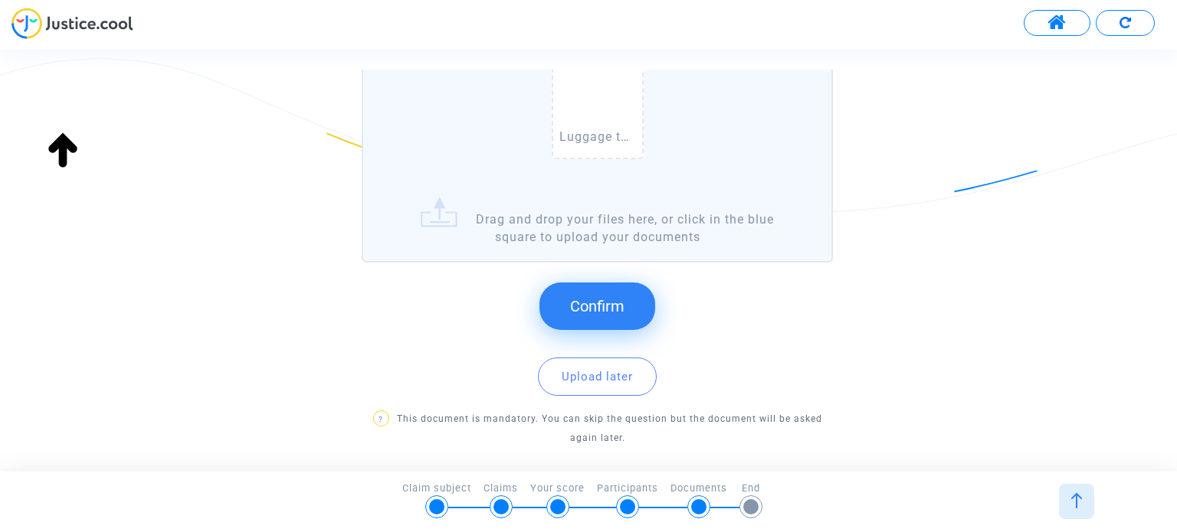
scroll to position [315, 0]
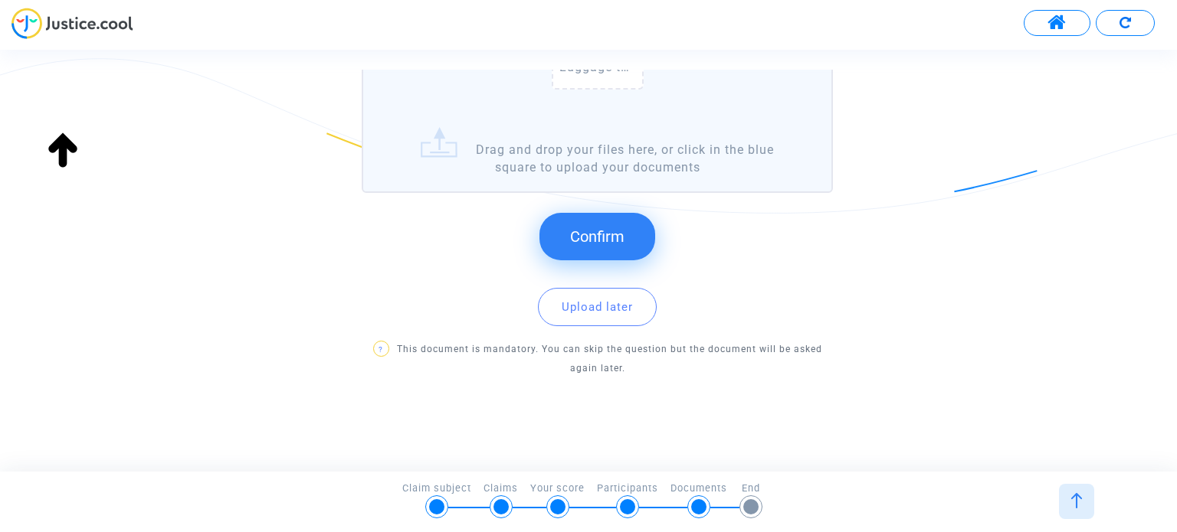
click at [593, 240] on span "Confirm" at bounding box center [597, 236] width 54 height 18
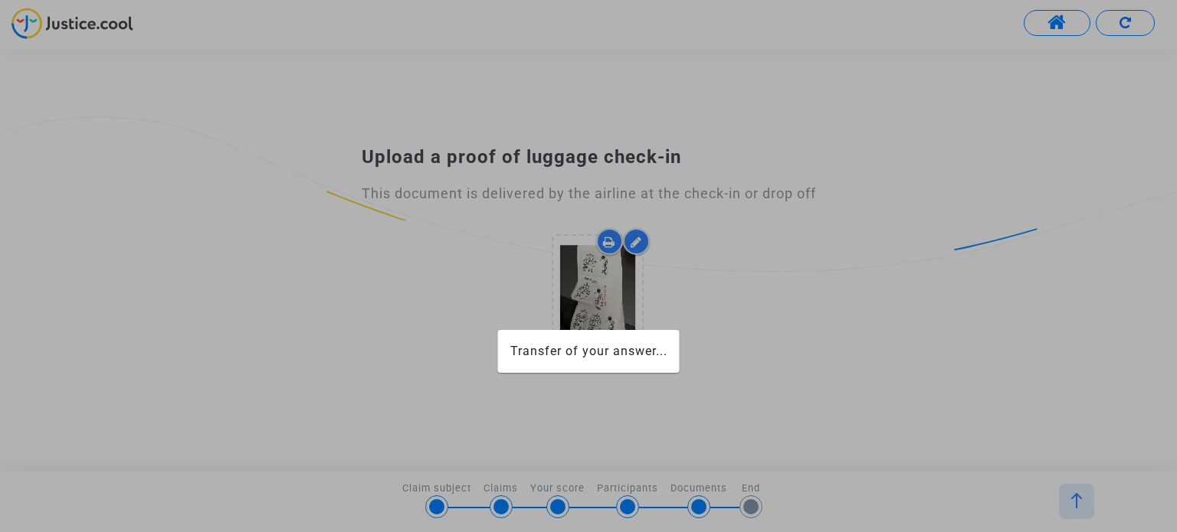
scroll to position [0, 0]
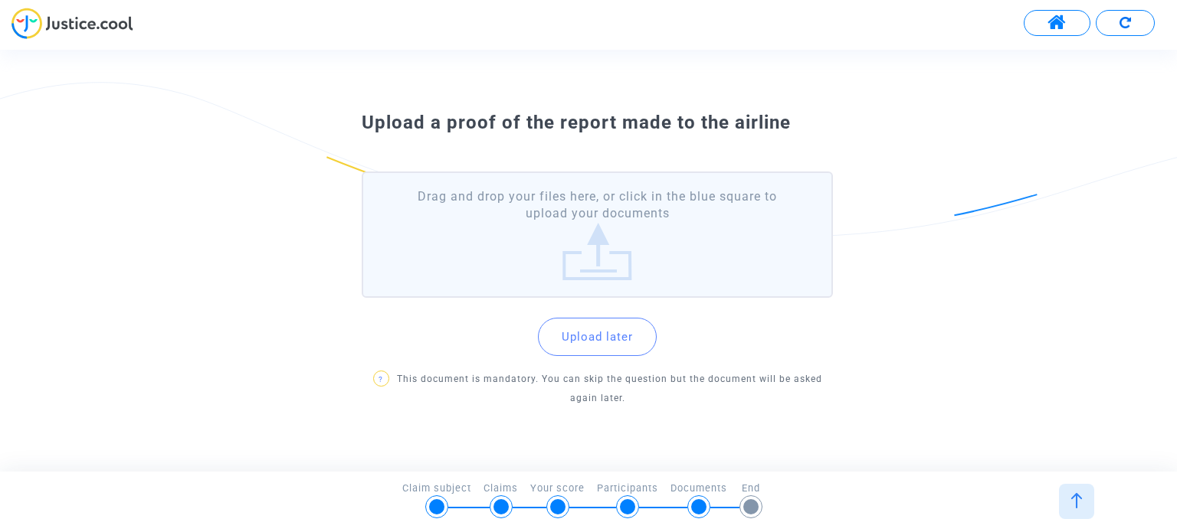
click at [630, 254] on label "Drag and drop your files here, or click in the blue square to upload your docum…" at bounding box center [597, 235] width 470 height 126
click at [0, 0] on input "Drag and drop your files here, or click in the blue square to upload your docum…" at bounding box center [0, 0] width 0 height 0
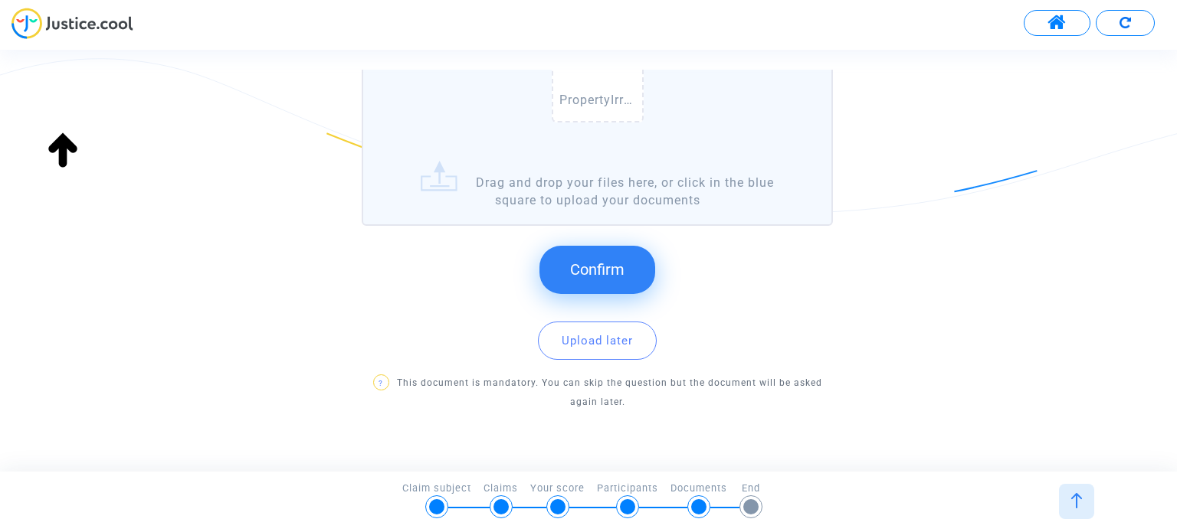
click at [596, 268] on span "Confirm" at bounding box center [597, 269] width 54 height 18
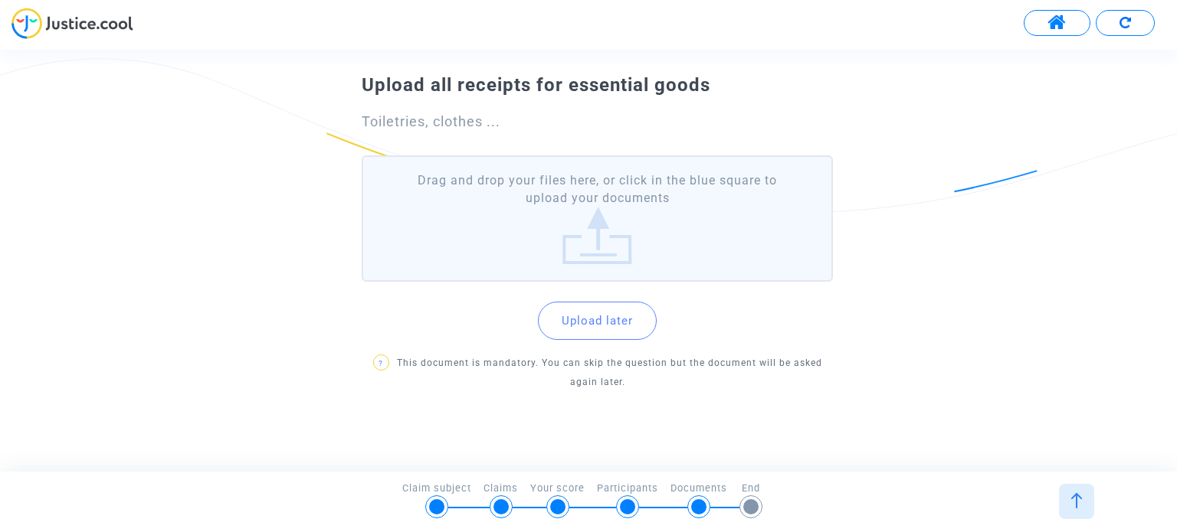
scroll to position [64, 0]
click at [620, 324] on button "Upload later" at bounding box center [597, 320] width 119 height 38
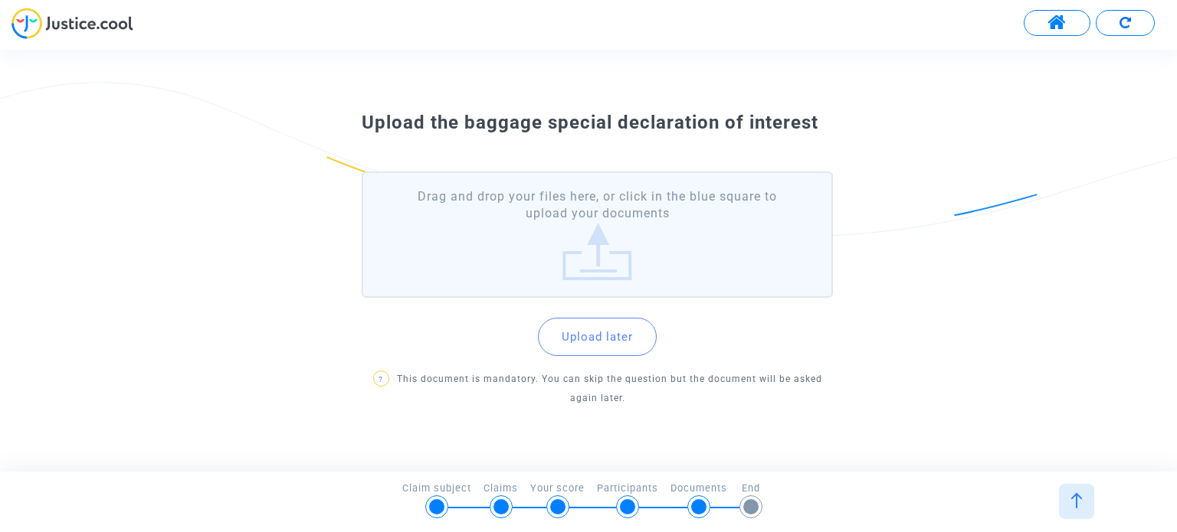
click at [601, 267] on label "Drag and drop your files here, or click in the blue square to upload your docum…" at bounding box center [597, 235] width 470 height 126
click at [0, 0] on input "Drag and drop your files here, or click in the blue square to upload your docum…" at bounding box center [0, 0] width 0 height 0
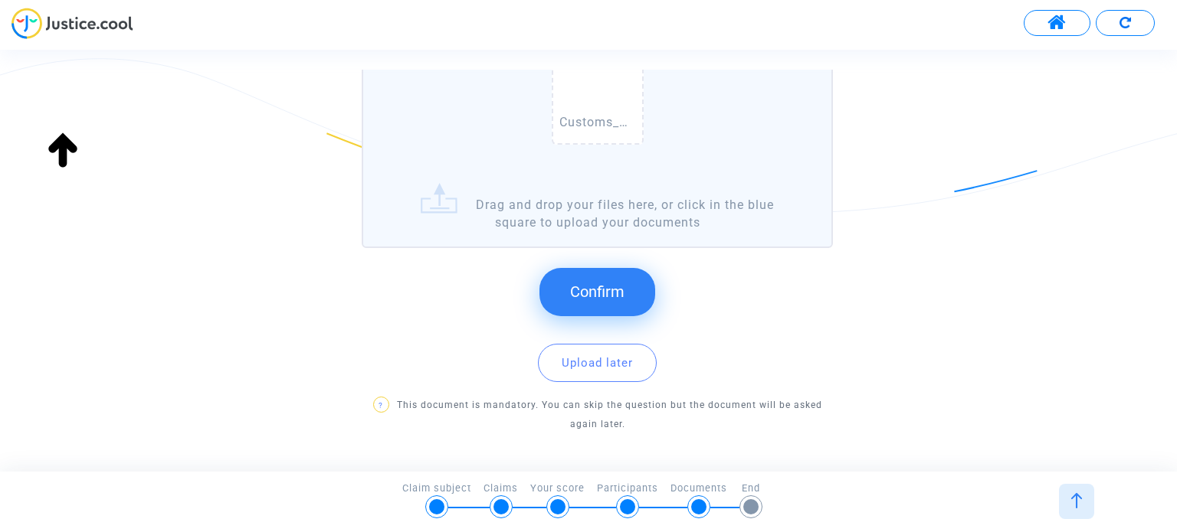
click at [602, 296] on span "Confirm" at bounding box center [597, 292] width 54 height 18
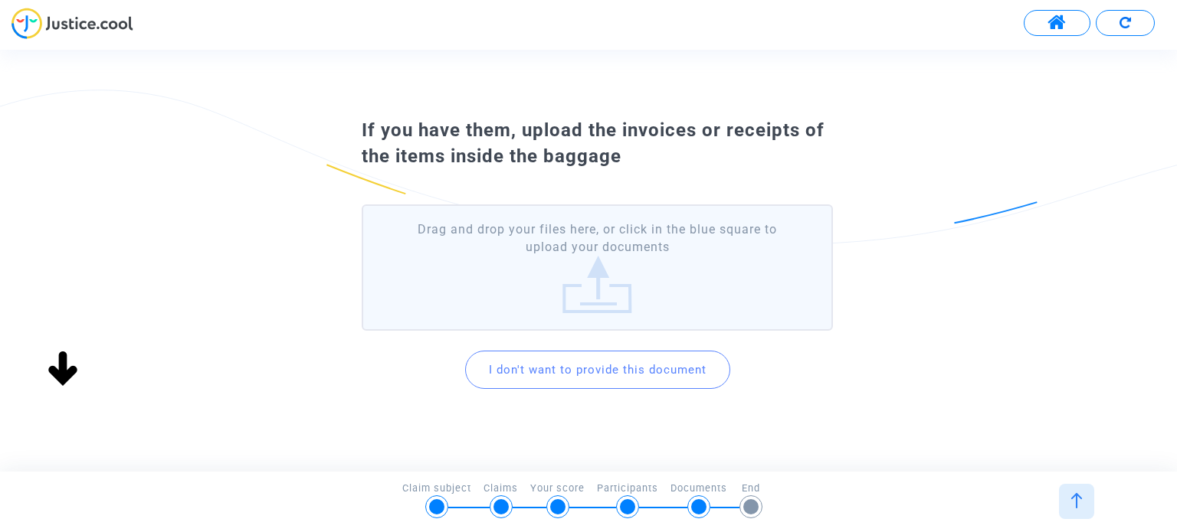
scroll to position [0, 0]
click at [656, 388] on button "I don't want to provide this document" at bounding box center [597, 370] width 265 height 38
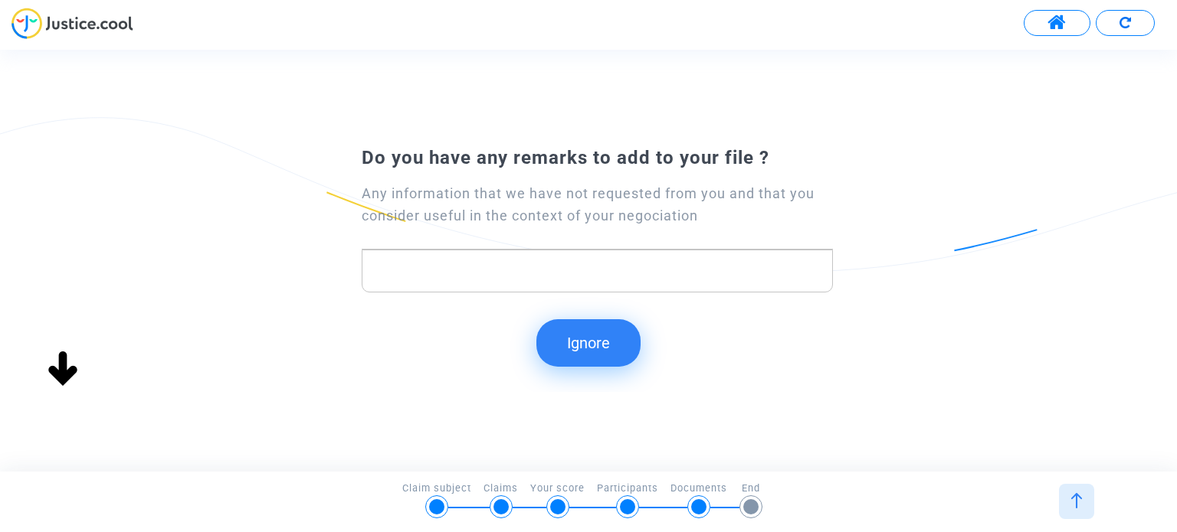
click at [637, 296] on div "Do you have any remarks to add to your file ? Any information that we have not …" at bounding box center [587, 223] width 529 height 155
click at [576, 270] on p "Rich Text Editor, main" at bounding box center [597, 270] width 454 height 19
click at [595, 344] on button "Ignore" at bounding box center [588, 342] width 104 height 47
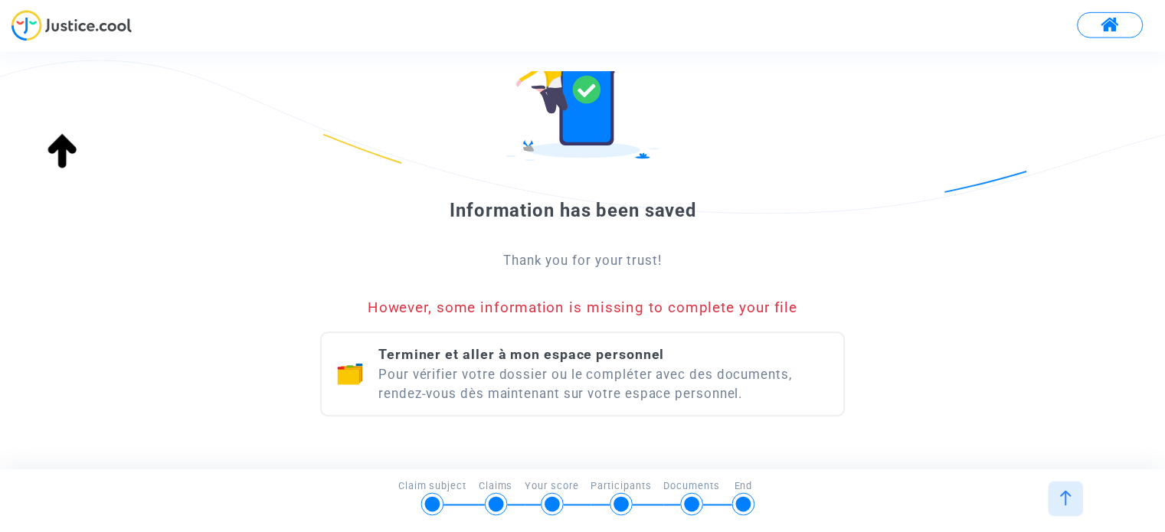
scroll to position [172, 0]
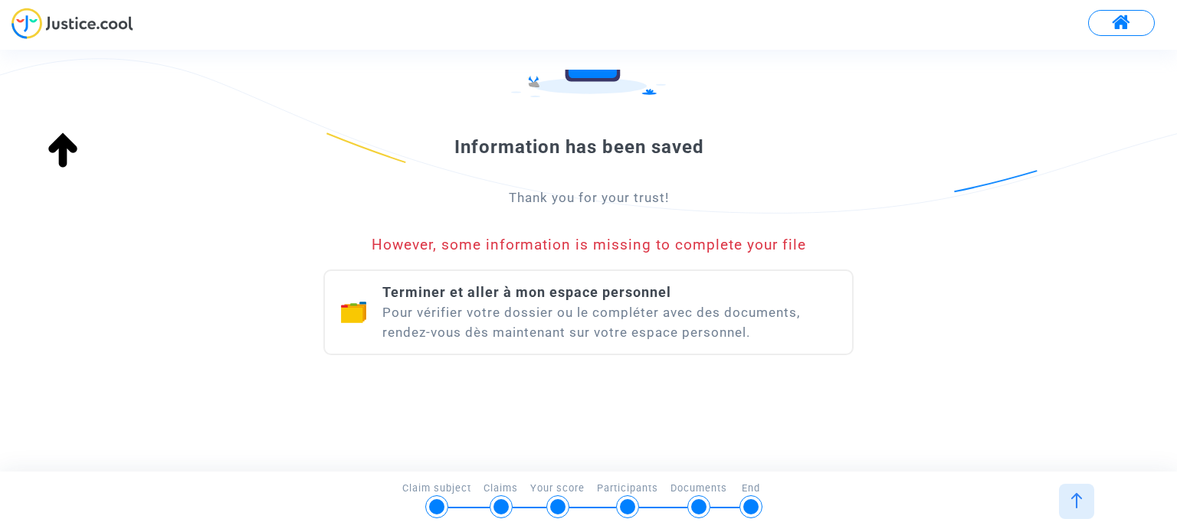
click at [601, 306] on div "Terminer et aller à mon espace personnel Pour vérifier votre dossier ou le comp…" at bounding box center [609, 313] width 454 height 60
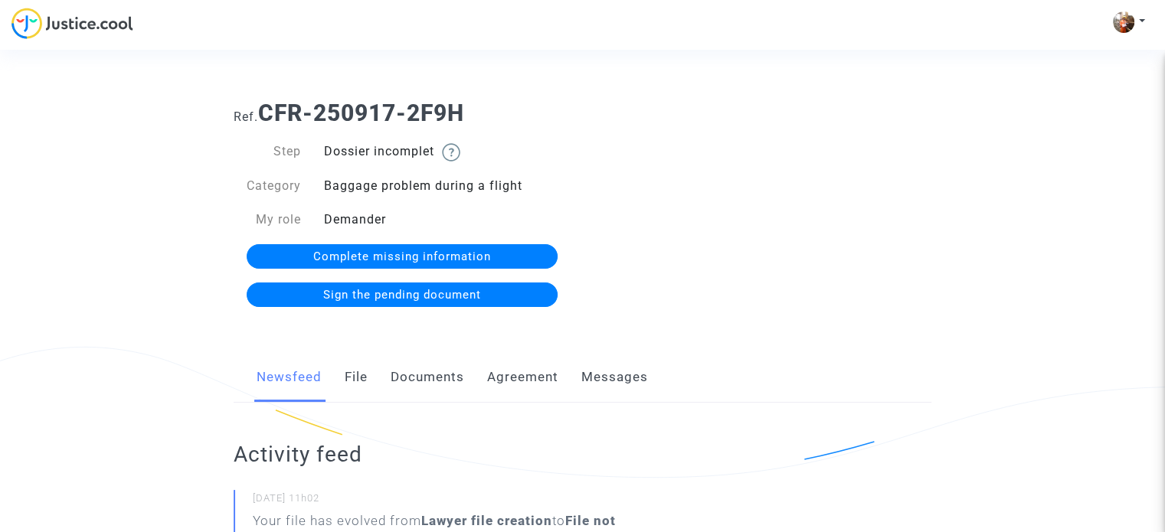
click at [437, 258] on span "Complete missing information" at bounding box center [402, 257] width 178 height 14
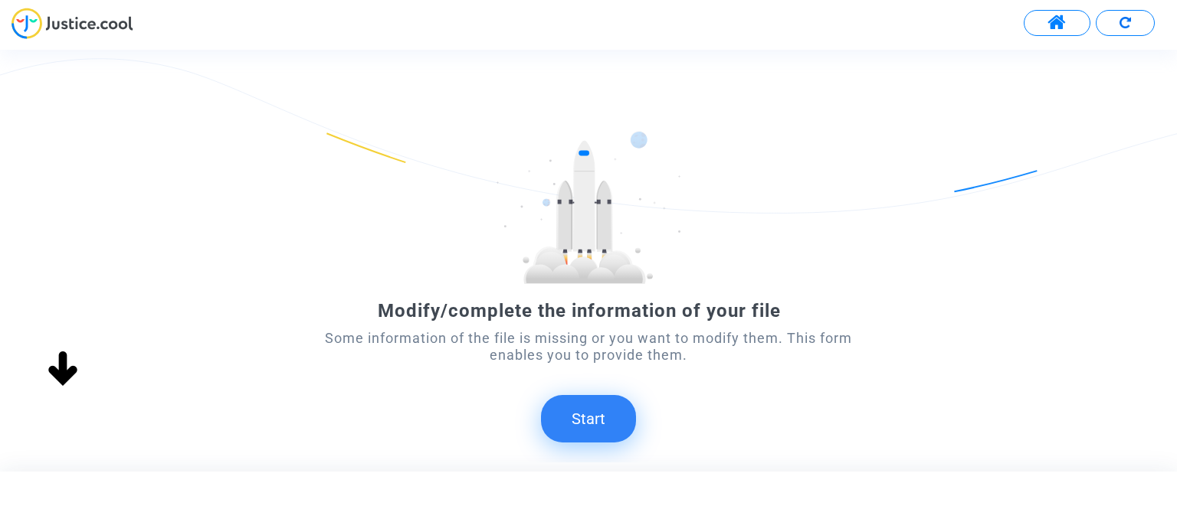
click at [610, 435] on button "Start" at bounding box center [588, 418] width 95 height 47
